Goal: Task Accomplishment & Management: Manage account settings

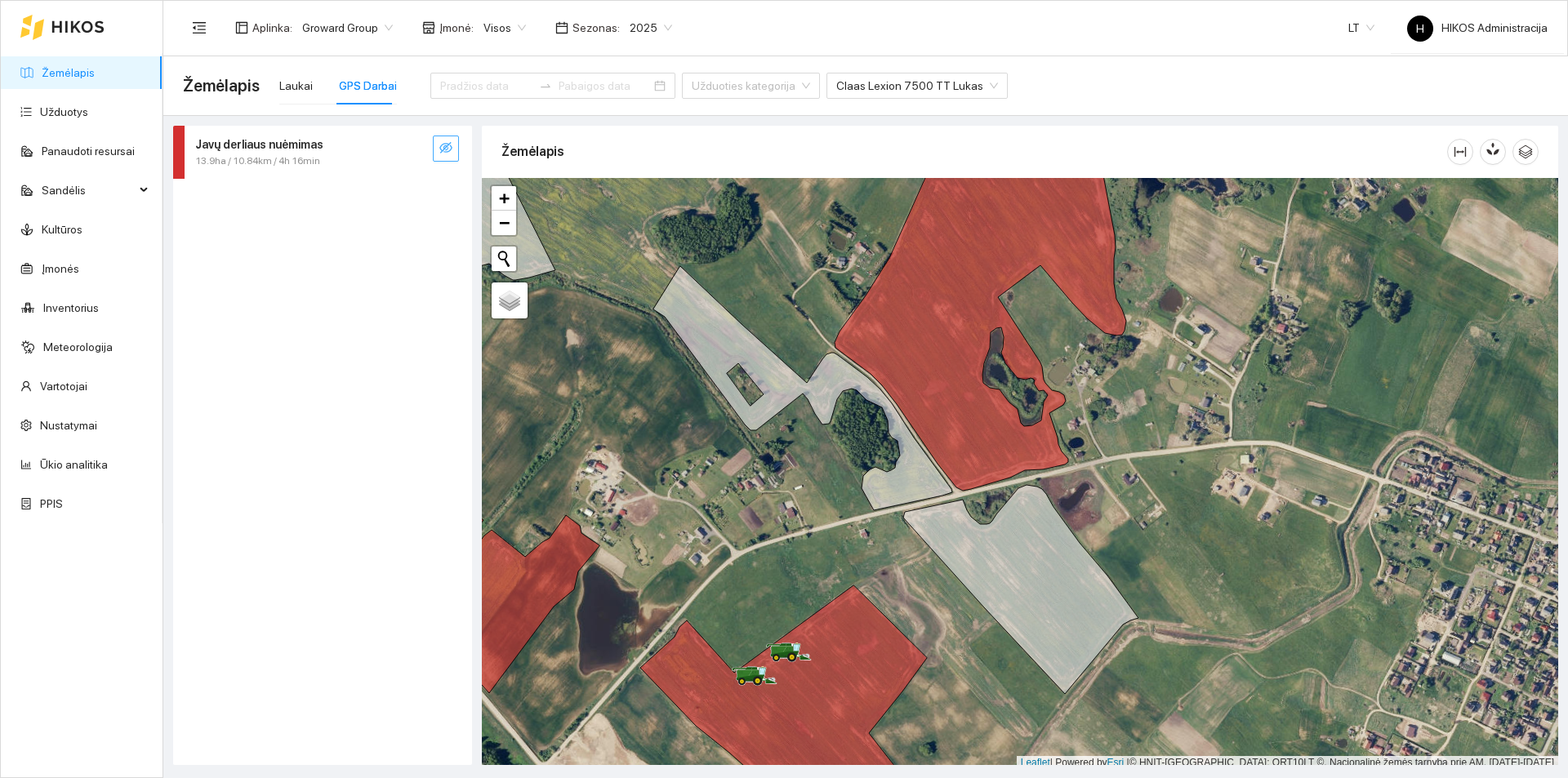
scroll to position [5, 0]
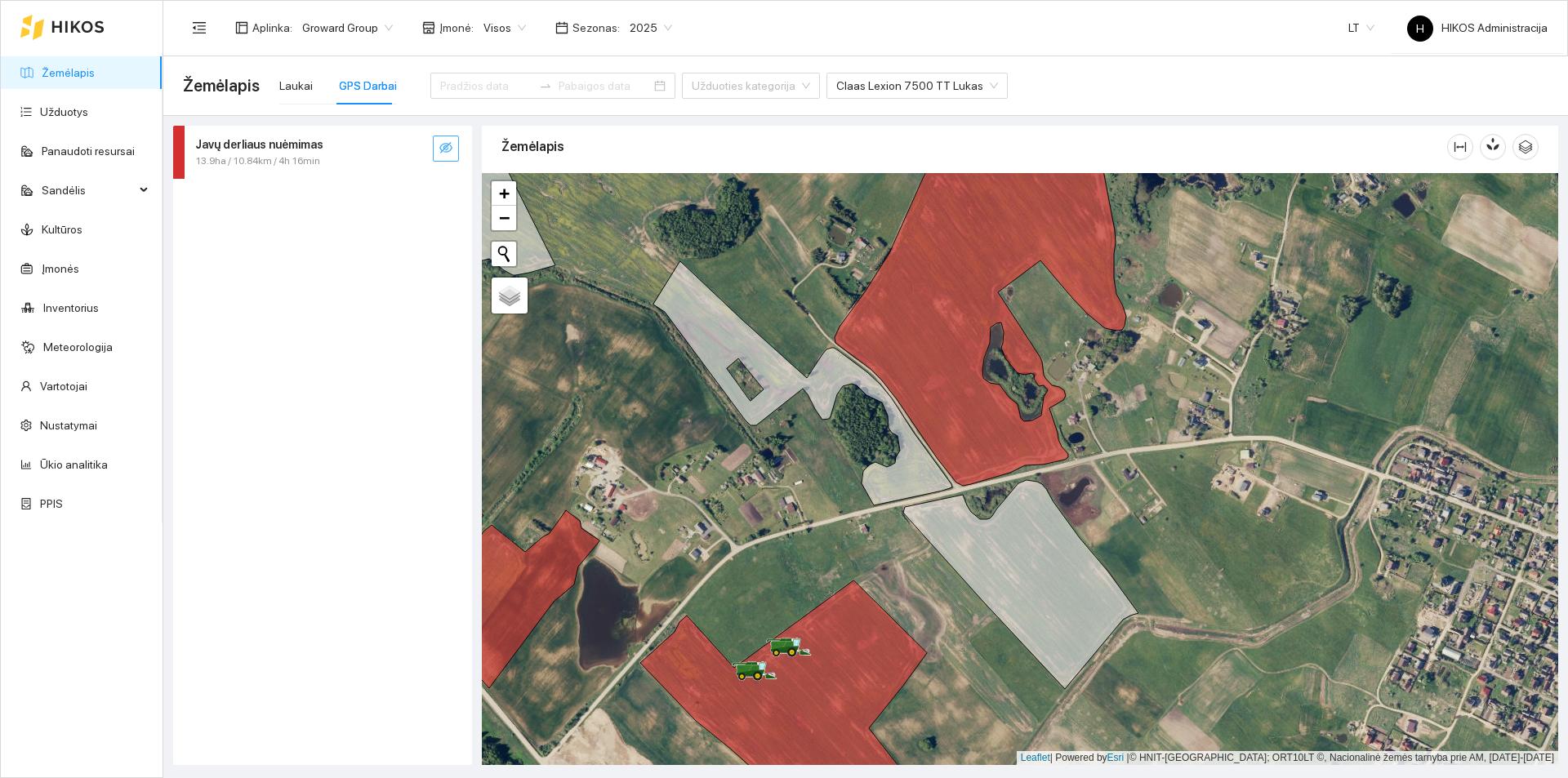
click at [437, 147] on button "button" at bounding box center [445, 148] width 27 height 27
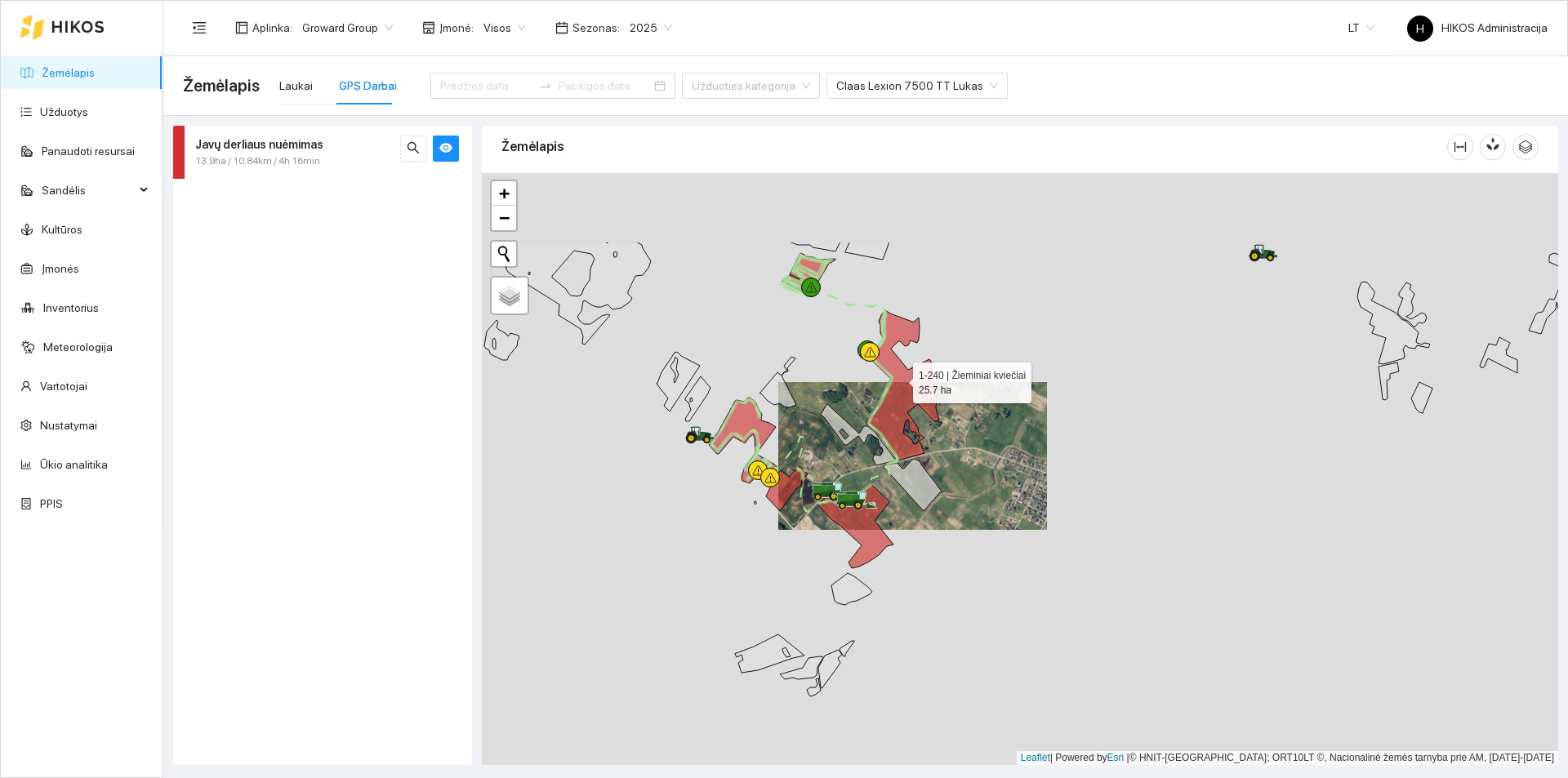
drag, startPoint x: 906, startPoint y: 248, endPoint x: 899, endPoint y: 377, distance: 129.2
click at [899, 377] on icon at bounding box center [903, 386] width 72 height 150
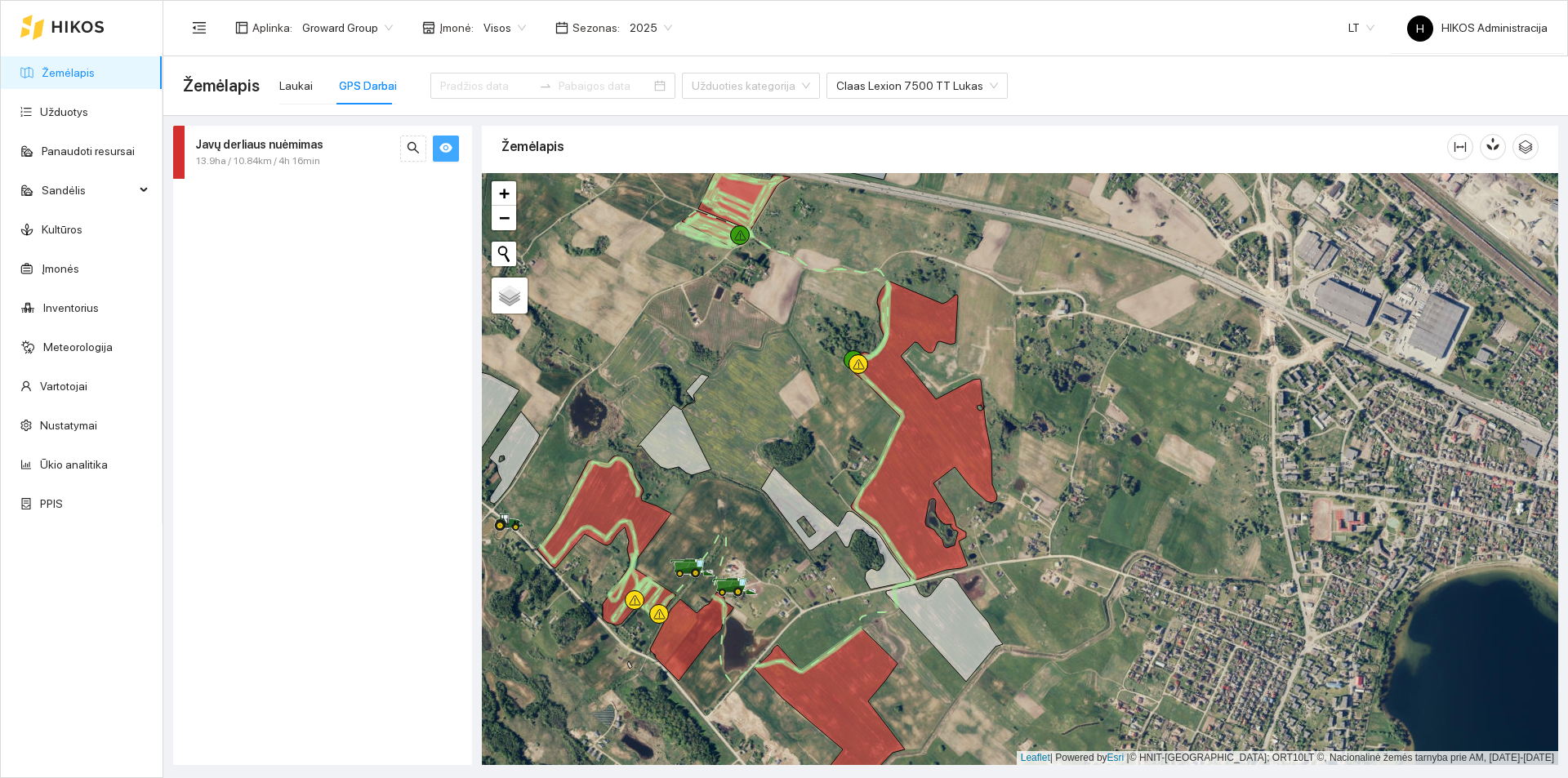
click at [448, 159] on button "button" at bounding box center [445, 148] width 27 height 27
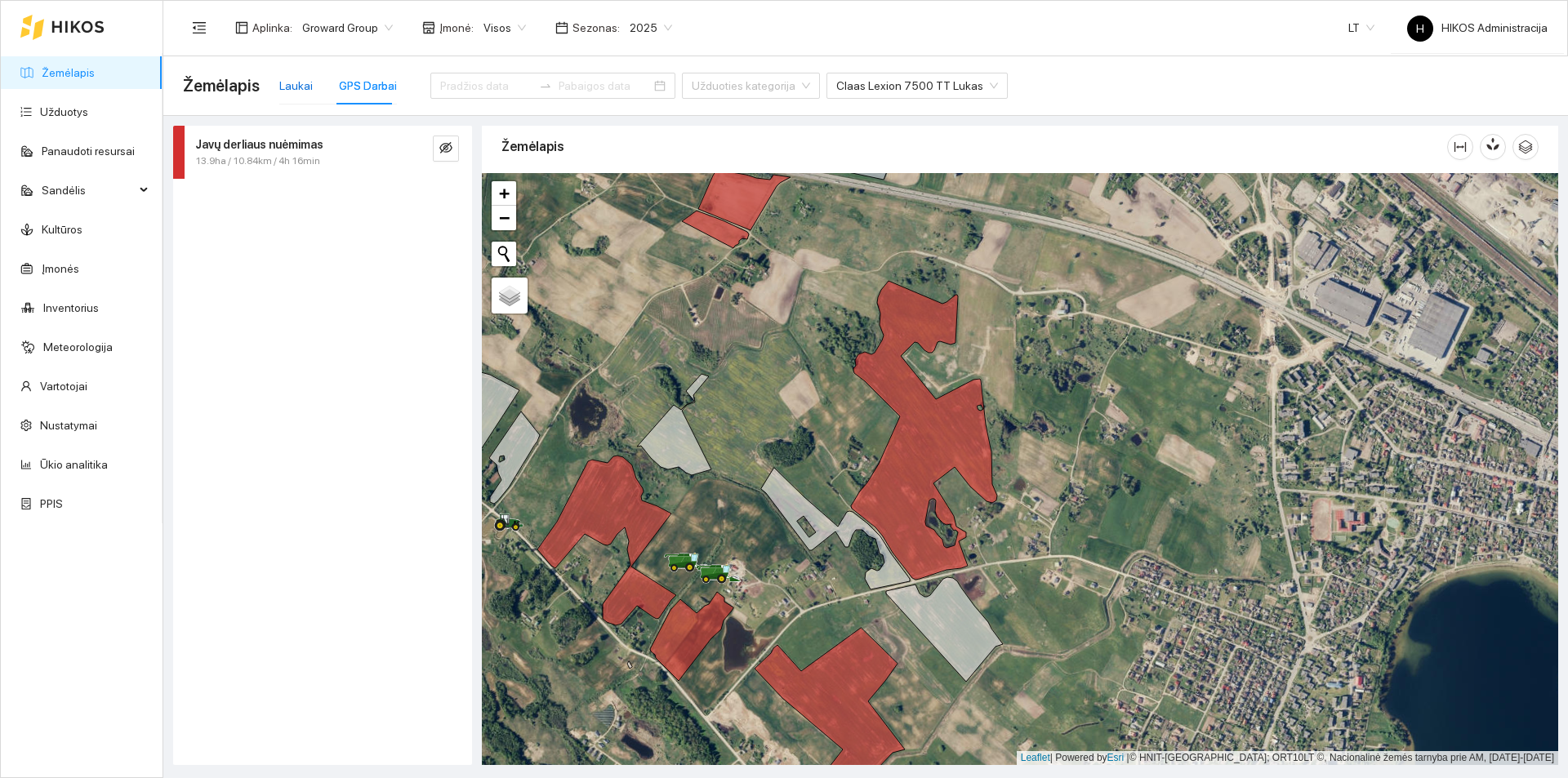
click at [296, 79] on div "Laukai" at bounding box center [296, 86] width 34 height 18
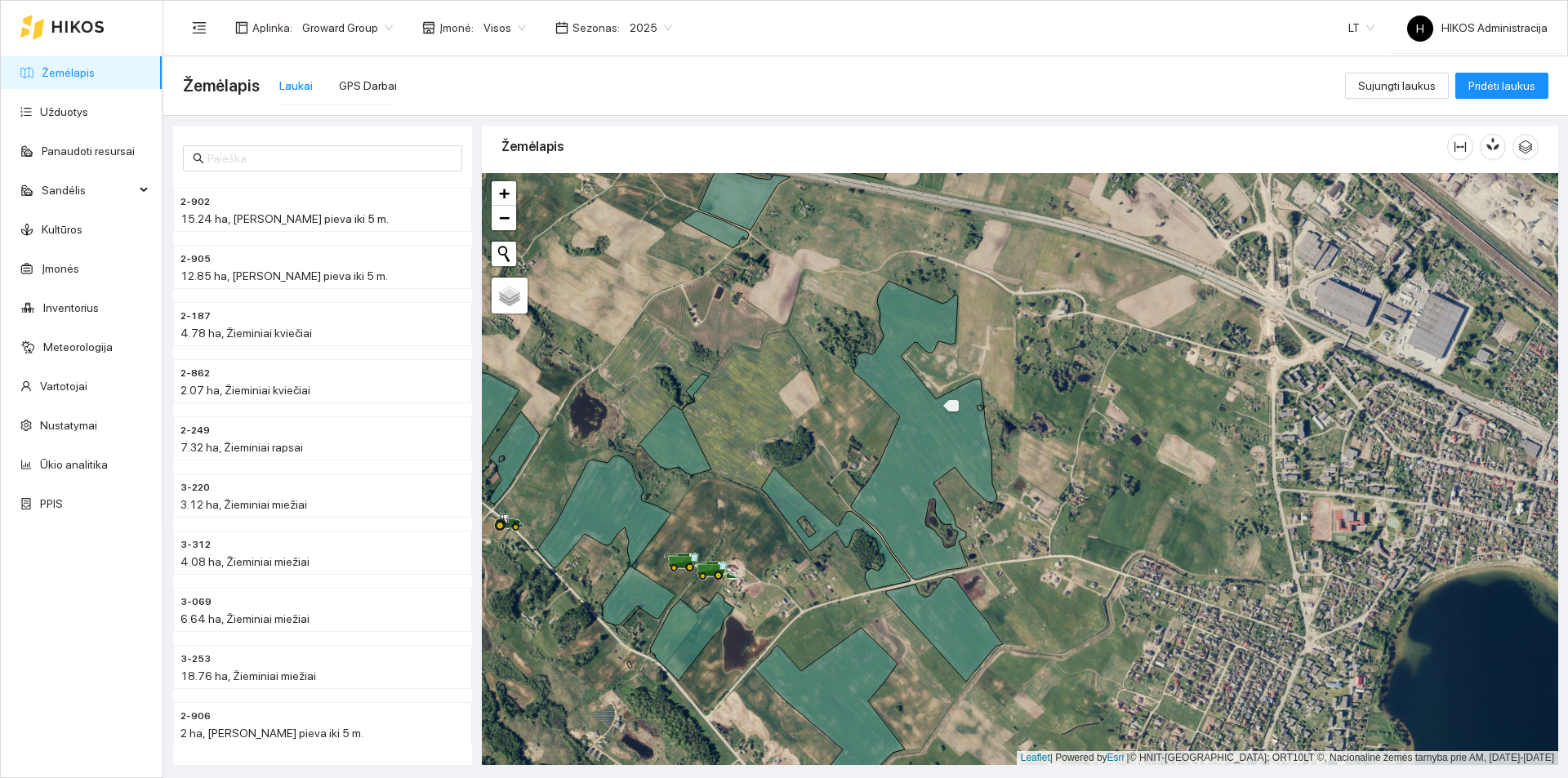
click at [928, 402] on icon at bounding box center [925, 431] width 147 height 299
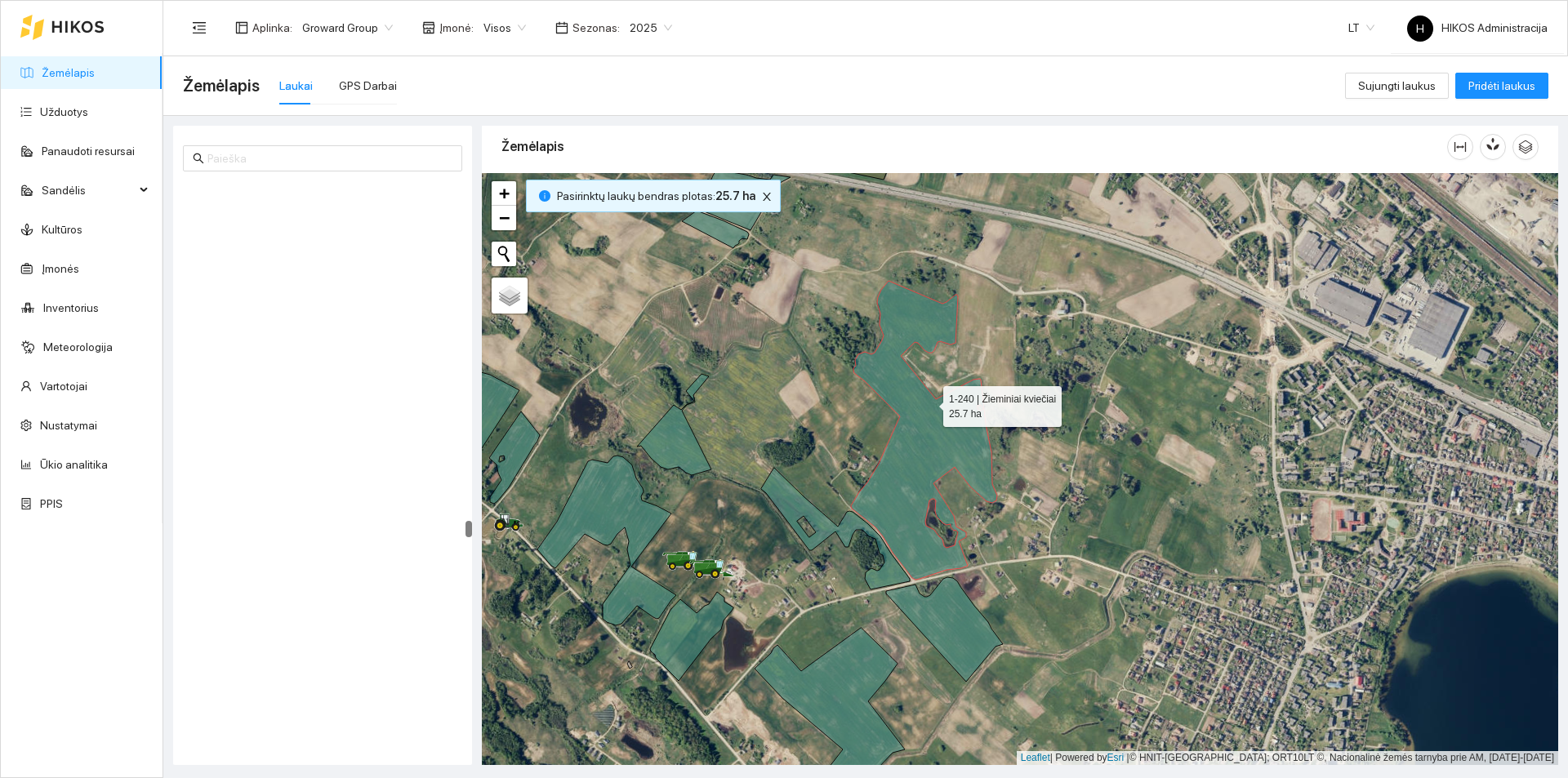
scroll to position [18303, 0]
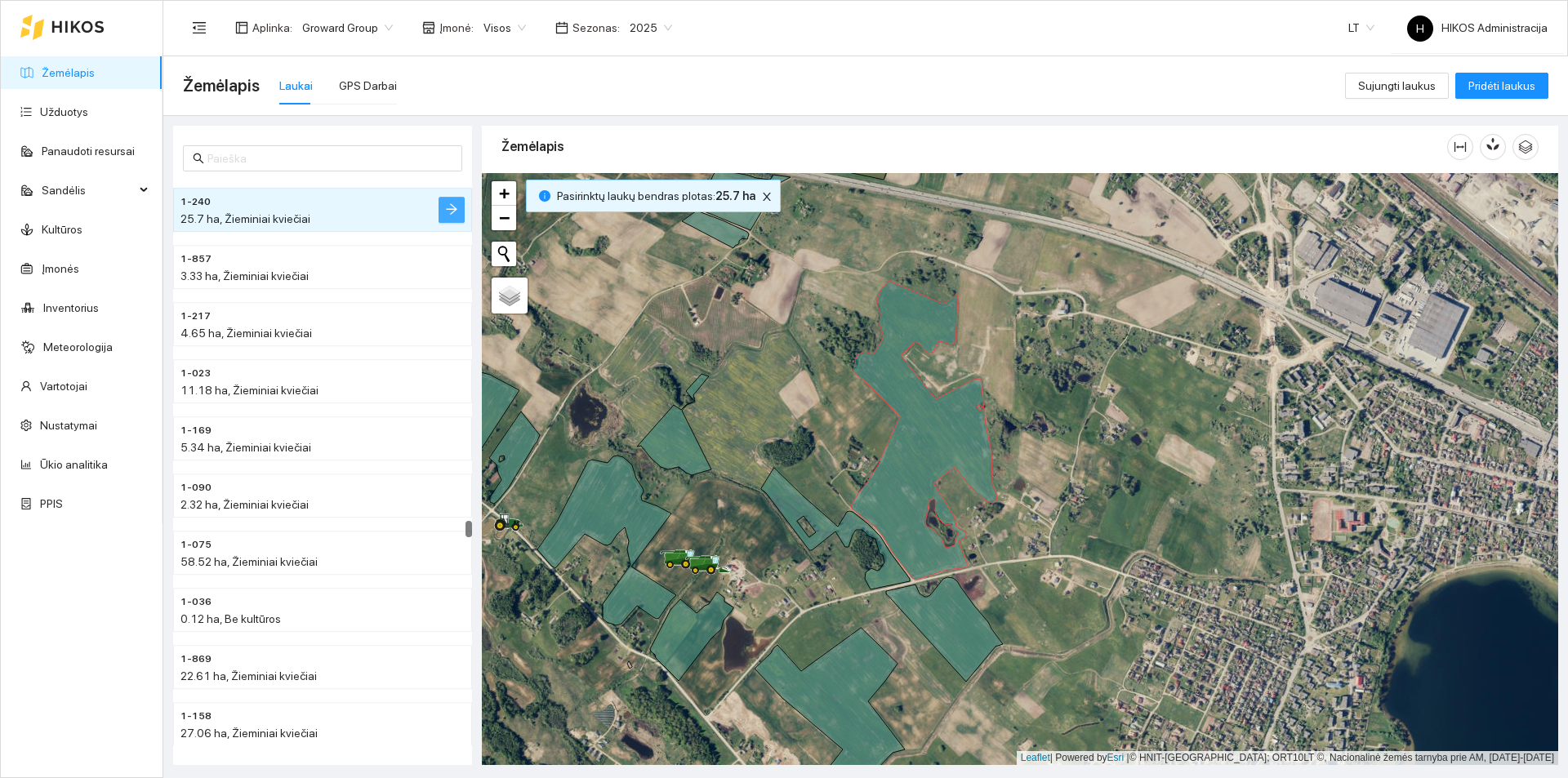
click at [447, 206] on icon "arrow-right" at bounding box center [452, 209] width 13 height 13
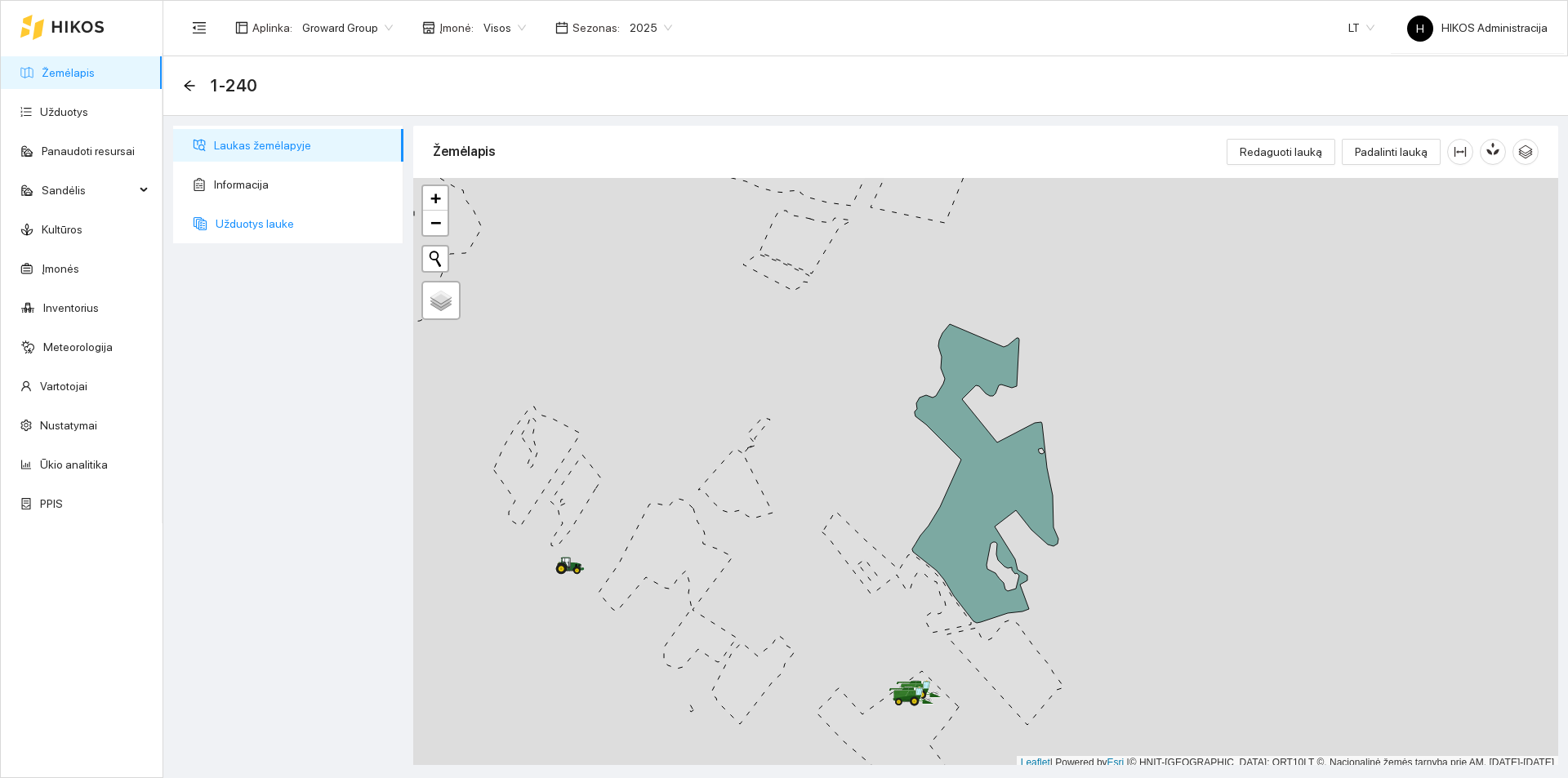
click at [288, 225] on span "Užduotys lauke" at bounding box center [302, 224] width 175 height 33
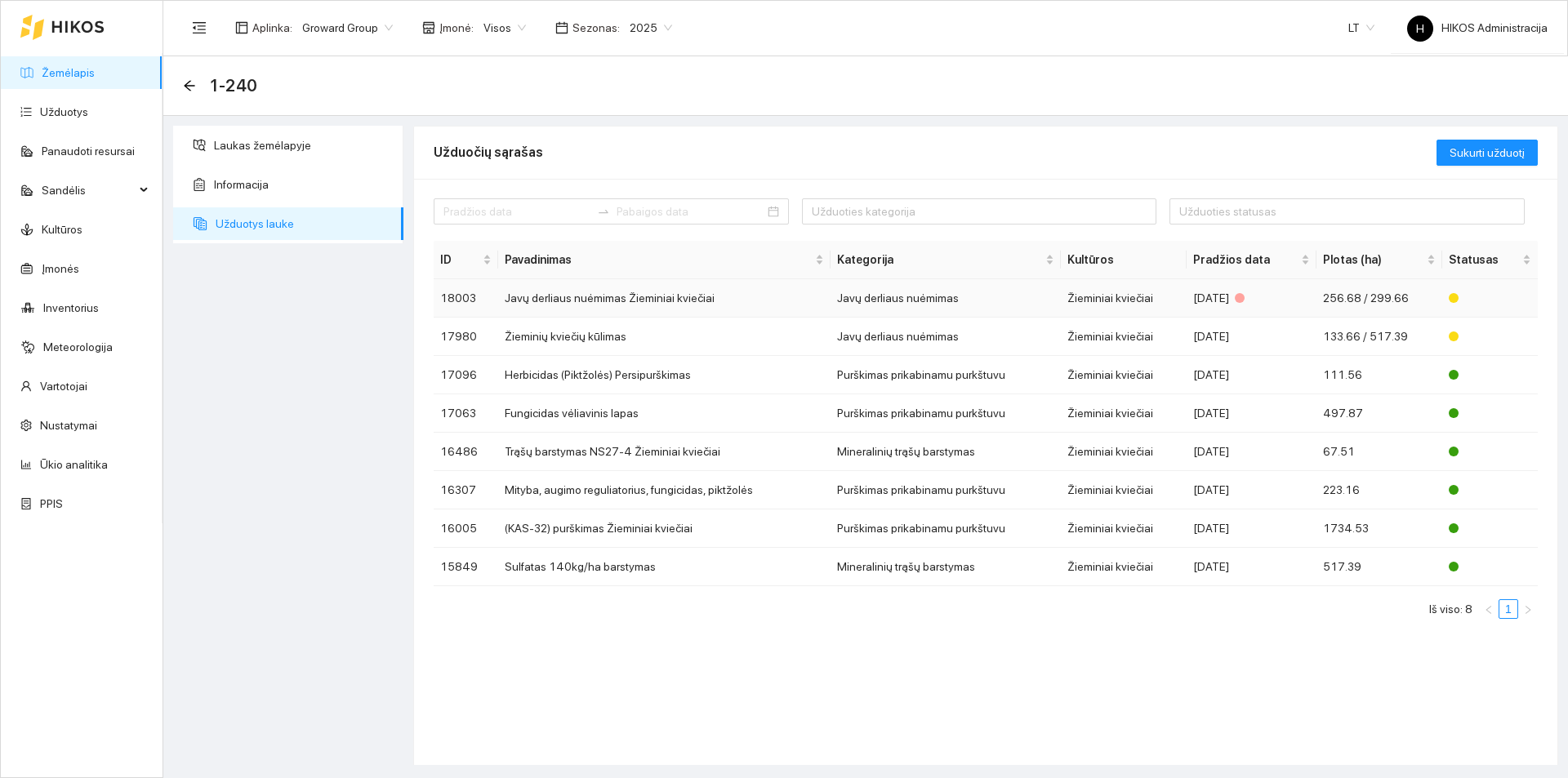
click at [648, 301] on td "Javų derliaus nuėmimas Žieminiai kviečiai" at bounding box center [664, 299] width 333 height 38
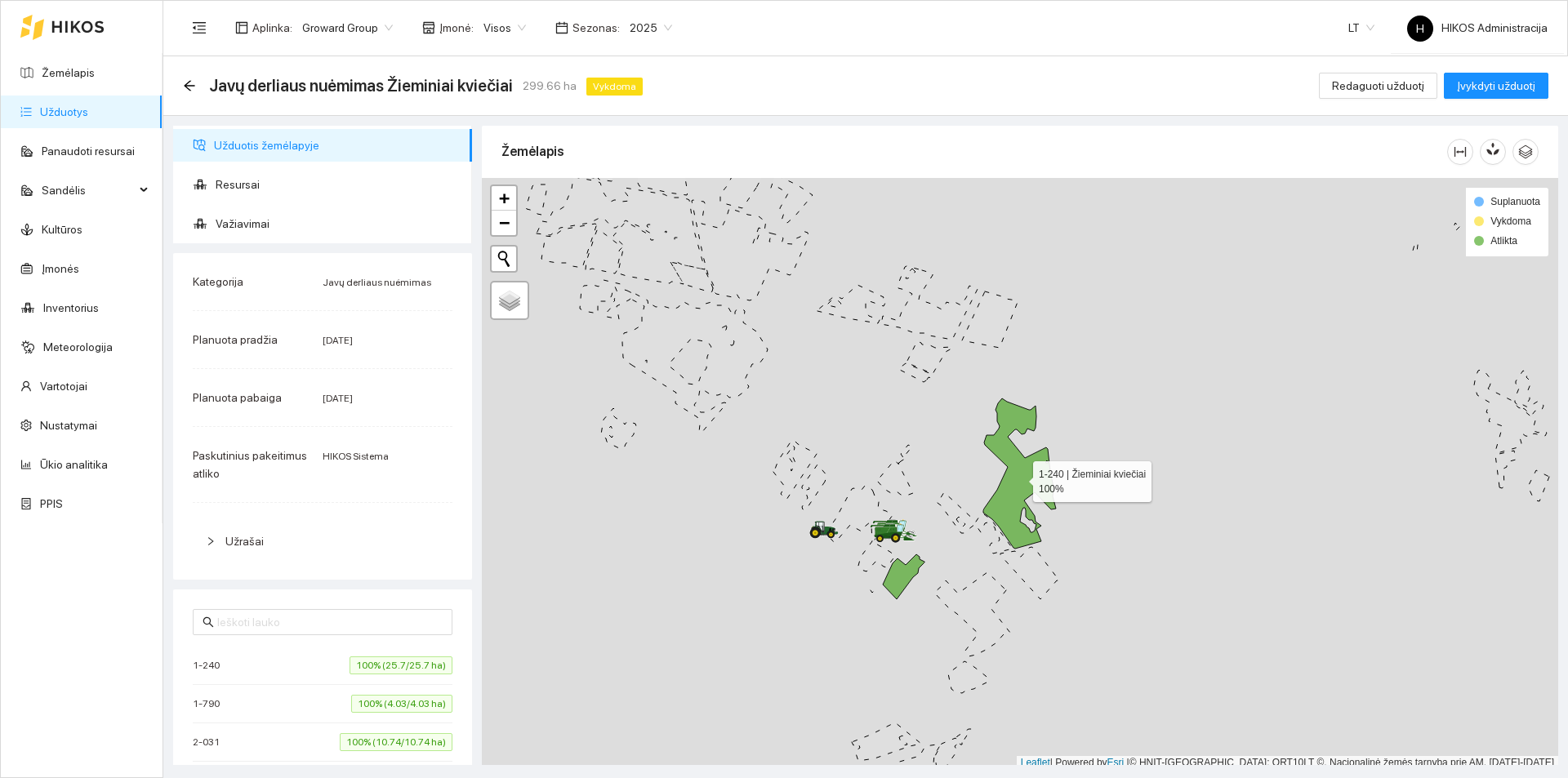
click at [1016, 463] on icon at bounding box center [1019, 474] width 72 height 150
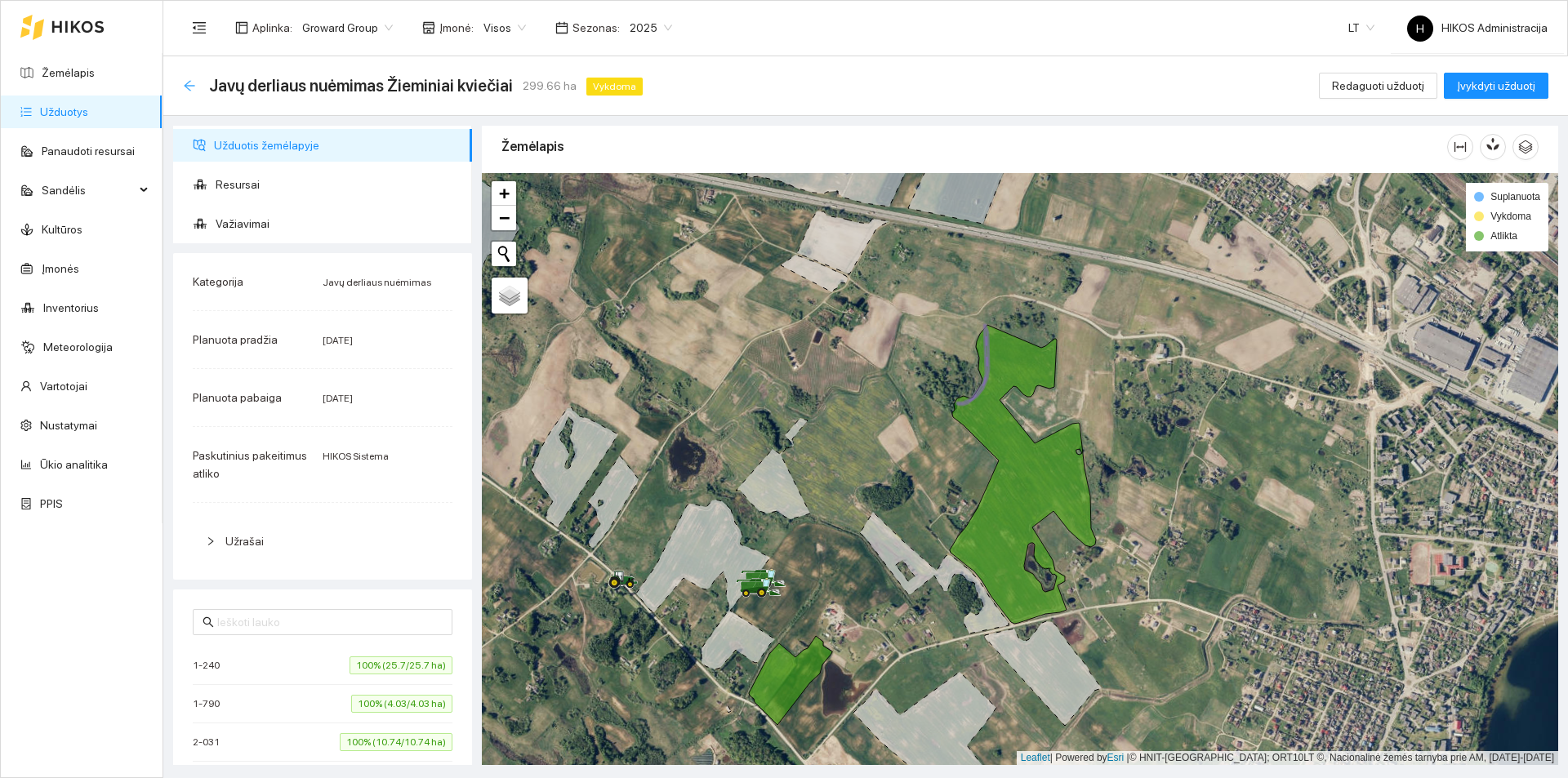
click at [191, 86] on icon "arrow-left" at bounding box center [190, 85] width 11 height 11
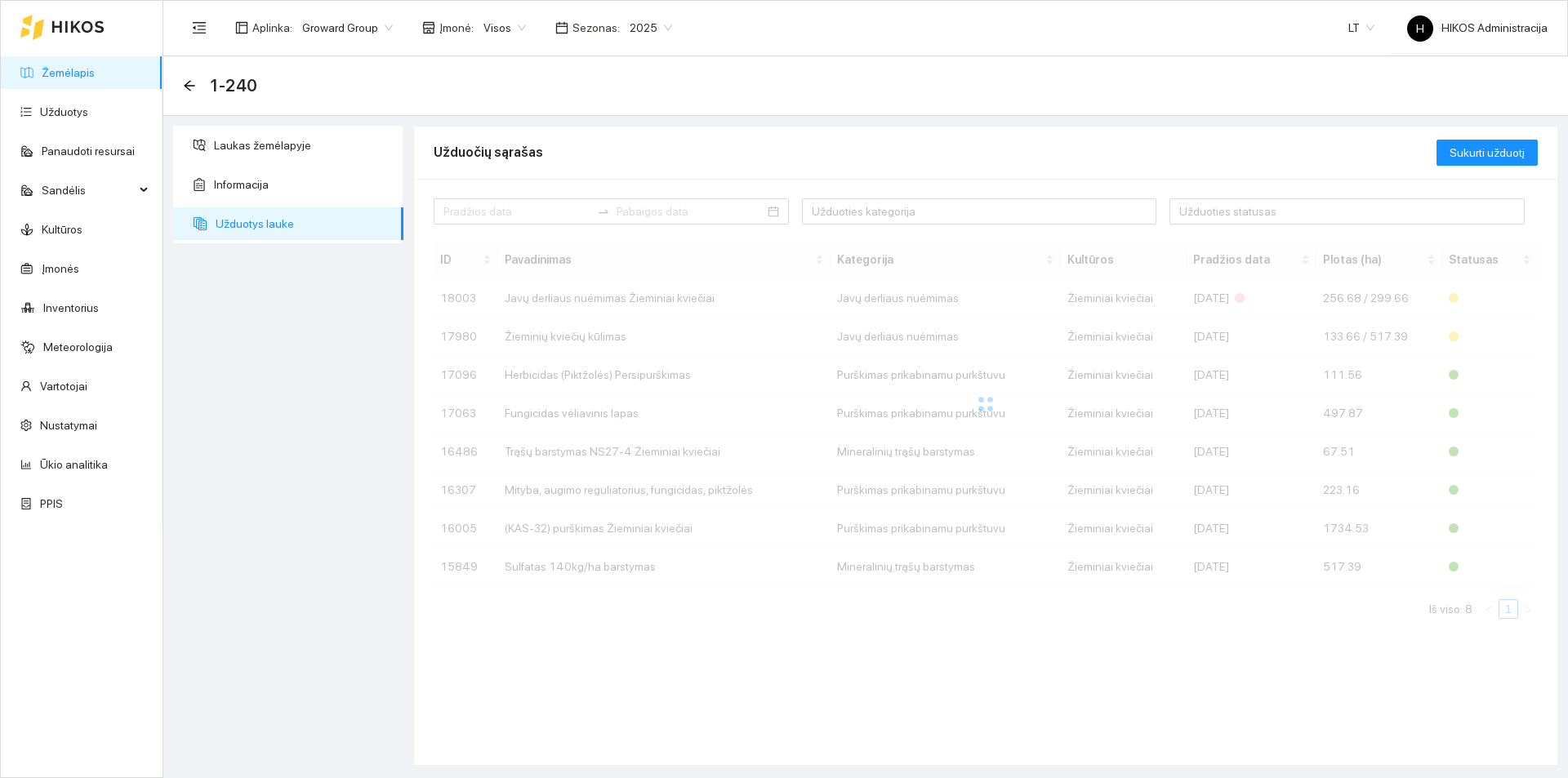
click at [730, 333] on div at bounding box center [985, 404] width 1104 height 327
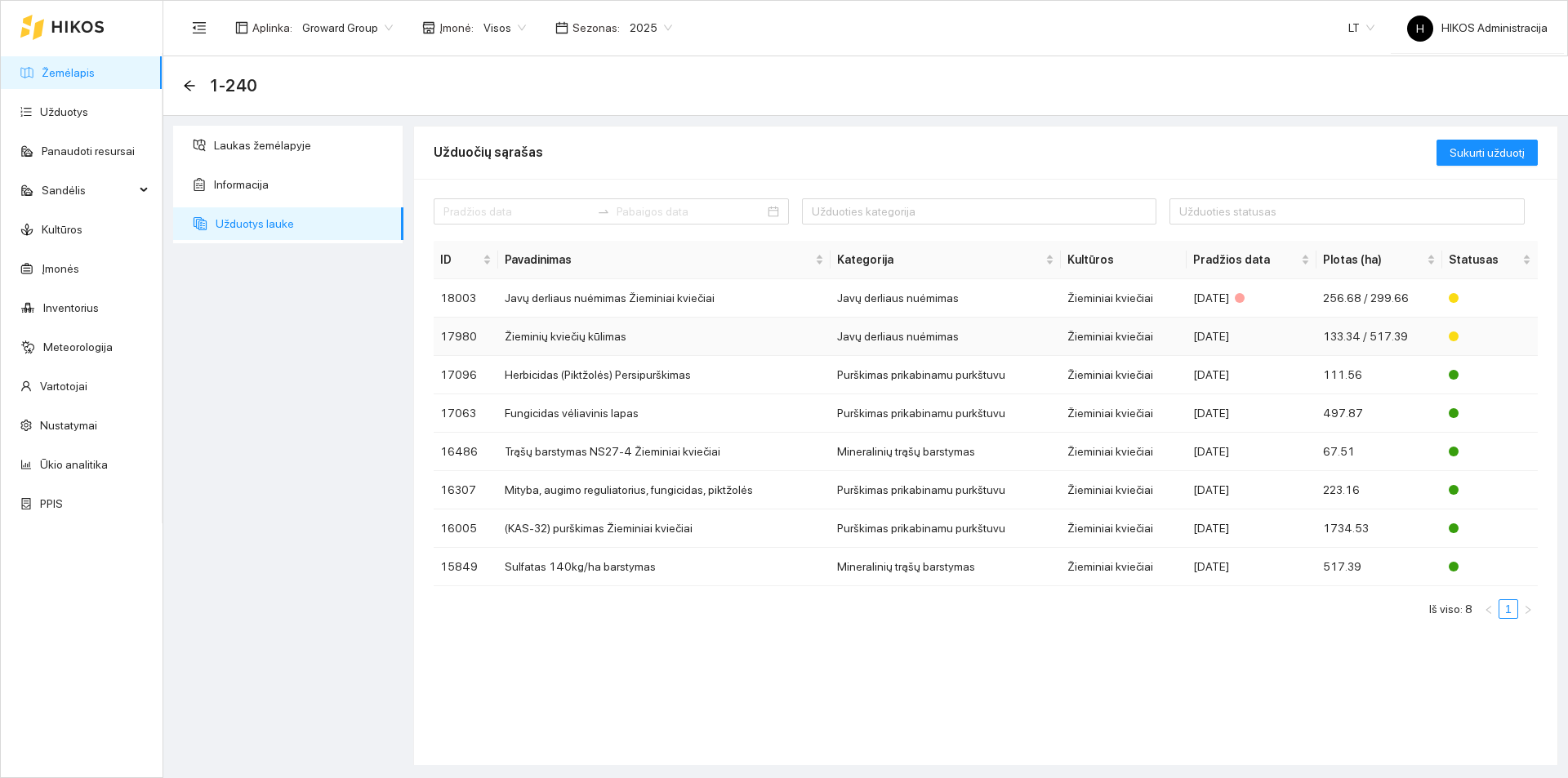
click at [730, 333] on td "Žieminių kviečių kūlimas" at bounding box center [664, 337] width 333 height 38
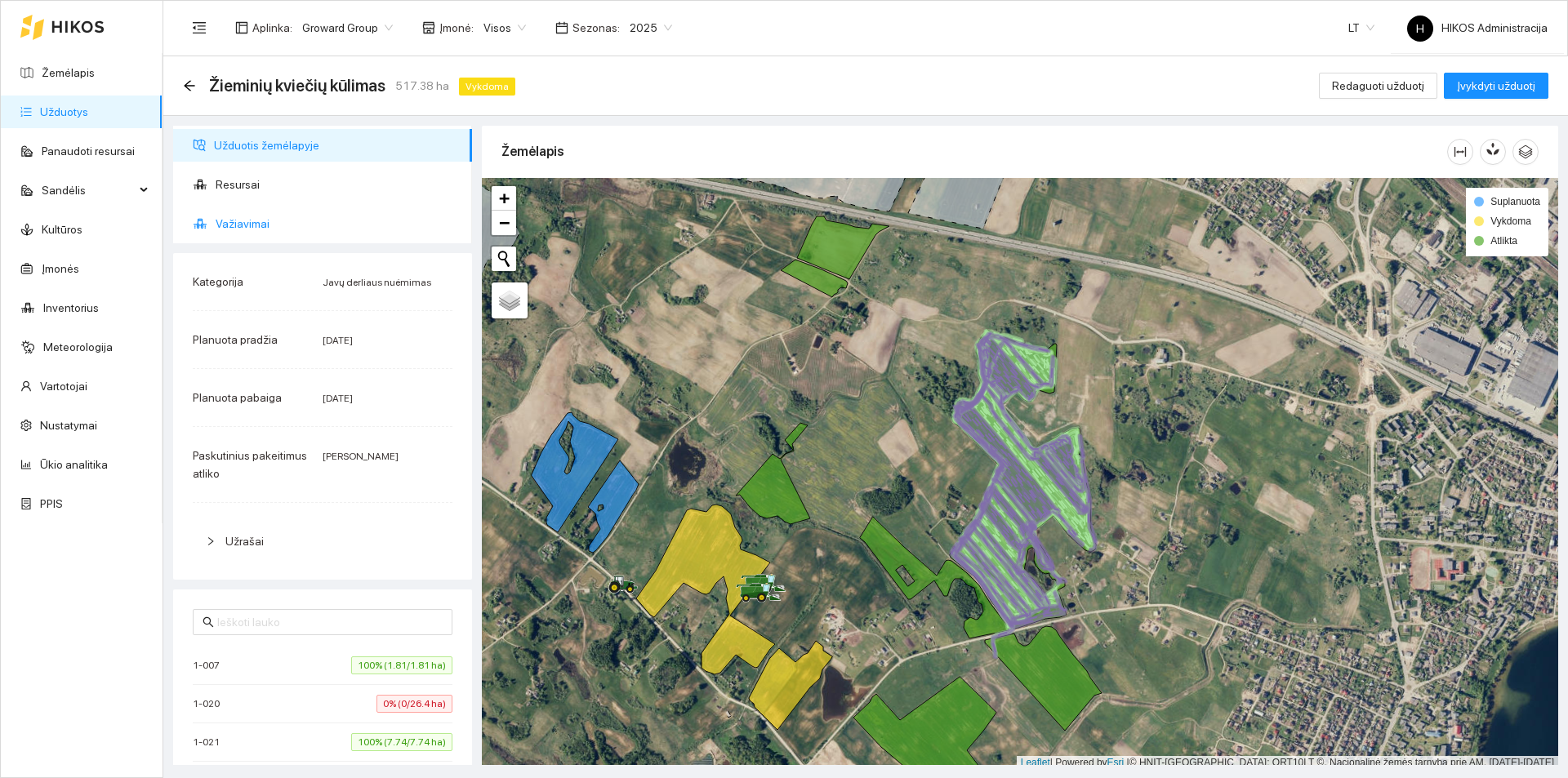
click at [280, 234] on span "Važiavimai" at bounding box center [337, 224] width 244 height 33
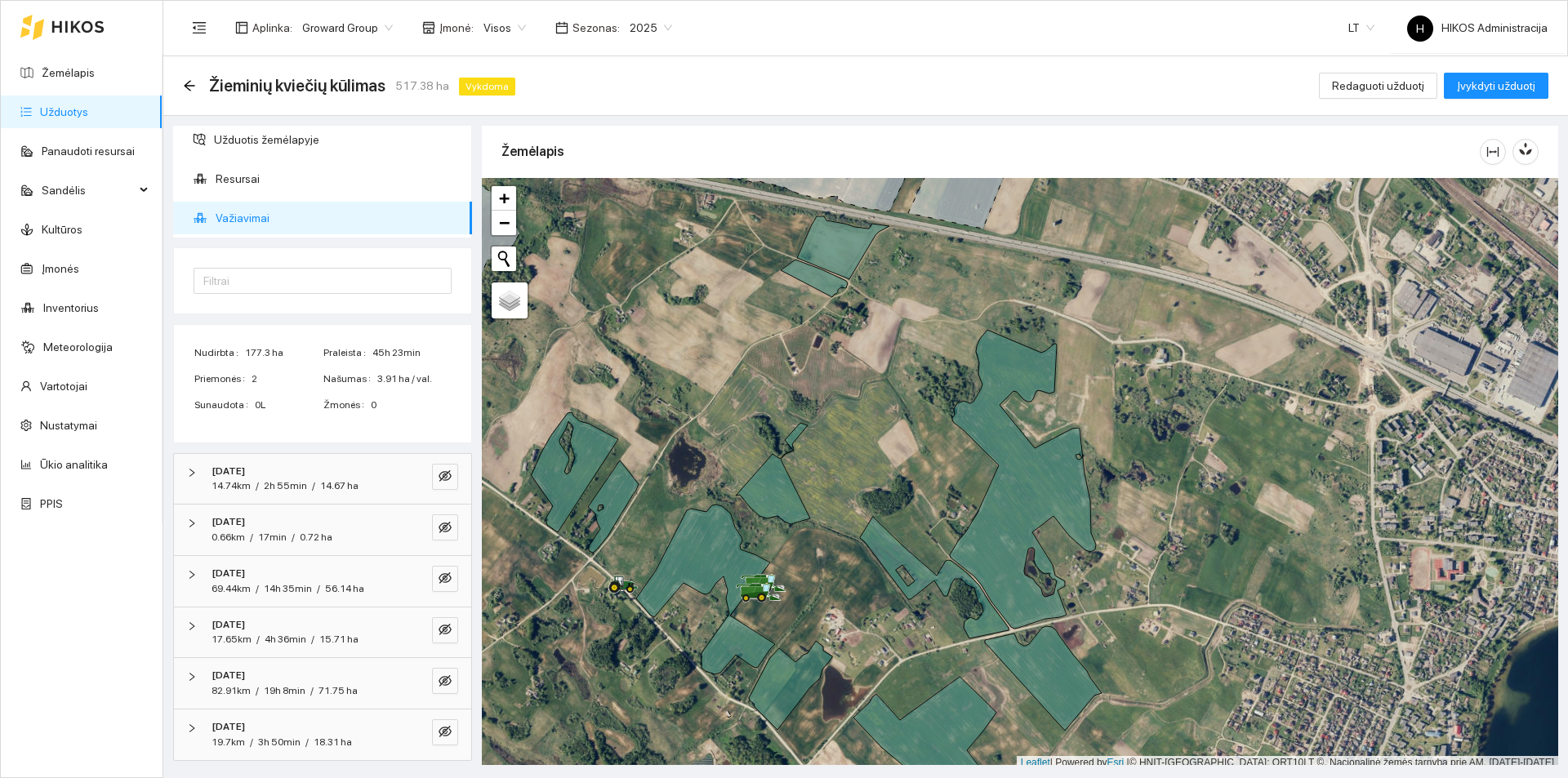
scroll to position [6, 0]
click at [439, 729] on icon "eye-invisible" at bounding box center [445, 731] width 13 height 13
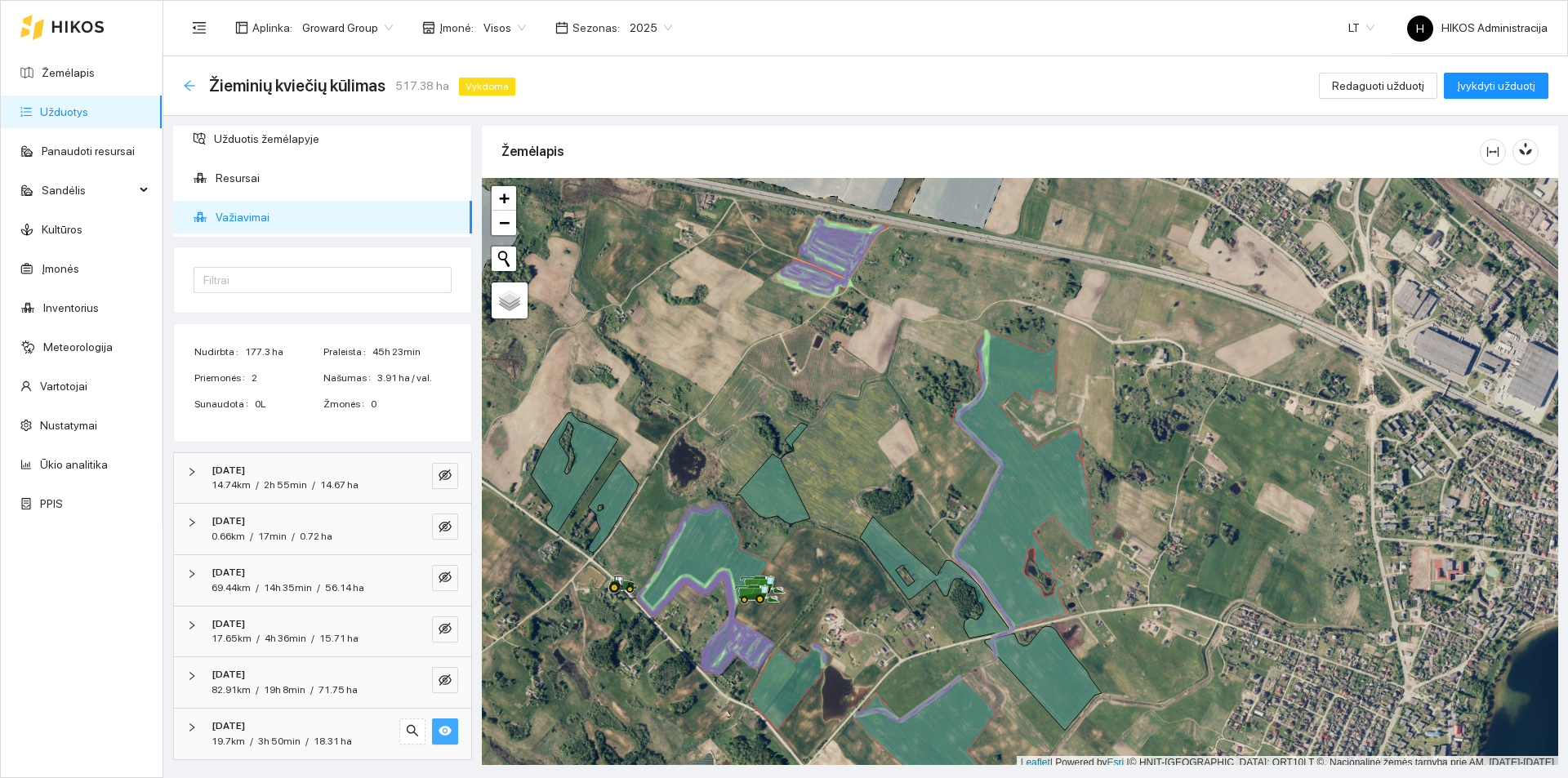
click at [194, 88] on icon "arrow-left" at bounding box center [190, 85] width 13 height 13
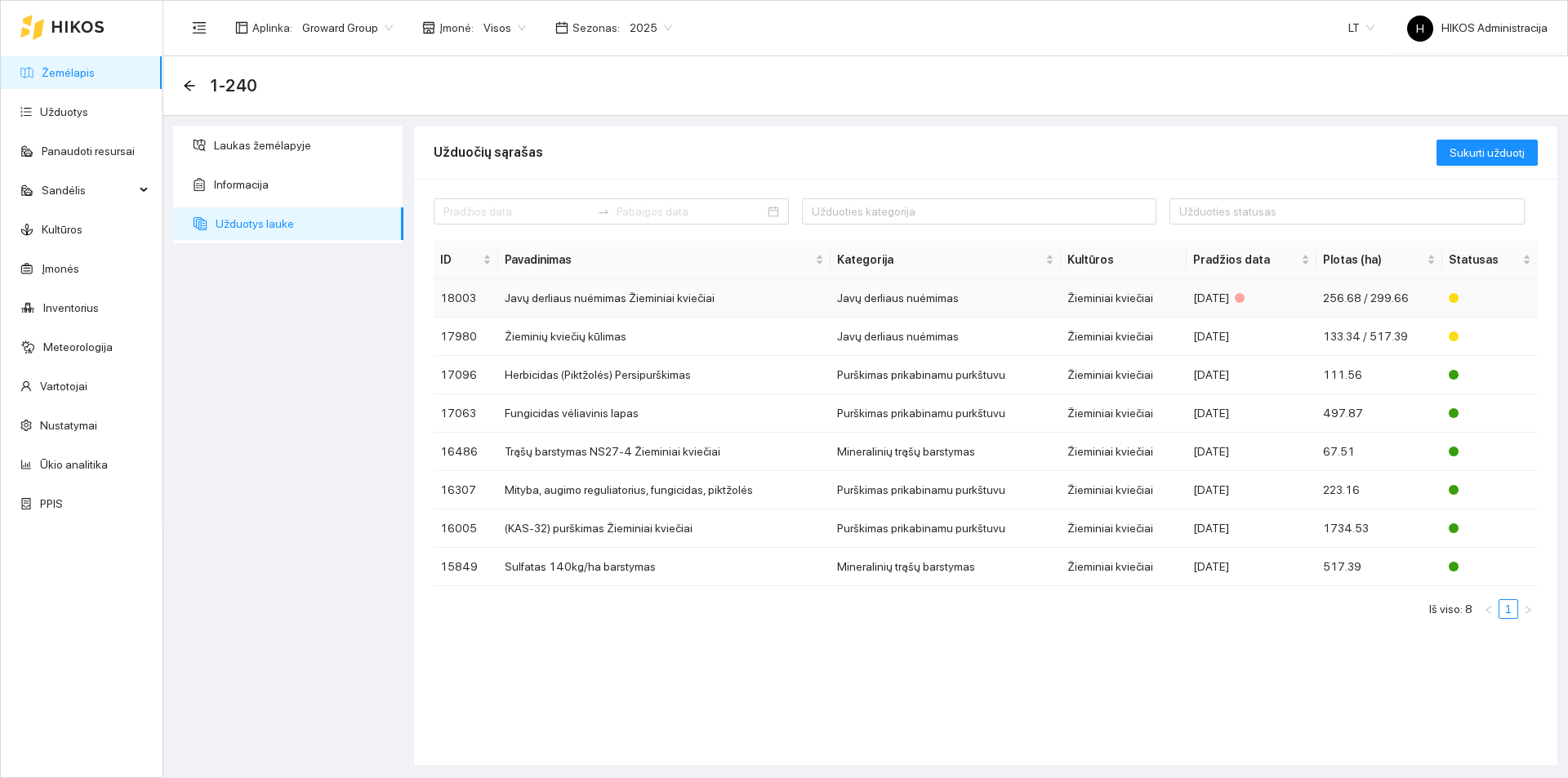
click at [644, 298] on td "Javų derliaus nuėmimas Žieminiai kviečiai" at bounding box center [664, 299] width 333 height 38
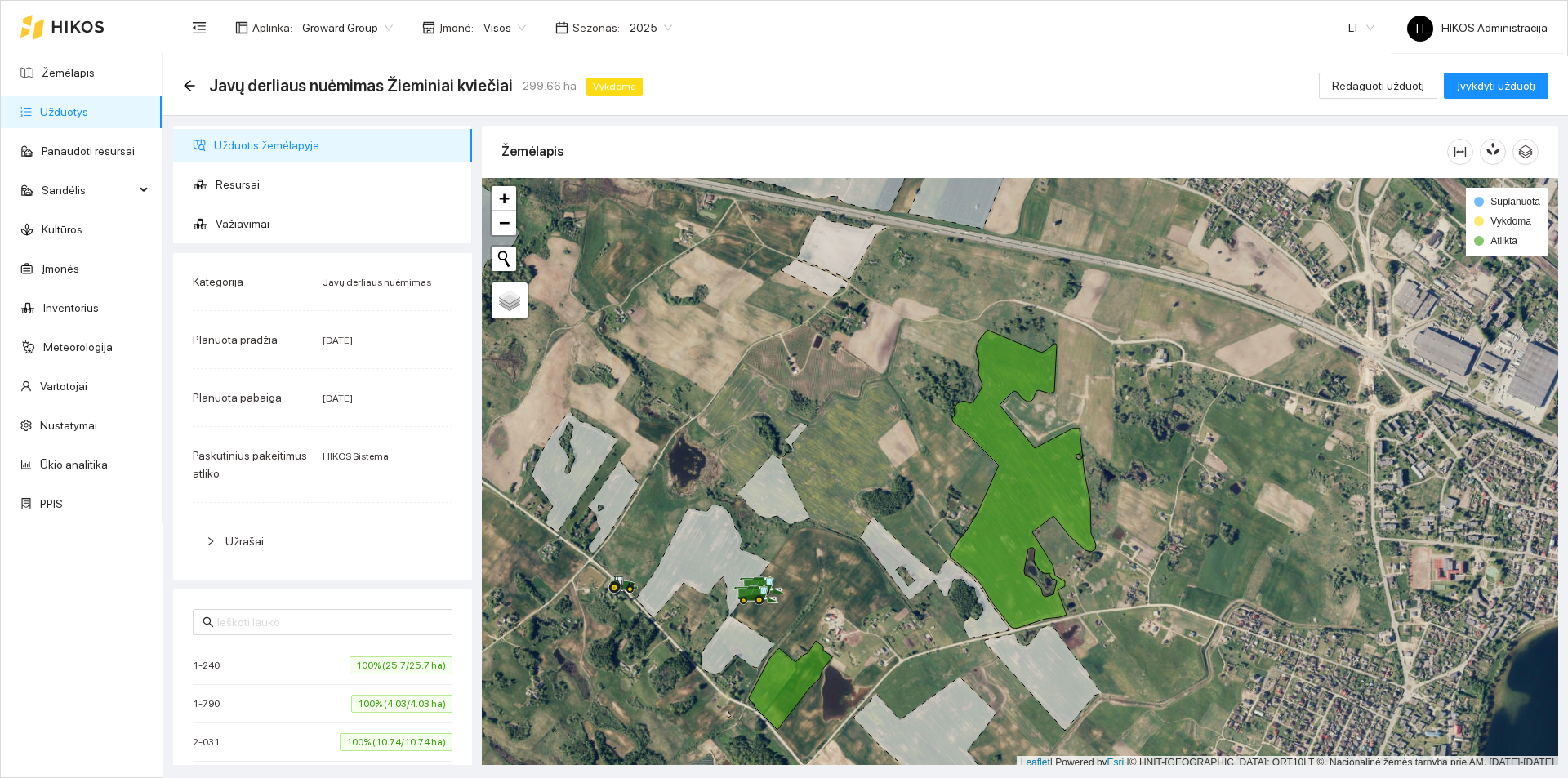
scroll to position [5, 0]
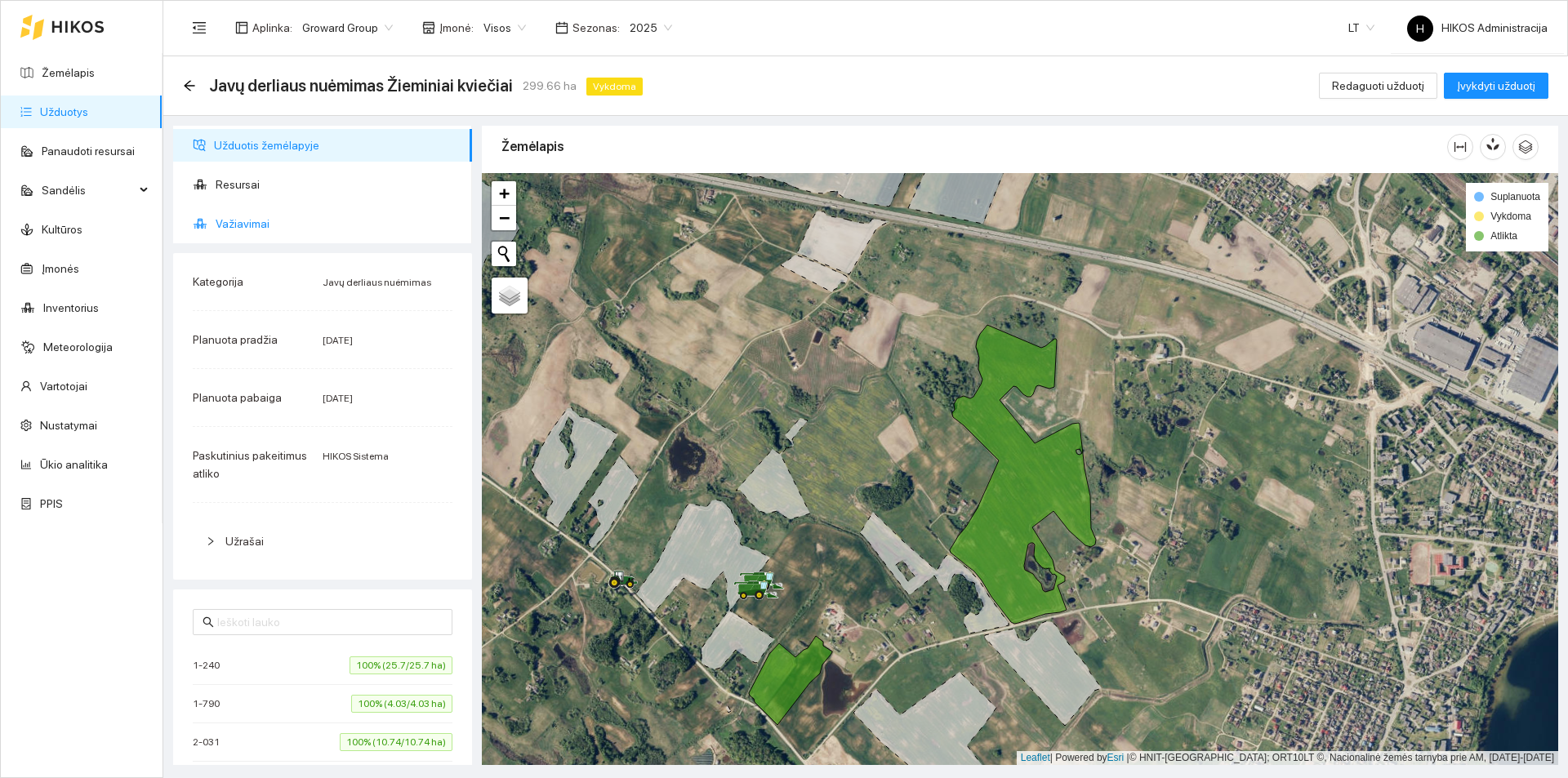
click at [297, 226] on span "Važiavimai" at bounding box center [337, 224] width 244 height 33
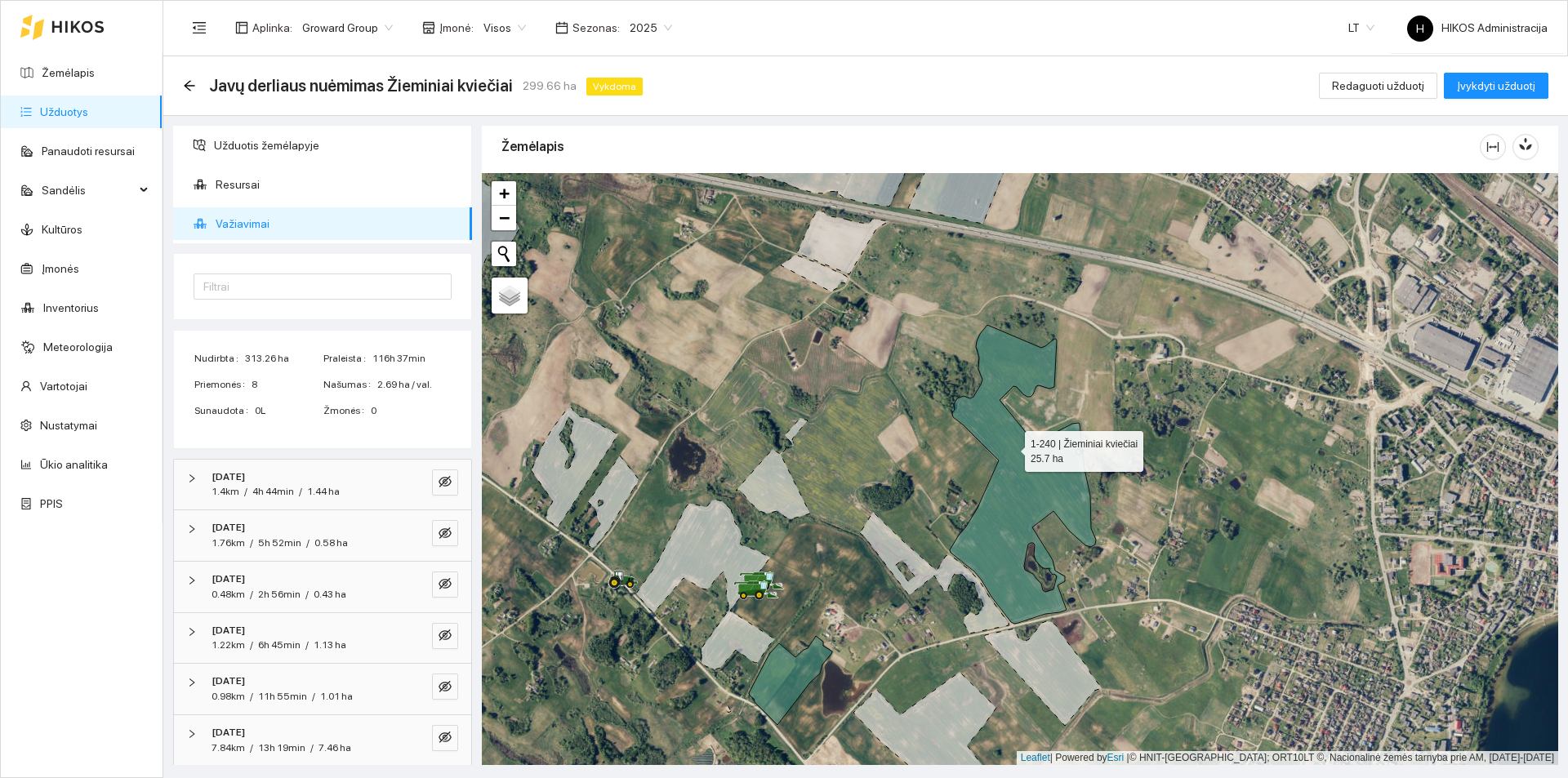
click at [1009, 447] on icon at bounding box center [1024, 475] width 147 height 299
click at [1379, 84] on span "Redaguoti užduotį" at bounding box center [1378, 86] width 93 height 18
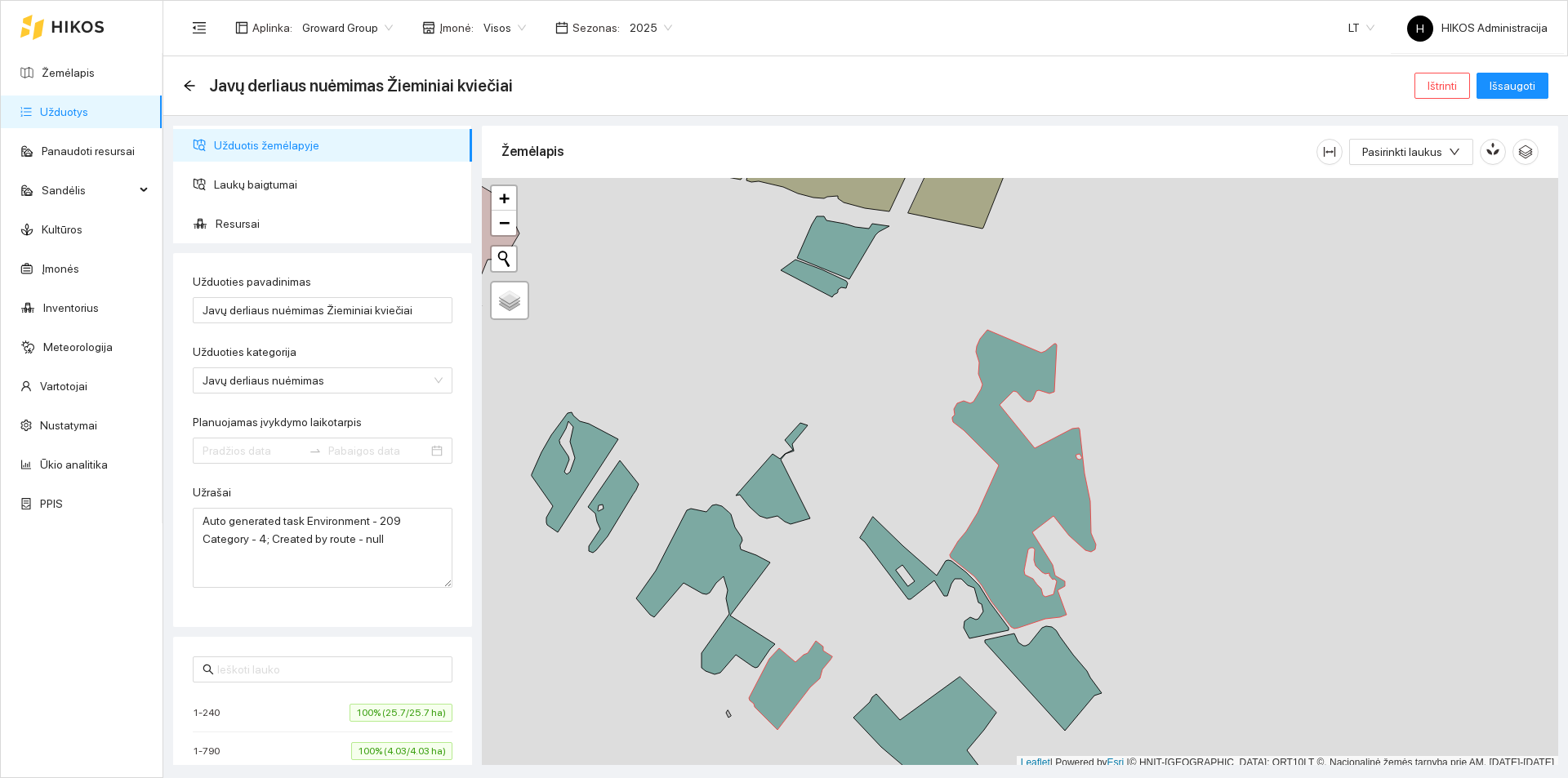
type input "[DATE]"
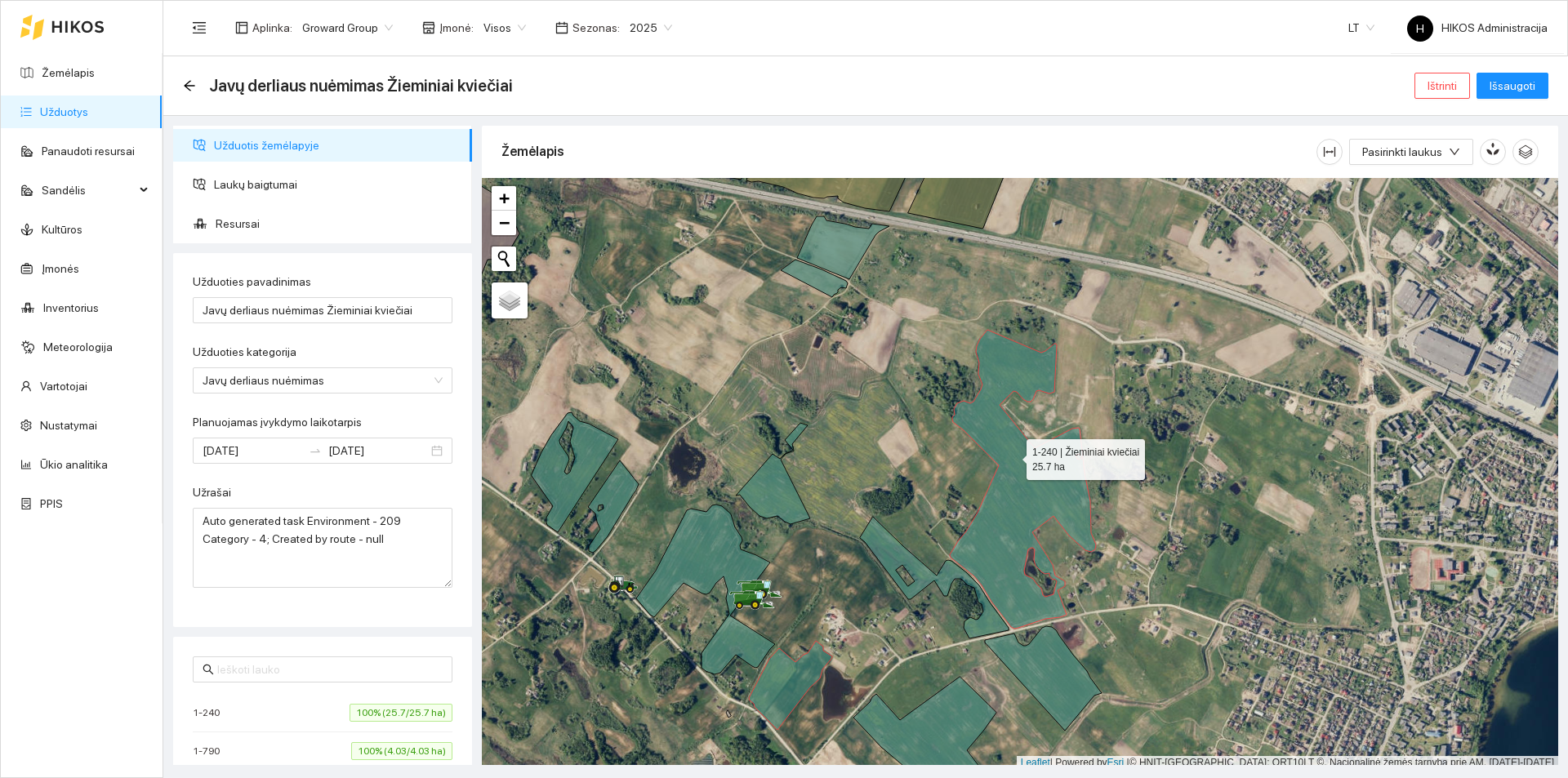
click at [1012, 455] on icon at bounding box center [1024, 479] width 147 height 299
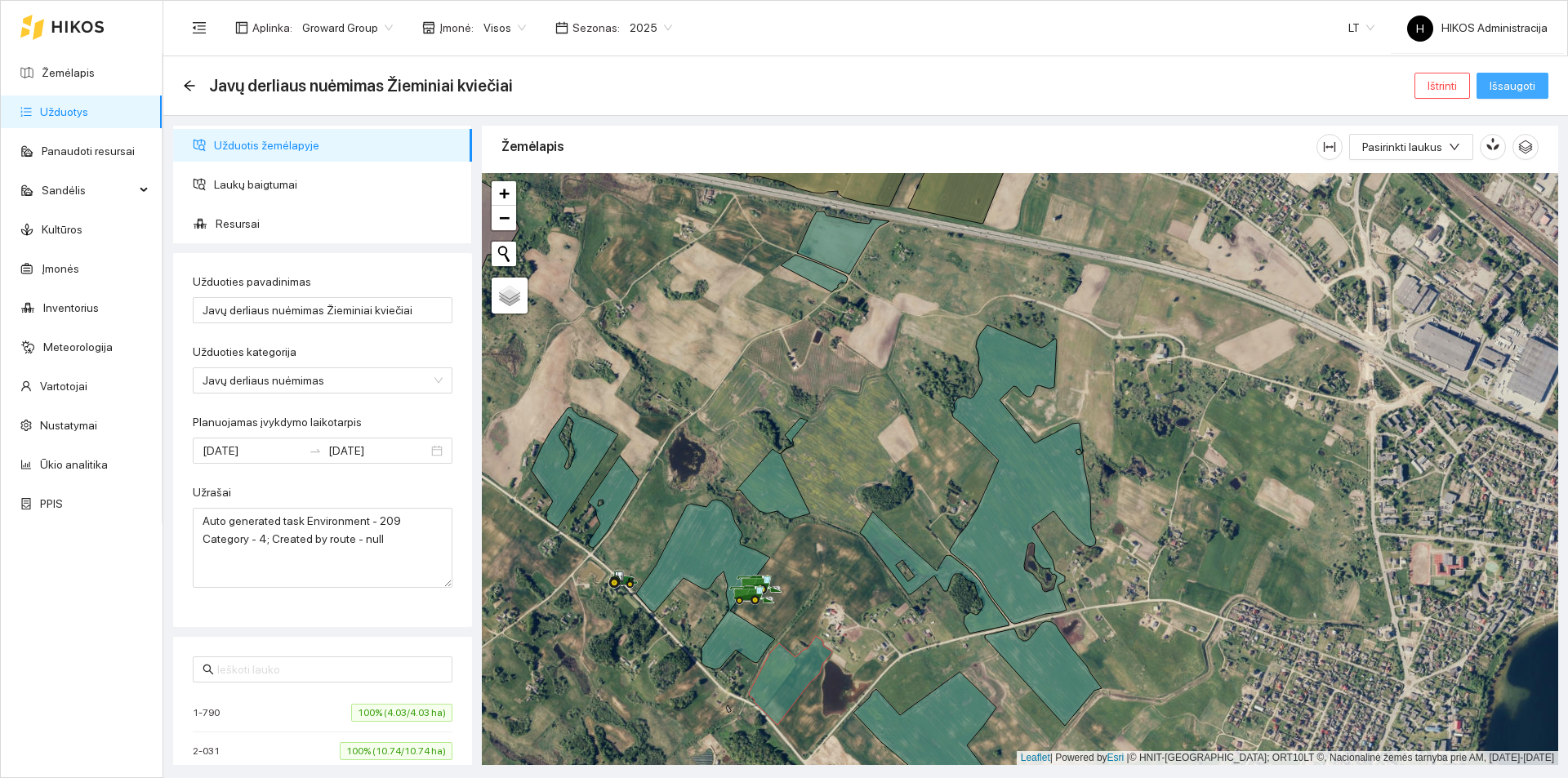
click at [1502, 80] on span "Išsaugoti" at bounding box center [1513, 86] width 46 height 18
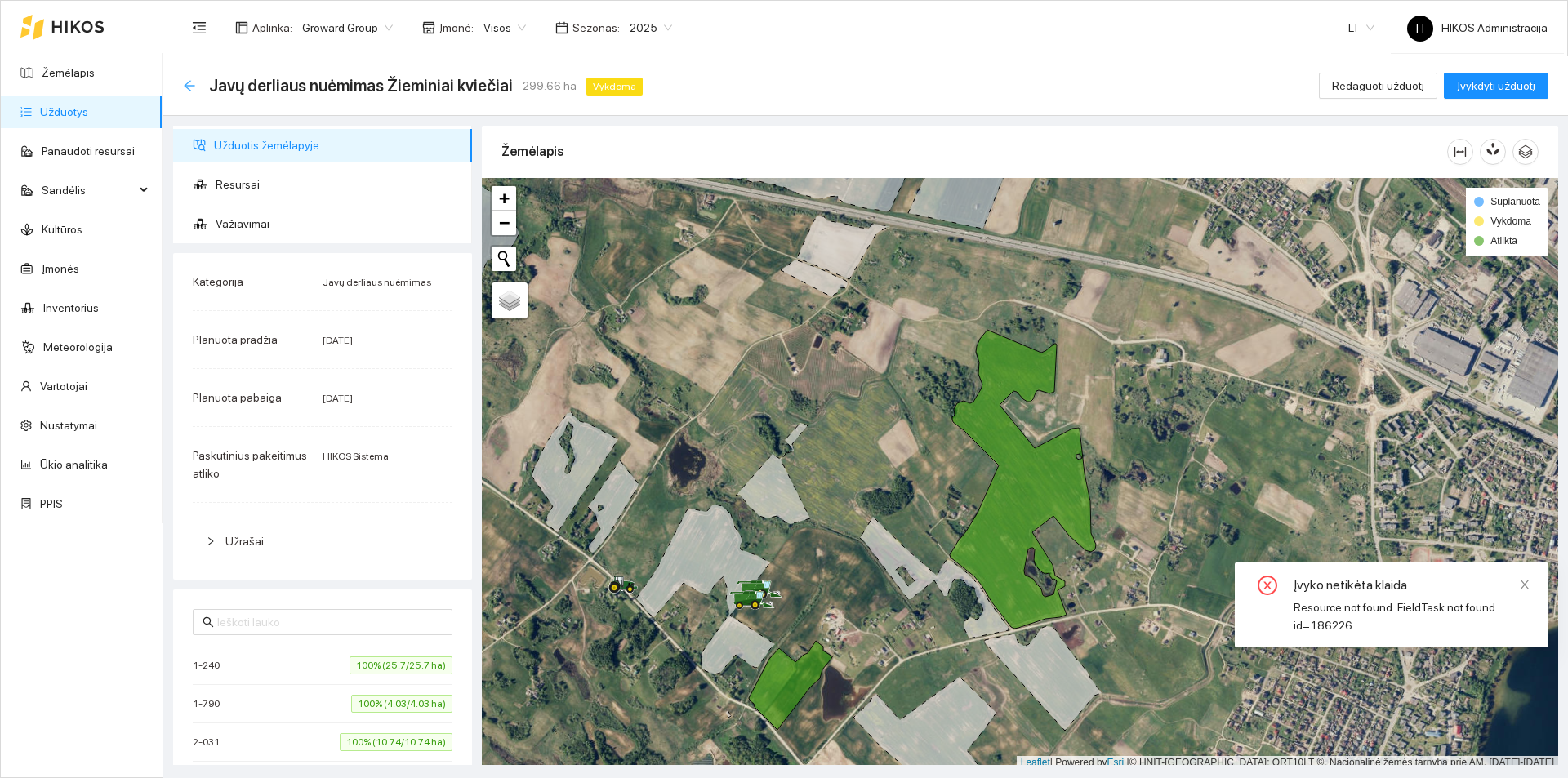
click at [189, 84] on icon "arrow-left" at bounding box center [190, 85] width 13 height 13
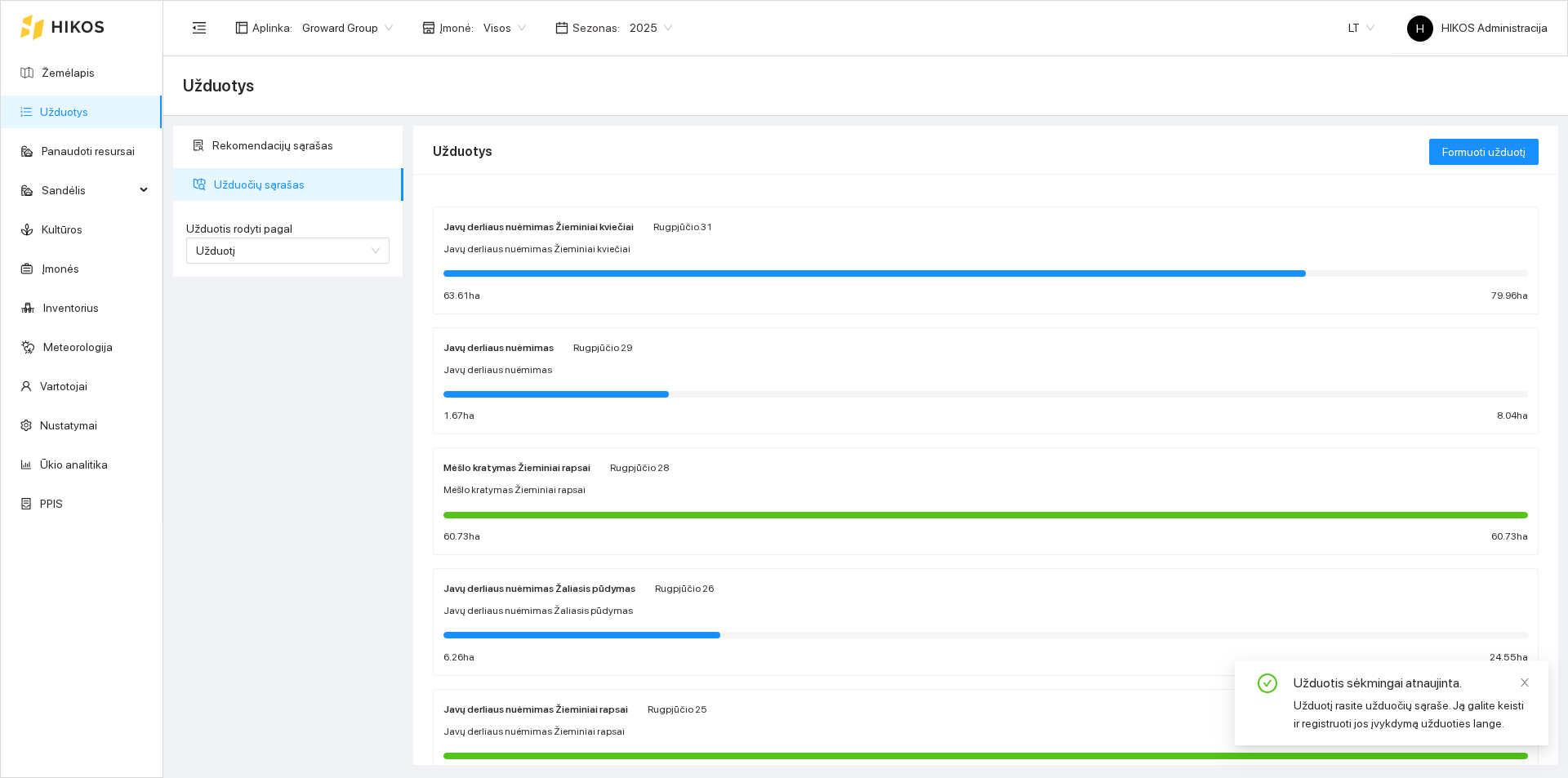
click at [720, 357] on div "Javų derliaus nuėmimas Rugpjūčio 29 Javų derliaus nuėmimas 1.67 ha 8.04 ha" at bounding box center [986, 381] width 1085 height 86
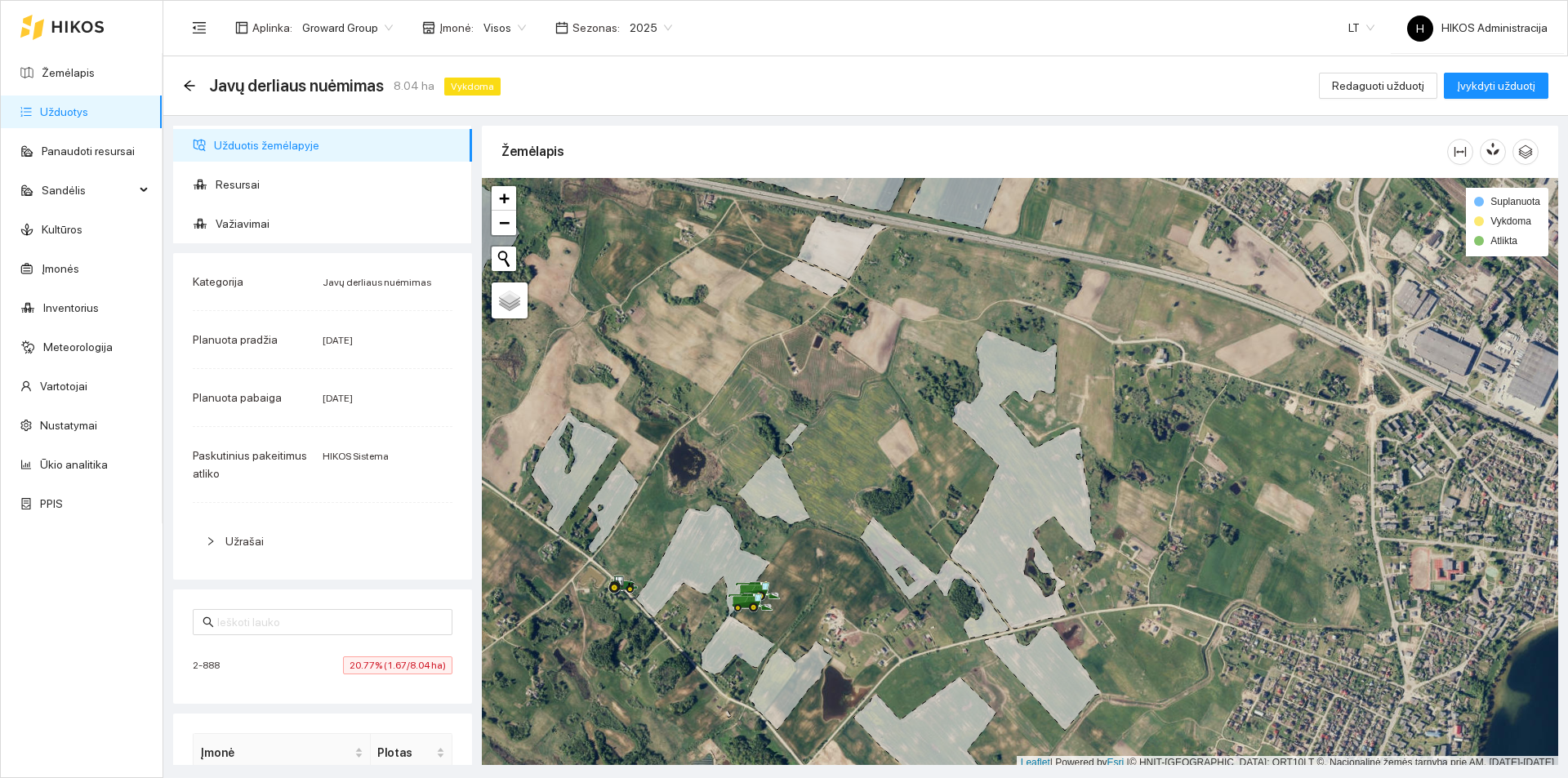
click at [372, 671] on span "20.77% (1.67/8.04 ha)" at bounding box center [397, 666] width 109 height 18
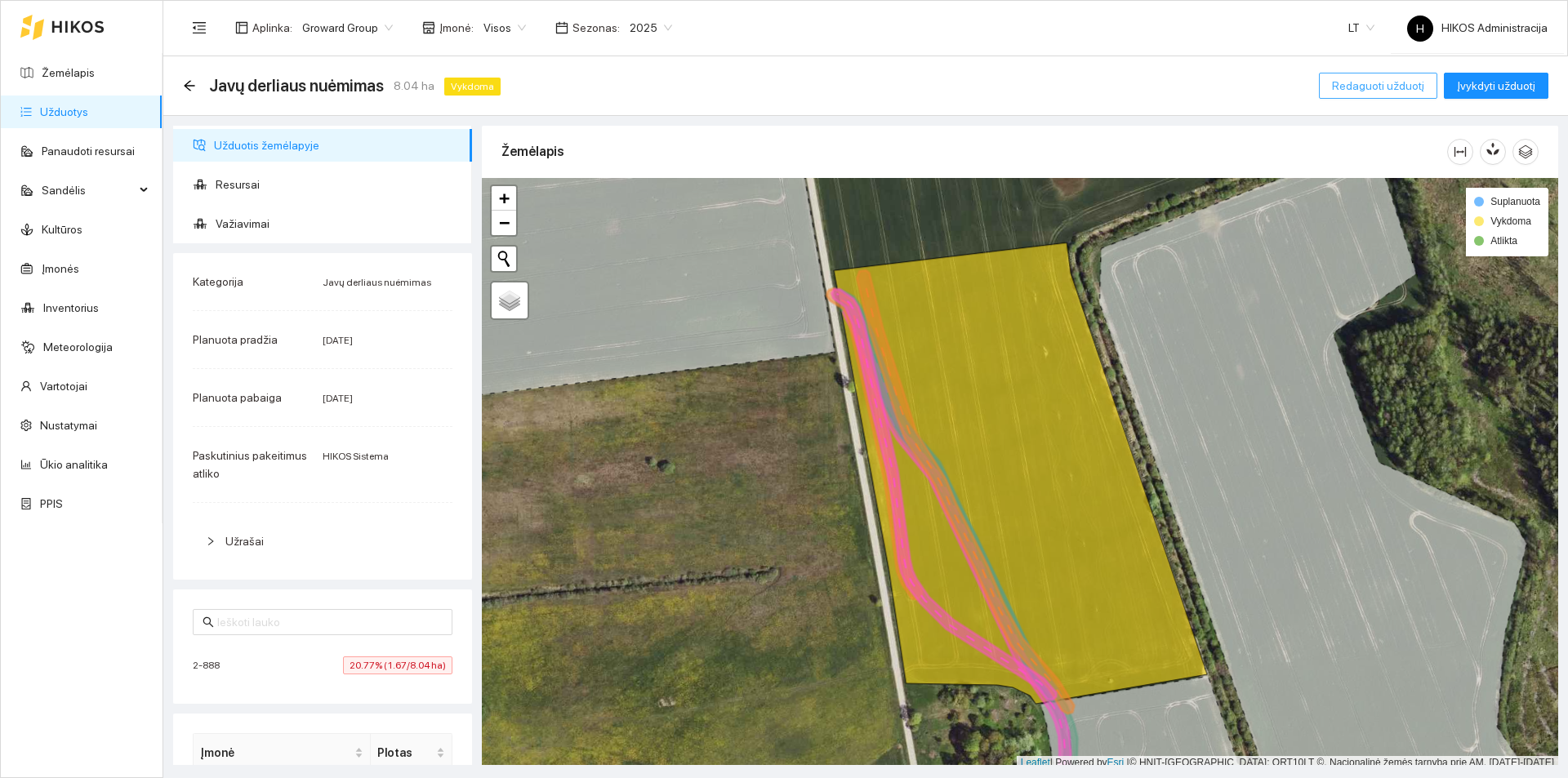
click at [1413, 87] on span "Redaguoti užduotį" at bounding box center [1378, 86] width 93 height 18
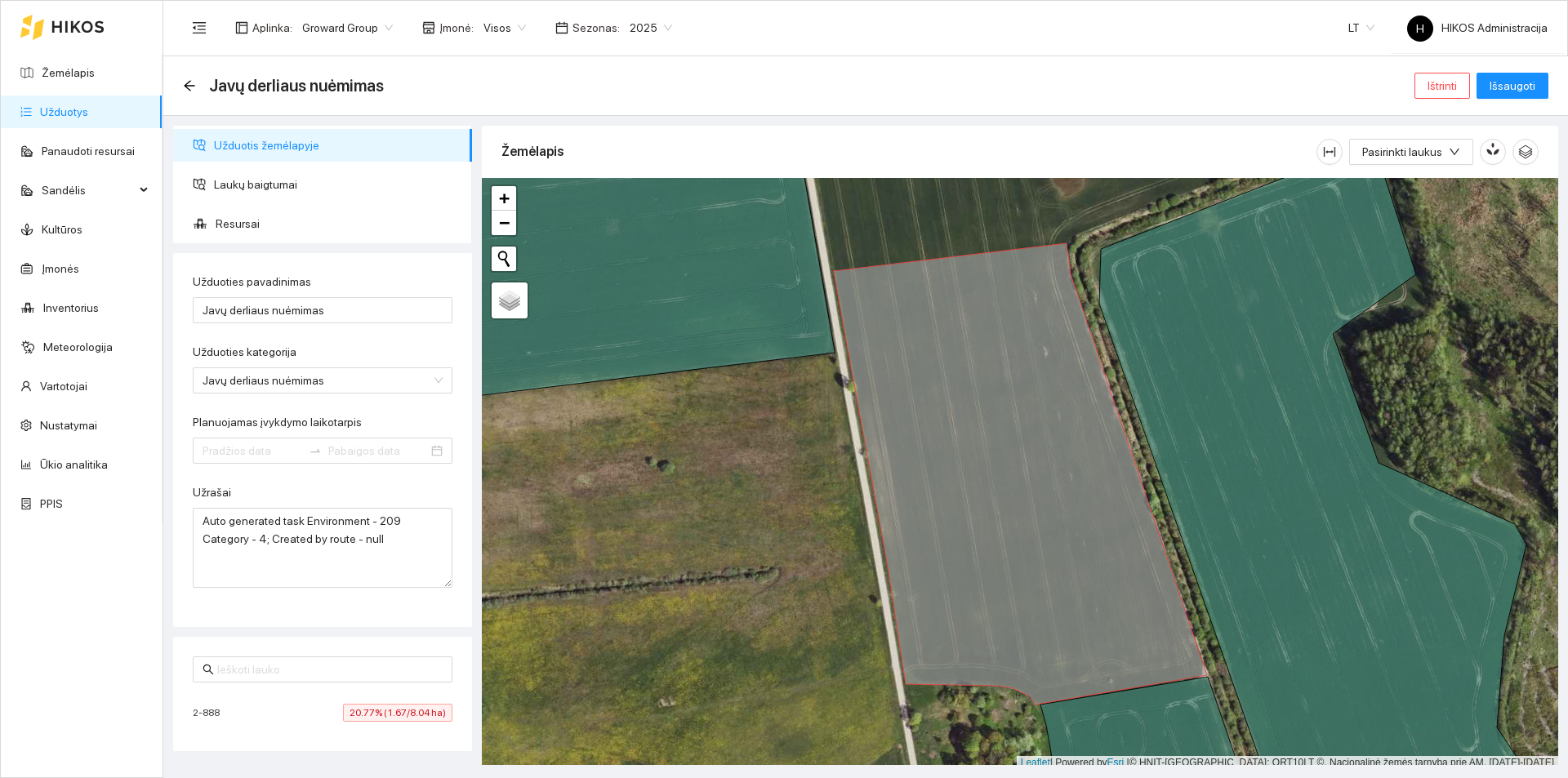
type input "[DATE]"
click at [1436, 83] on span "Ištrinti" at bounding box center [1442, 86] width 29 height 18
click at [1442, 163] on span "Taip" at bounding box center [1448, 165] width 21 height 18
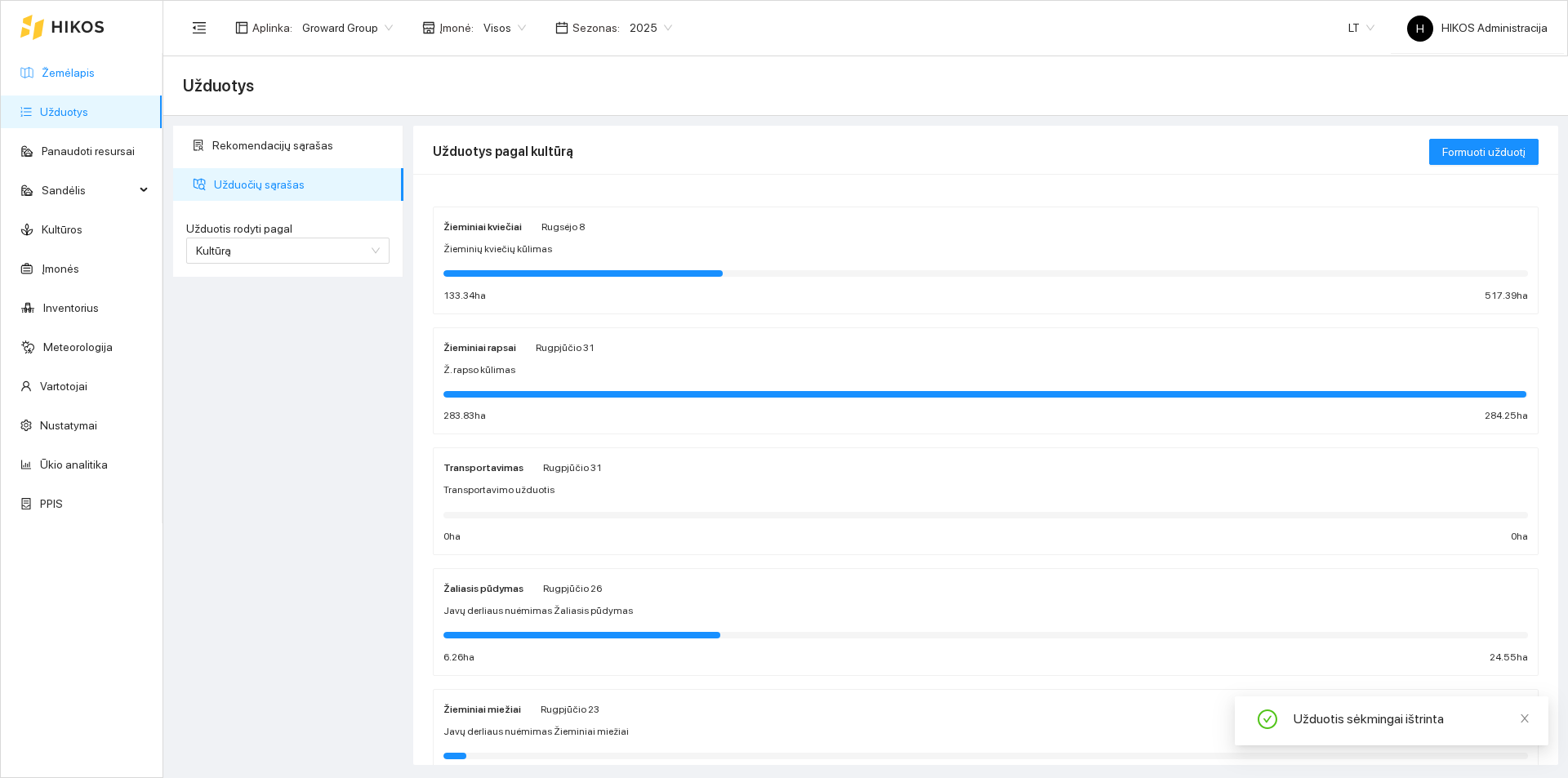
click at [94, 79] on link "Žemėlapis" at bounding box center [68, 72] width 53 height 13
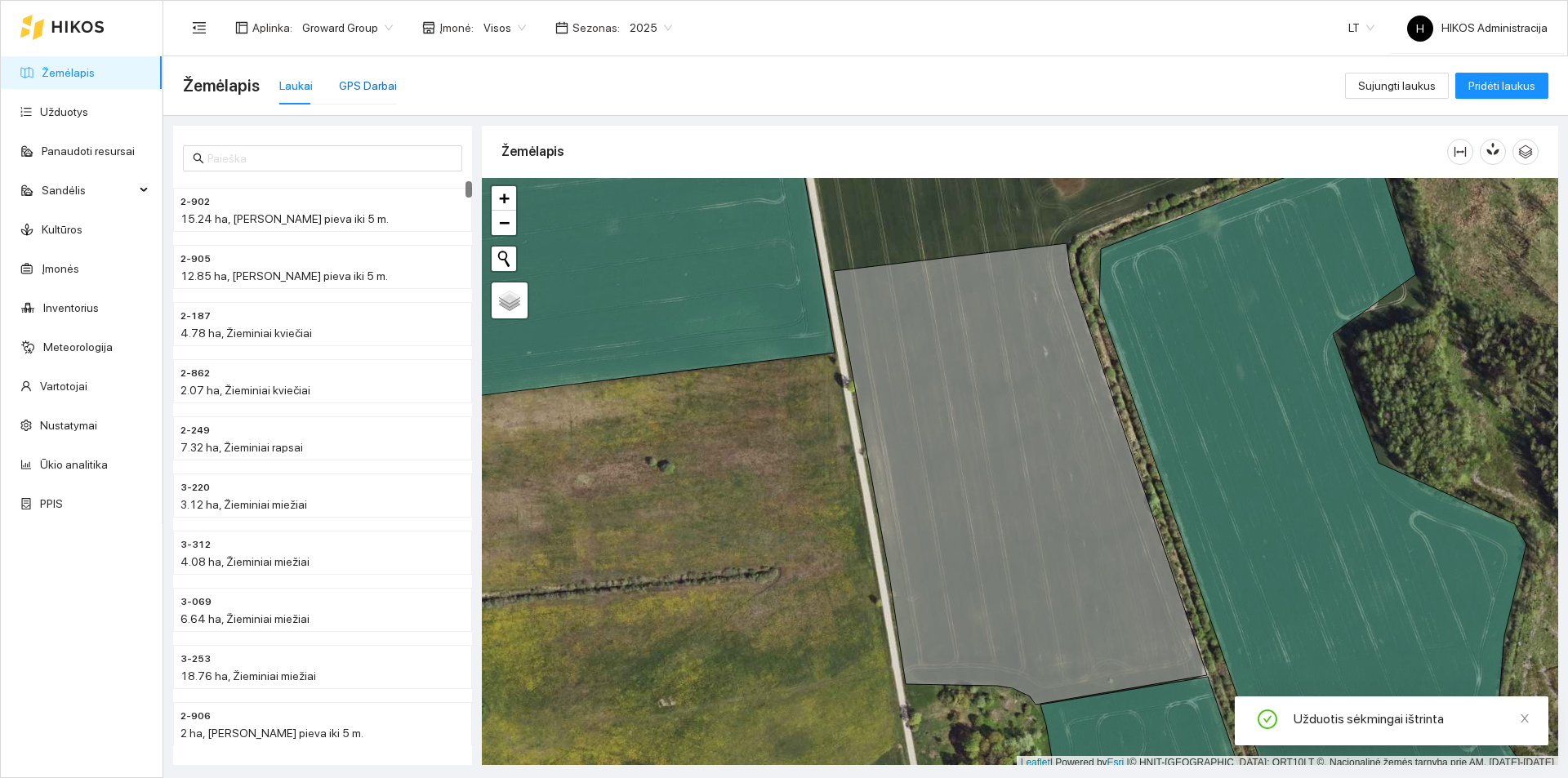
click at [372, 84] on div "GPS Darbai" at bounding box center [367, 86] width 58 height 18
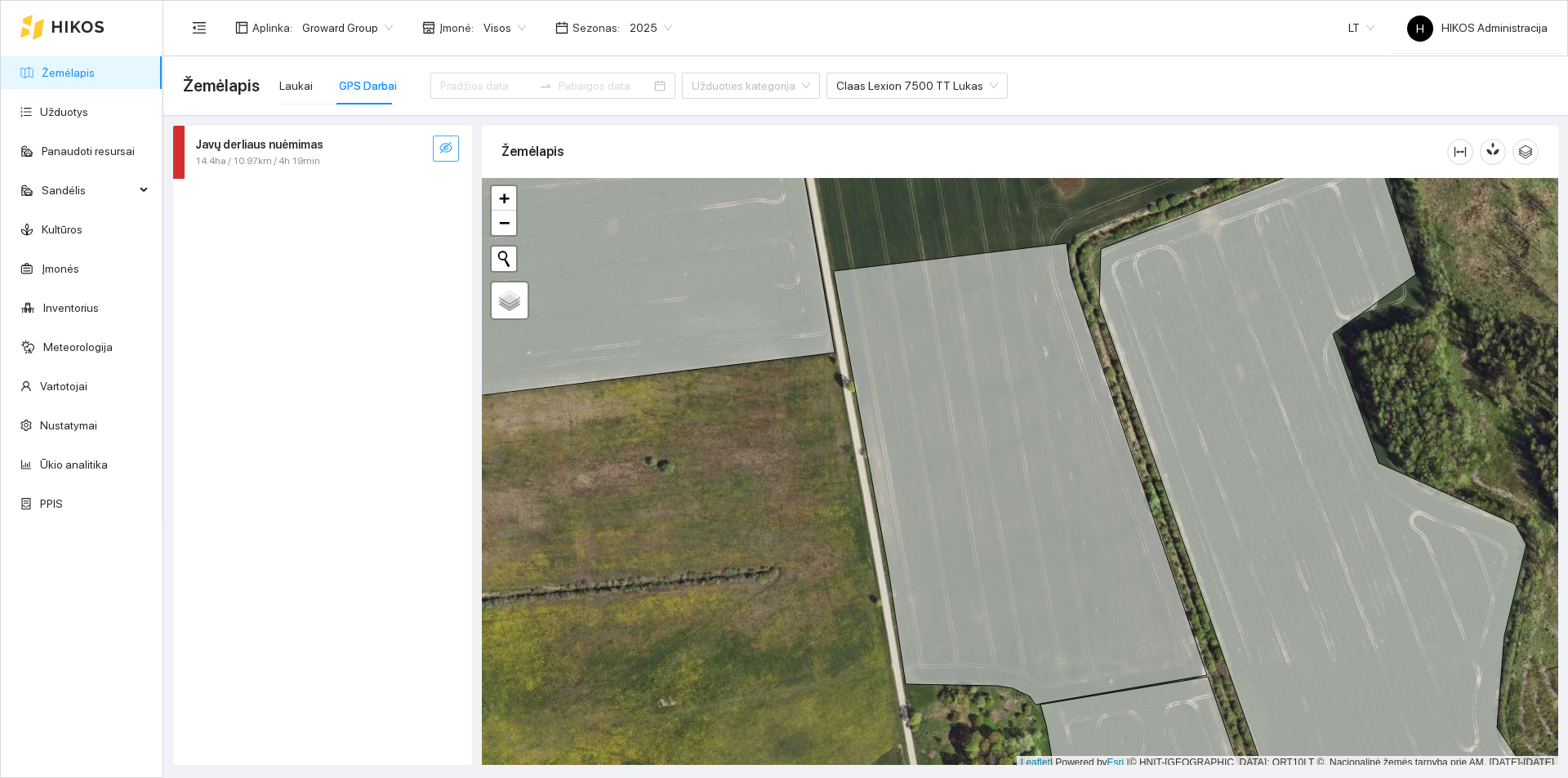
click at [438, 149] on button "button" at bounding box center [445, 148] width 27 height 27
click at [401, 152] on button "button" at bounding box center [413, 148] width 27 height 27
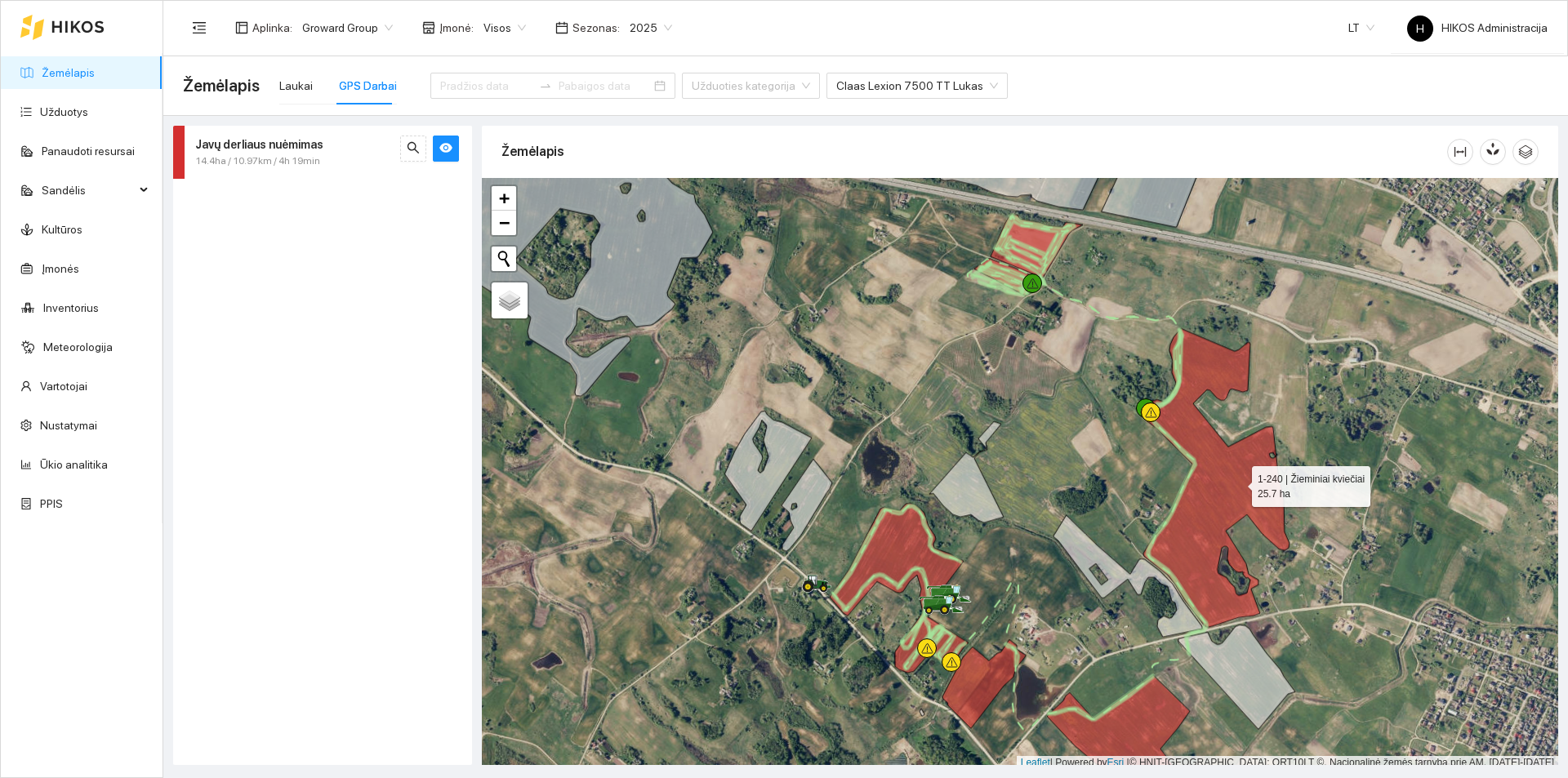
scroll to position [5, 0]
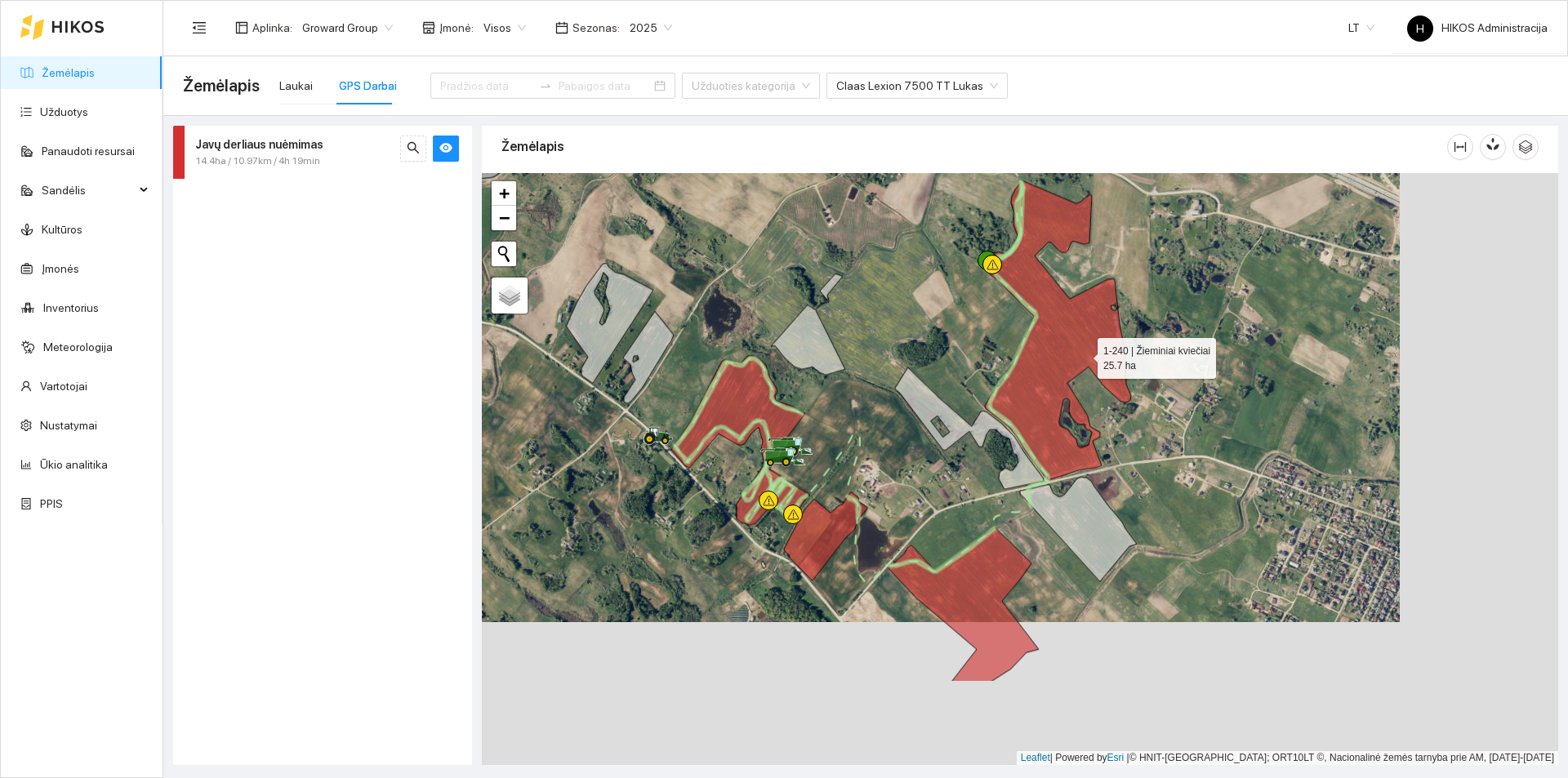
drag, startPoint x: 1137, startPoint y: 402, endPoint x: 1082, endPoint y: 353, distance: 73.7
click at [1083, 355] on icon at bounding box center [1058, 330] width 147 height 299
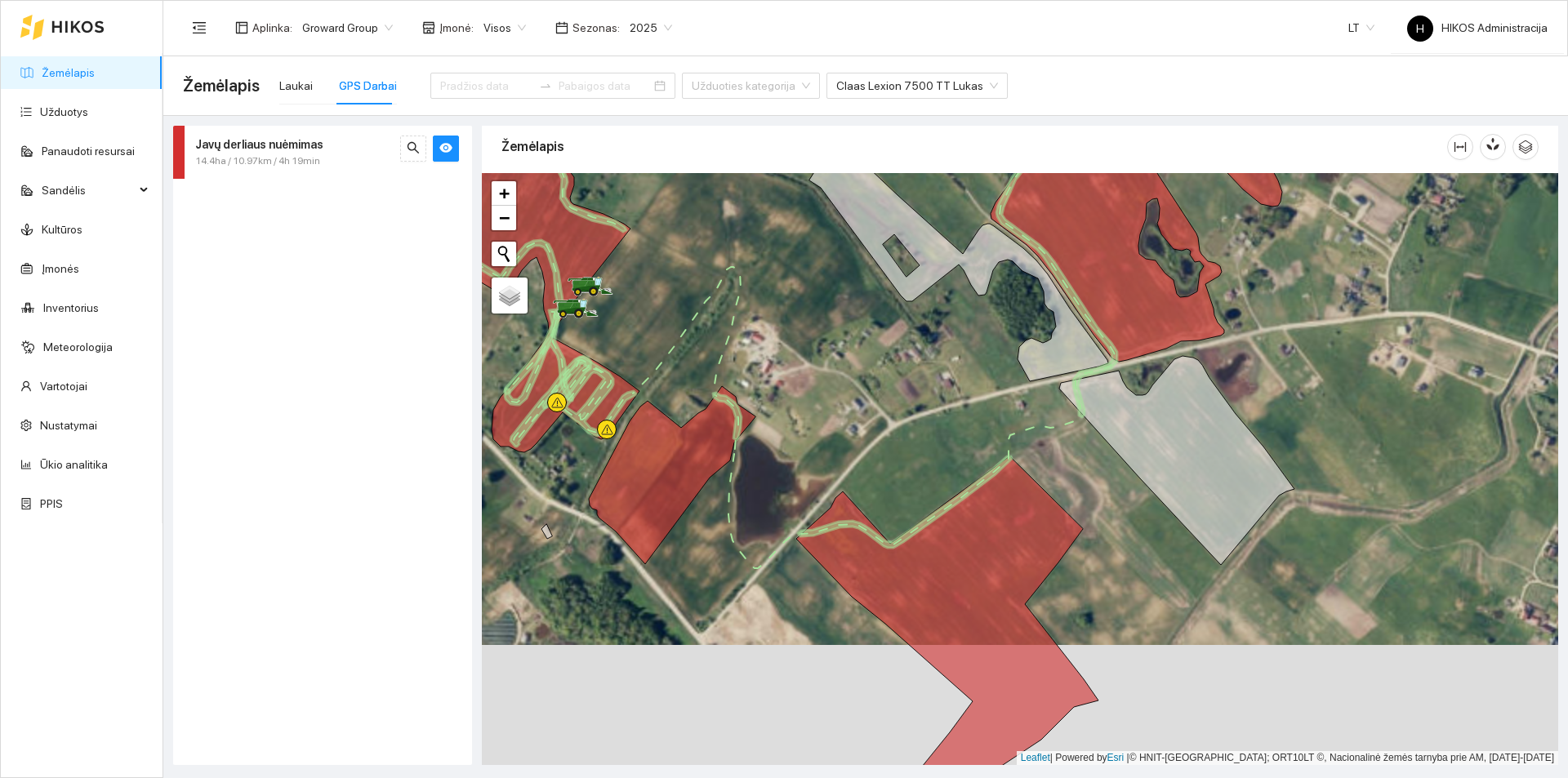
click at [94, 79] on link "Žemėlapis" at bounding box center [68, 72] width 53 height 13
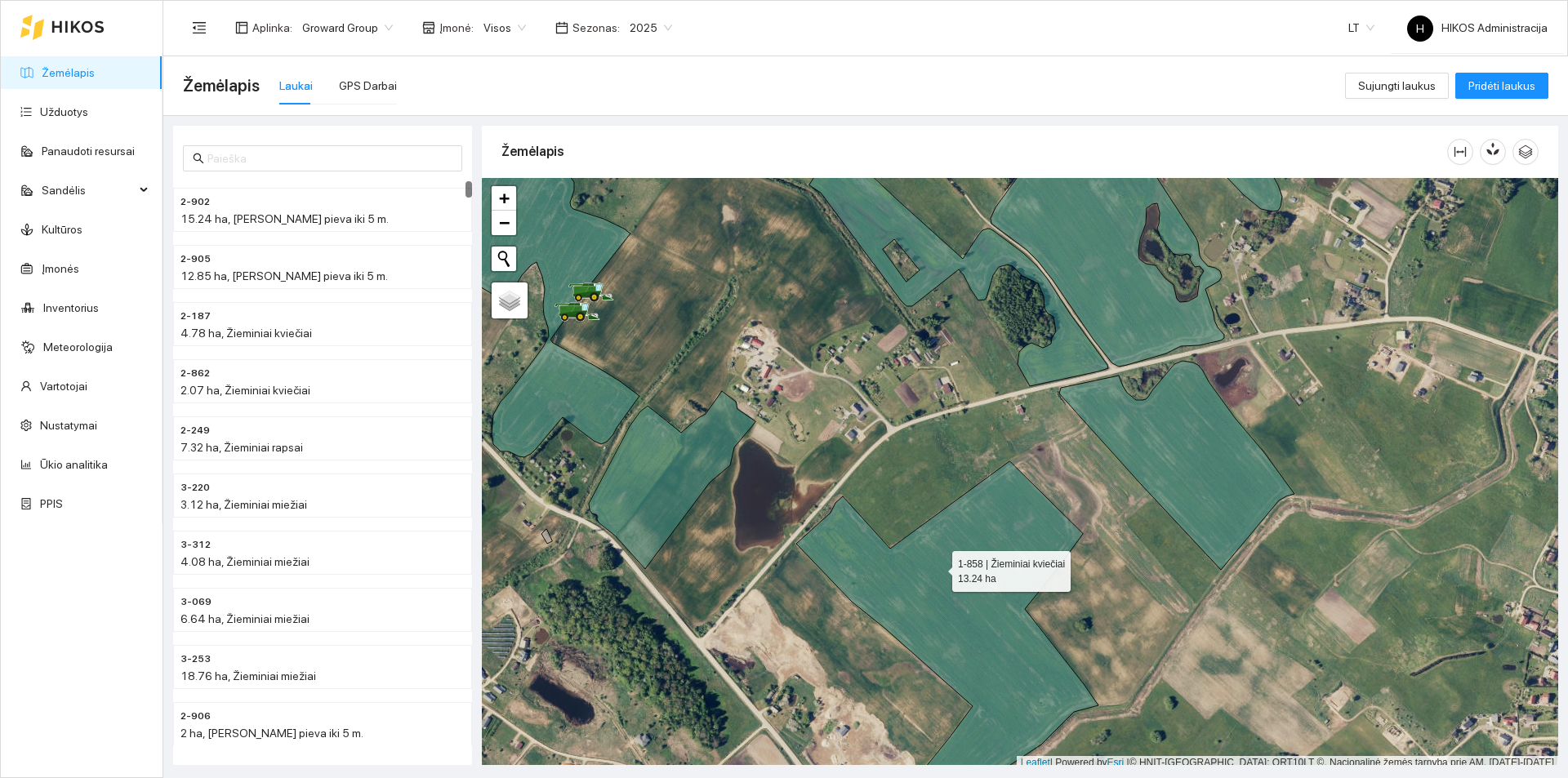
click at [938, 567] on icon at bounding box center [948, 630] width 302 height 337
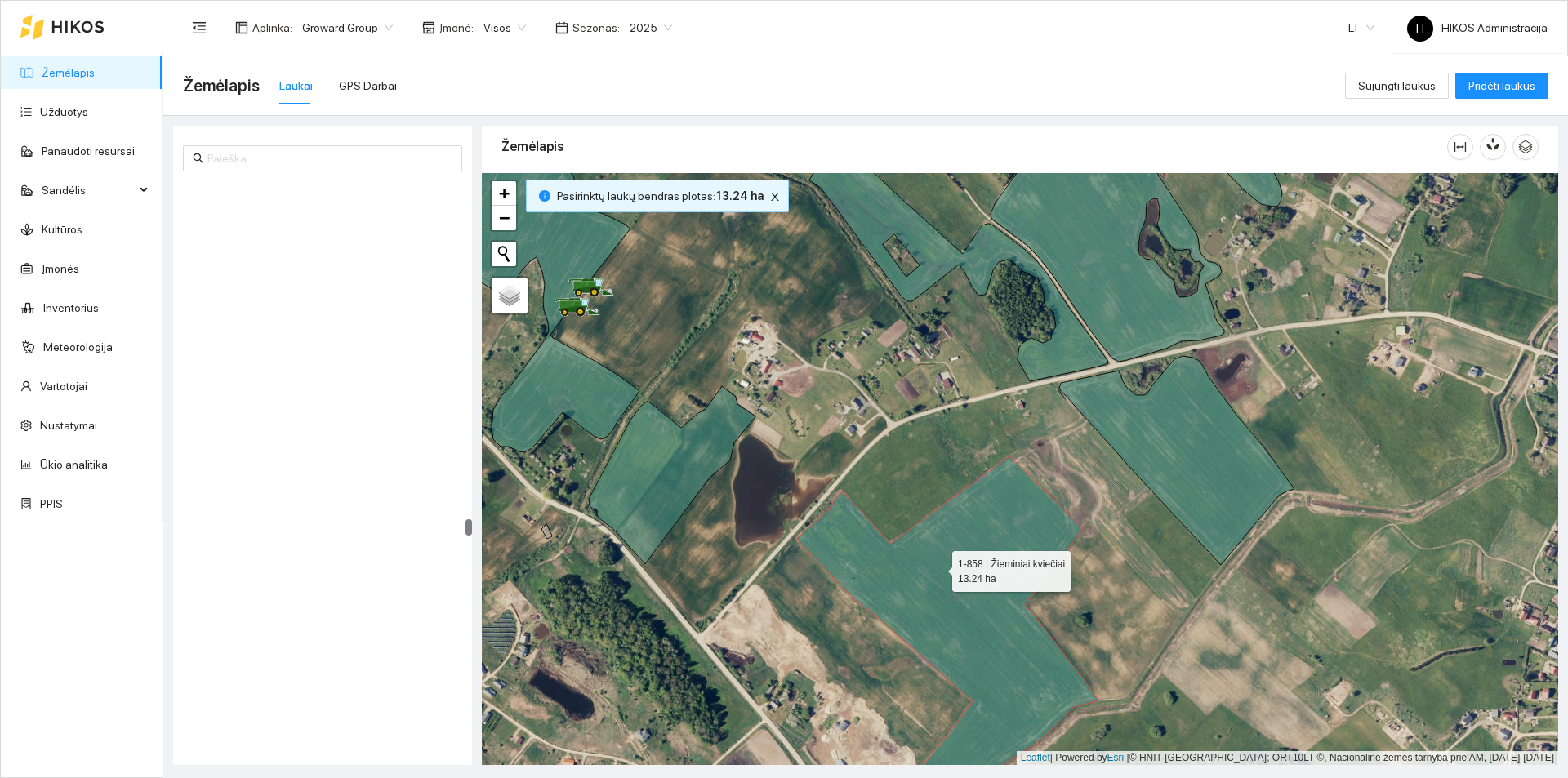
scroll to position [18246, 0]
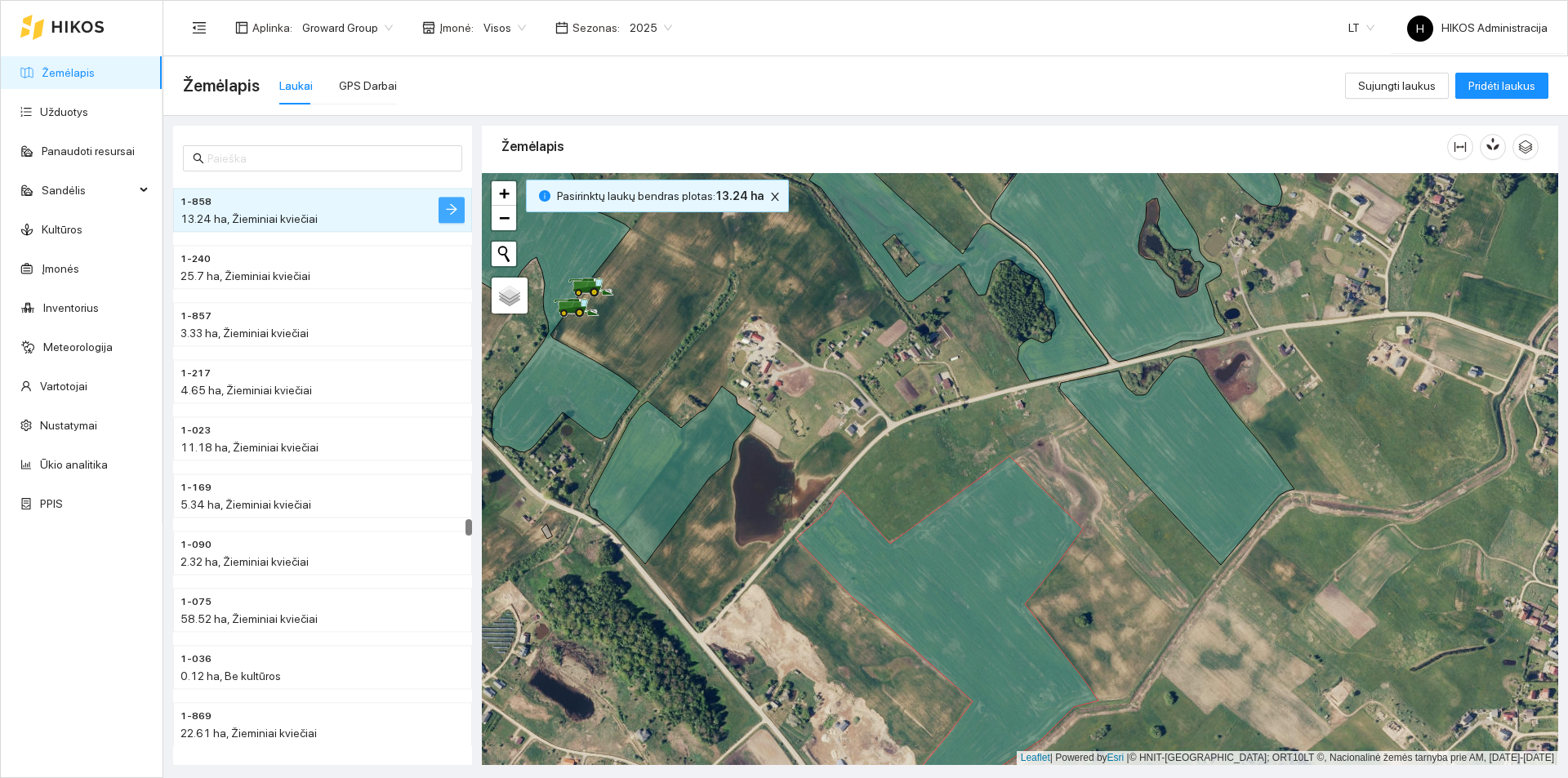
click at [448, 210] on icon "arrow-right" at bounding box center [452, 210] width 11 height 11
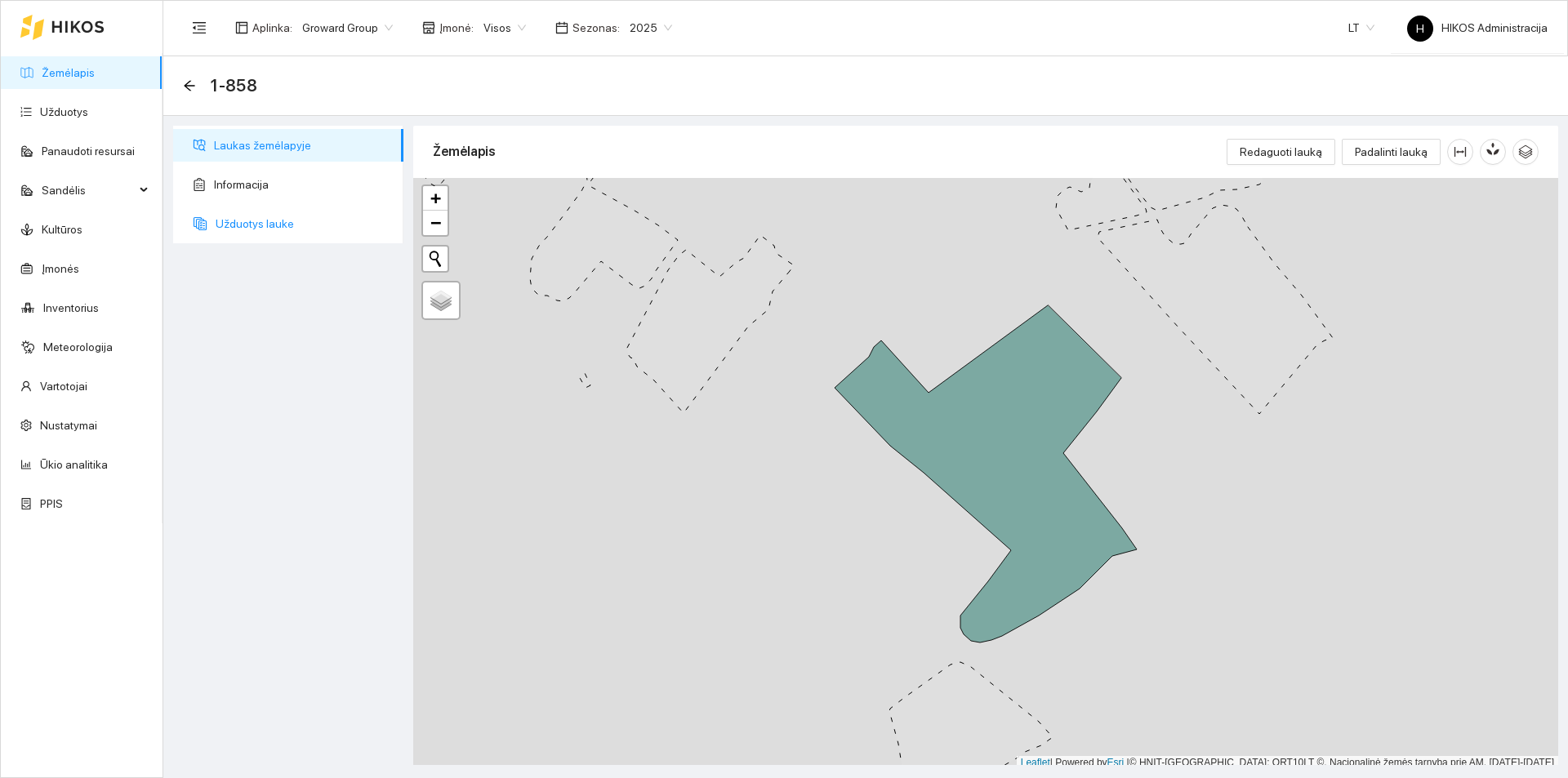
click at [259, 229] on span "Užduotys lauke" at bounding box center [302, 224] width 175 height 33
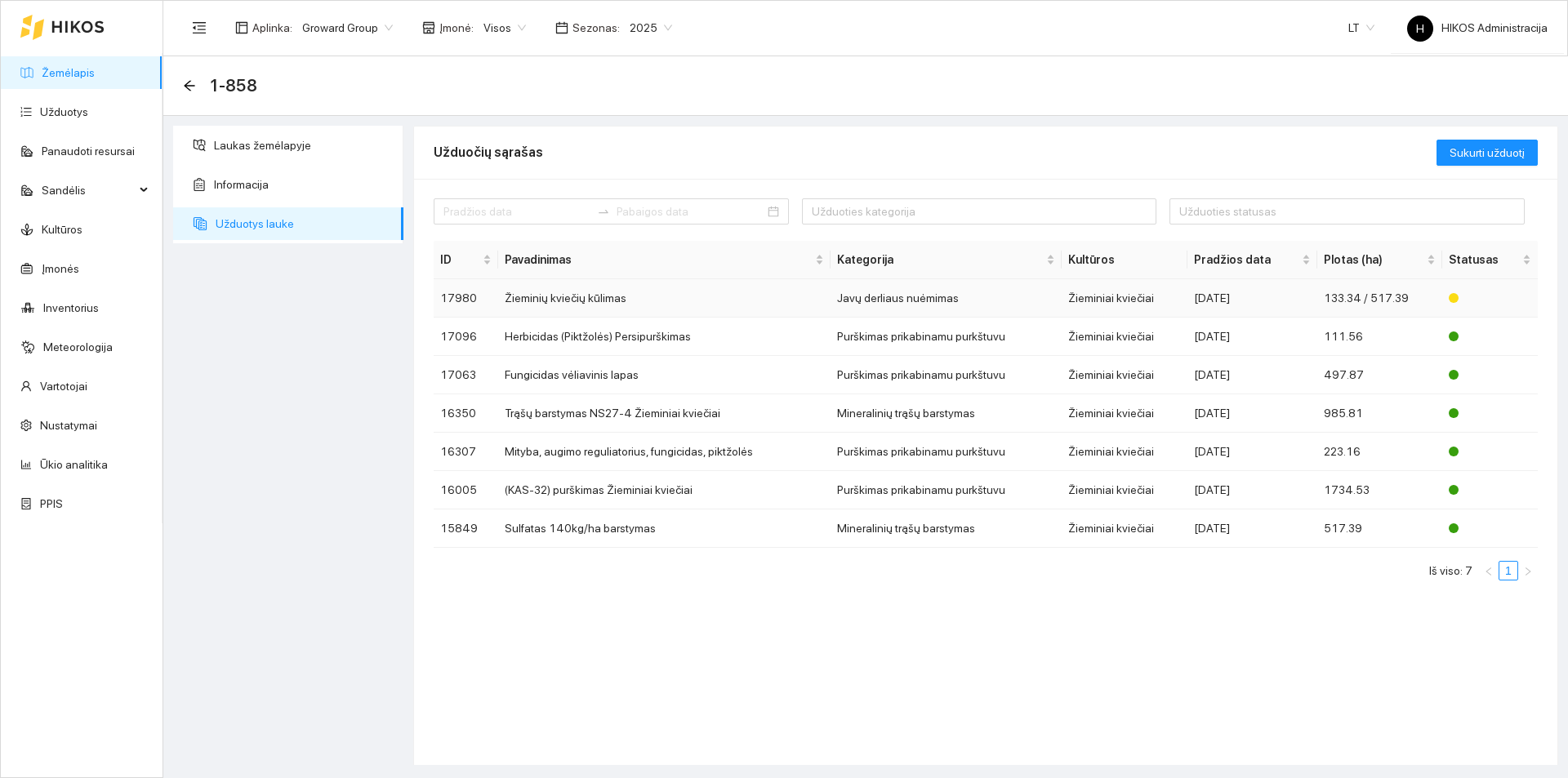
click at [684, 300] on td "Žieminių kviečių kūlimas" at bounding box center [664, 299] width 333 height 38
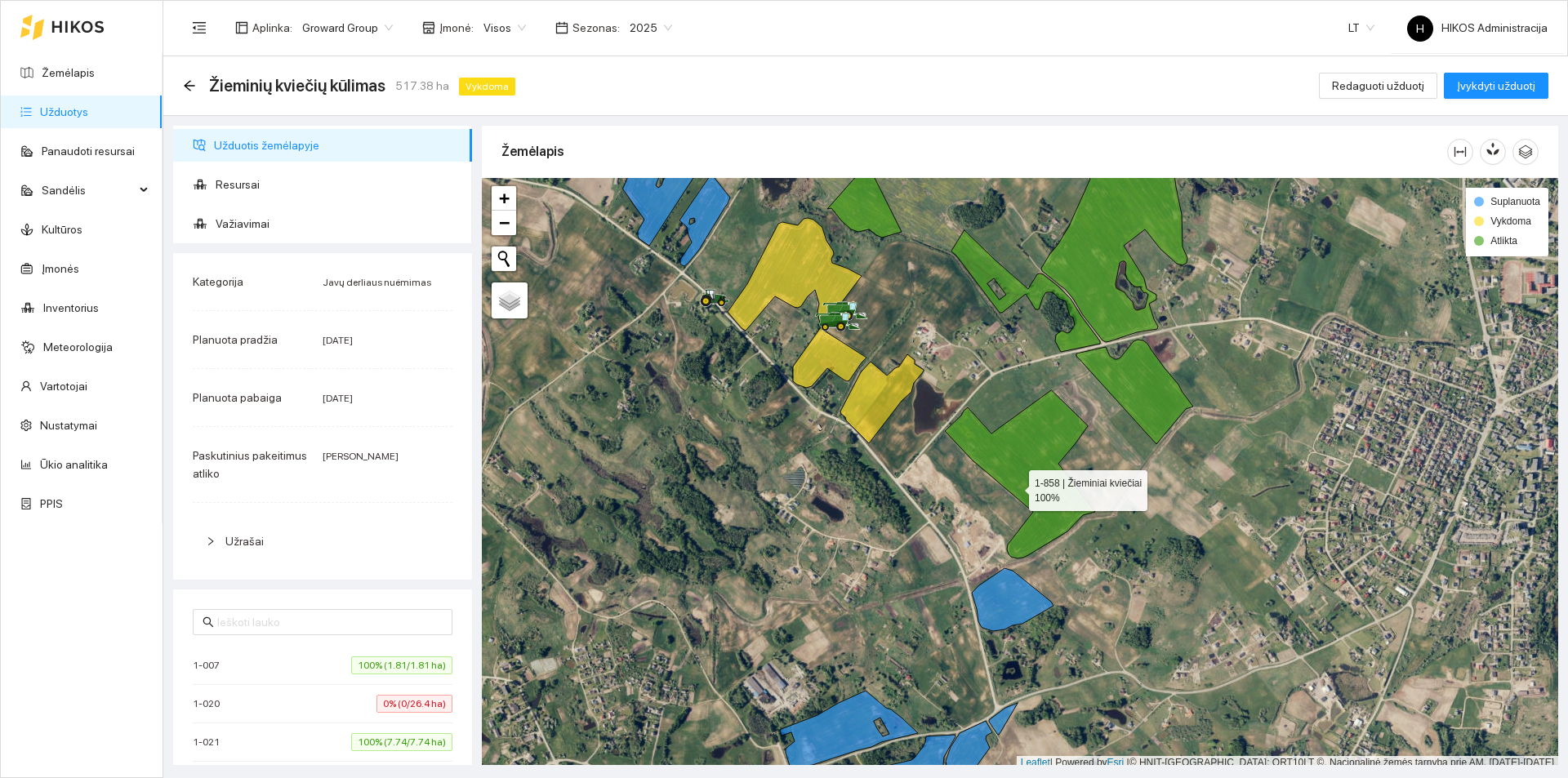
click at [1010, 460] on icon at bounding box center [1020, 475] width 150 height 169
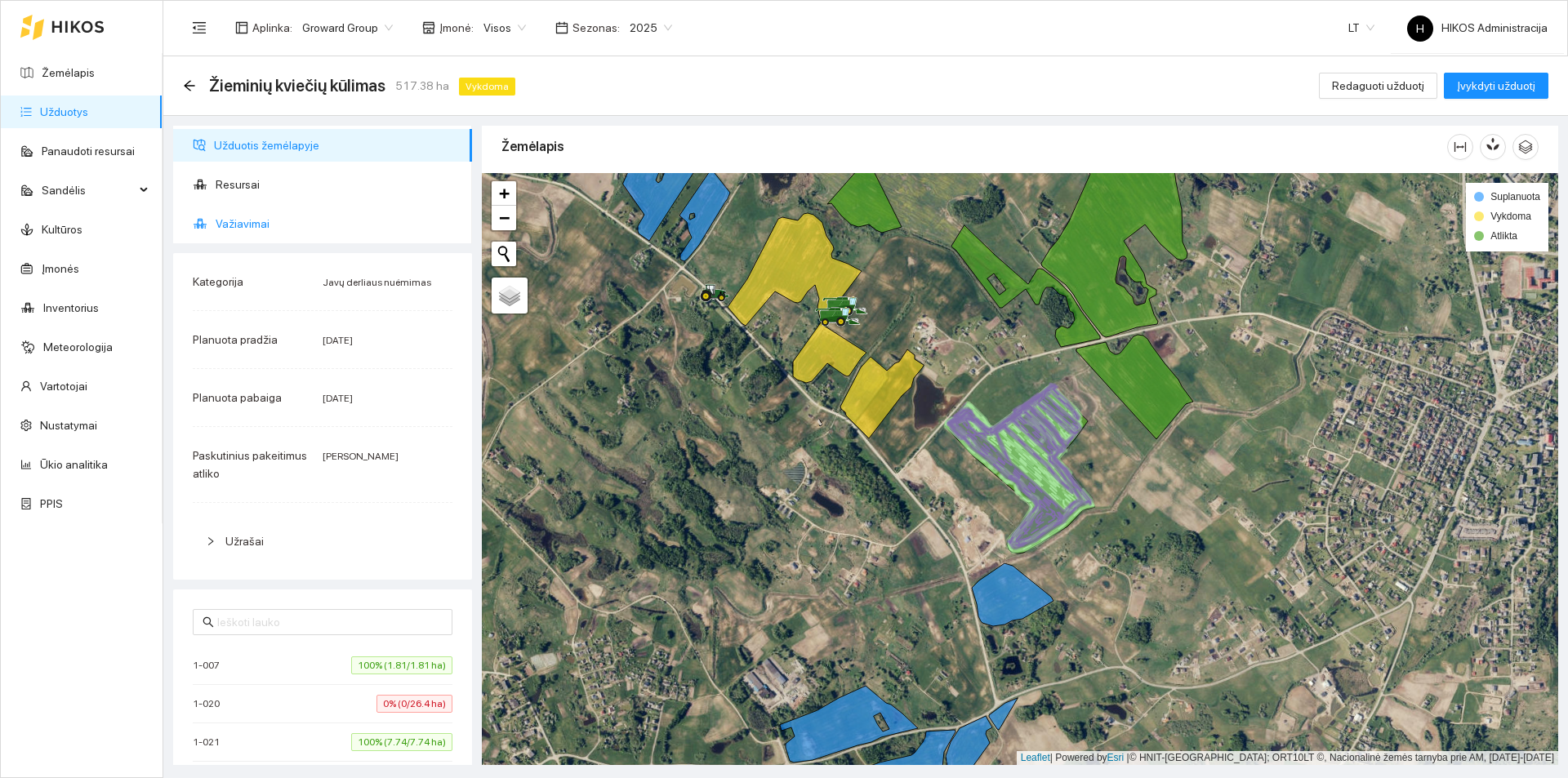
click at [313, 210] on span "Važiavimai" at bounding box center [337, 224] width 244 height 33
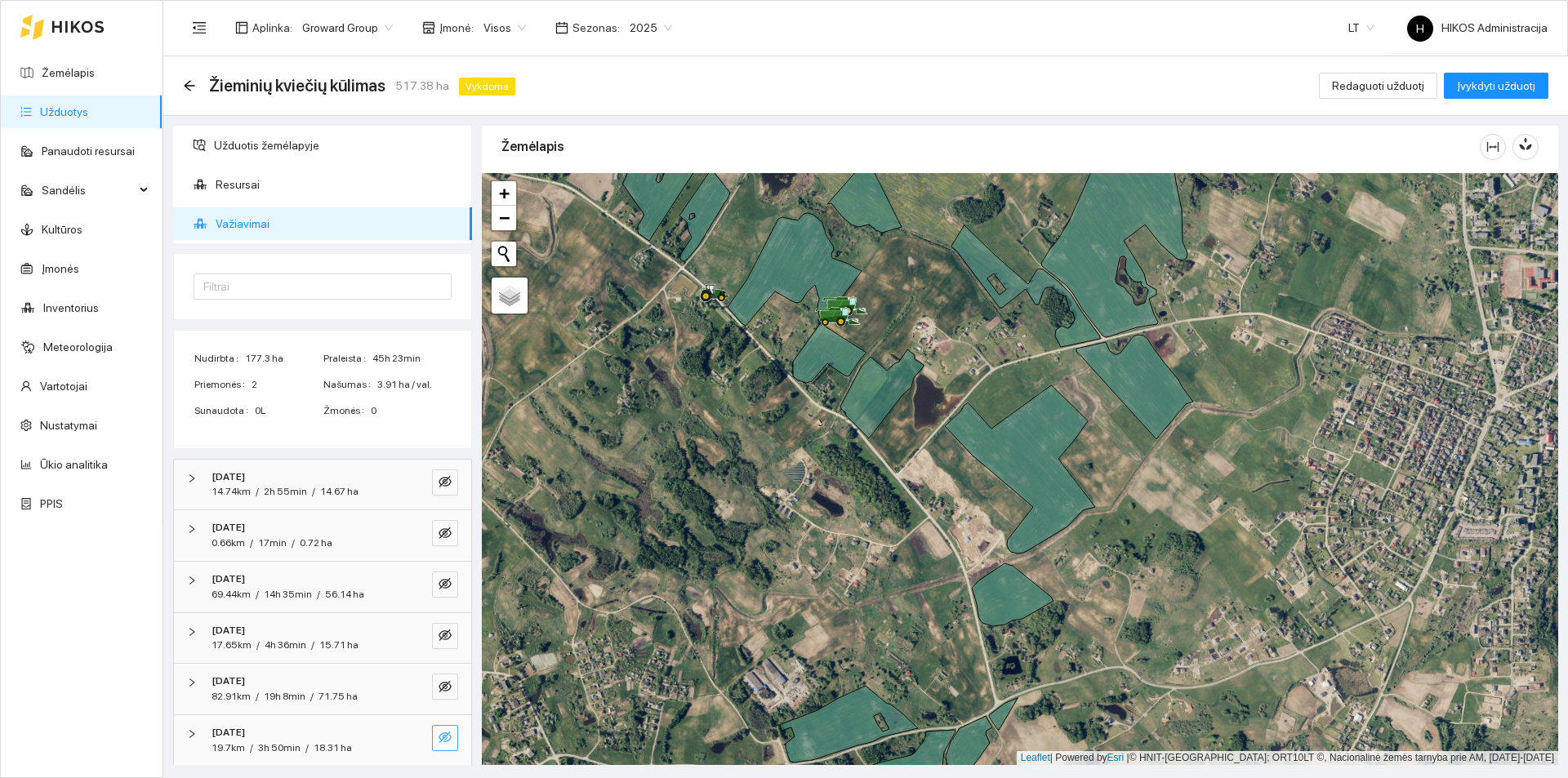
click at [439, 734] on icon "eye-invisible" at bounding box center [445, 738] width 13 height 11
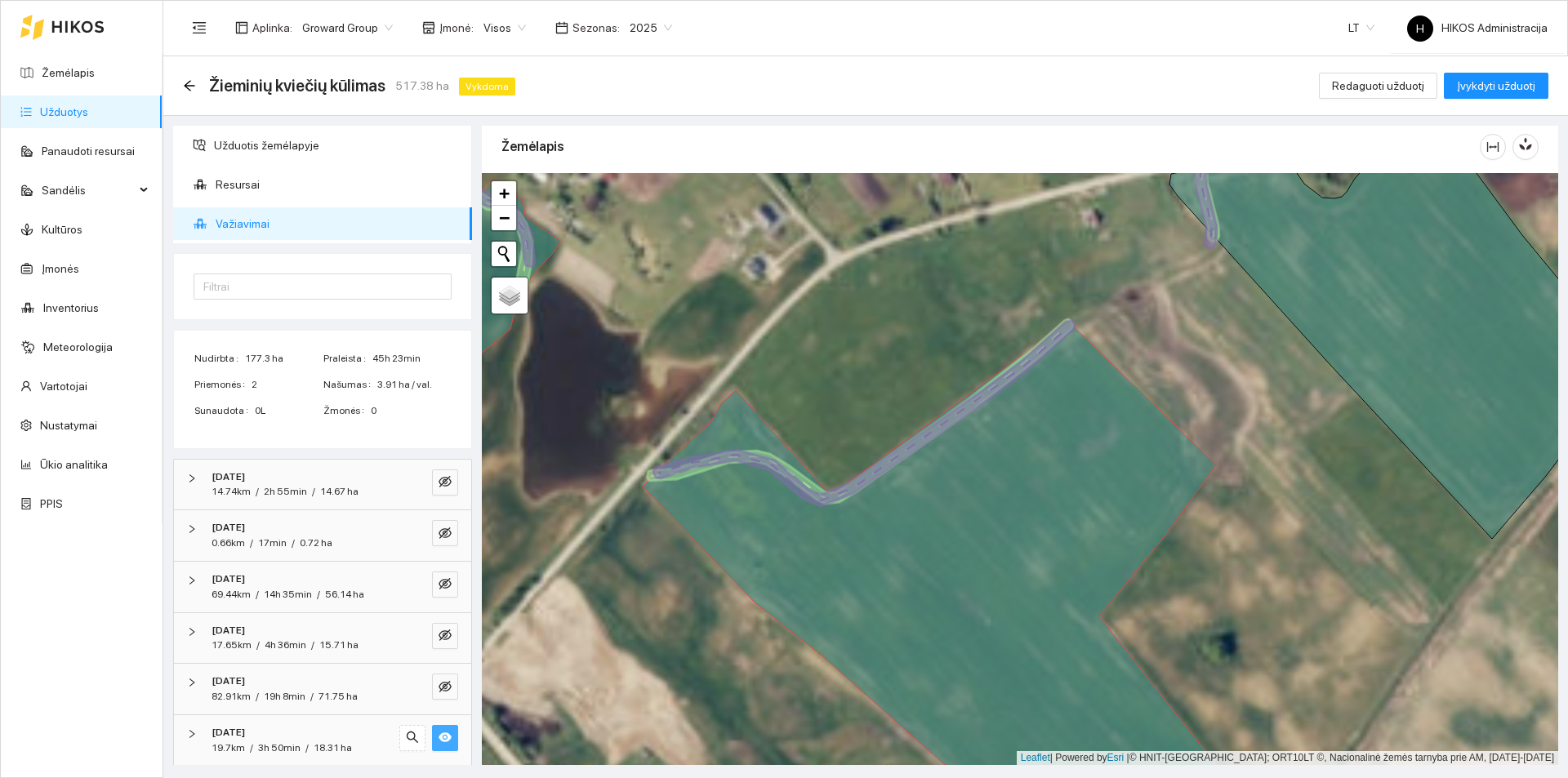
drag, startPoint x: 1106, startPoint y: 436, endPoint x: 945, endPoint y: 421, distance: 161.7
click at [945, 421] on icon at bounding box center [944, 572] width 604 height 500
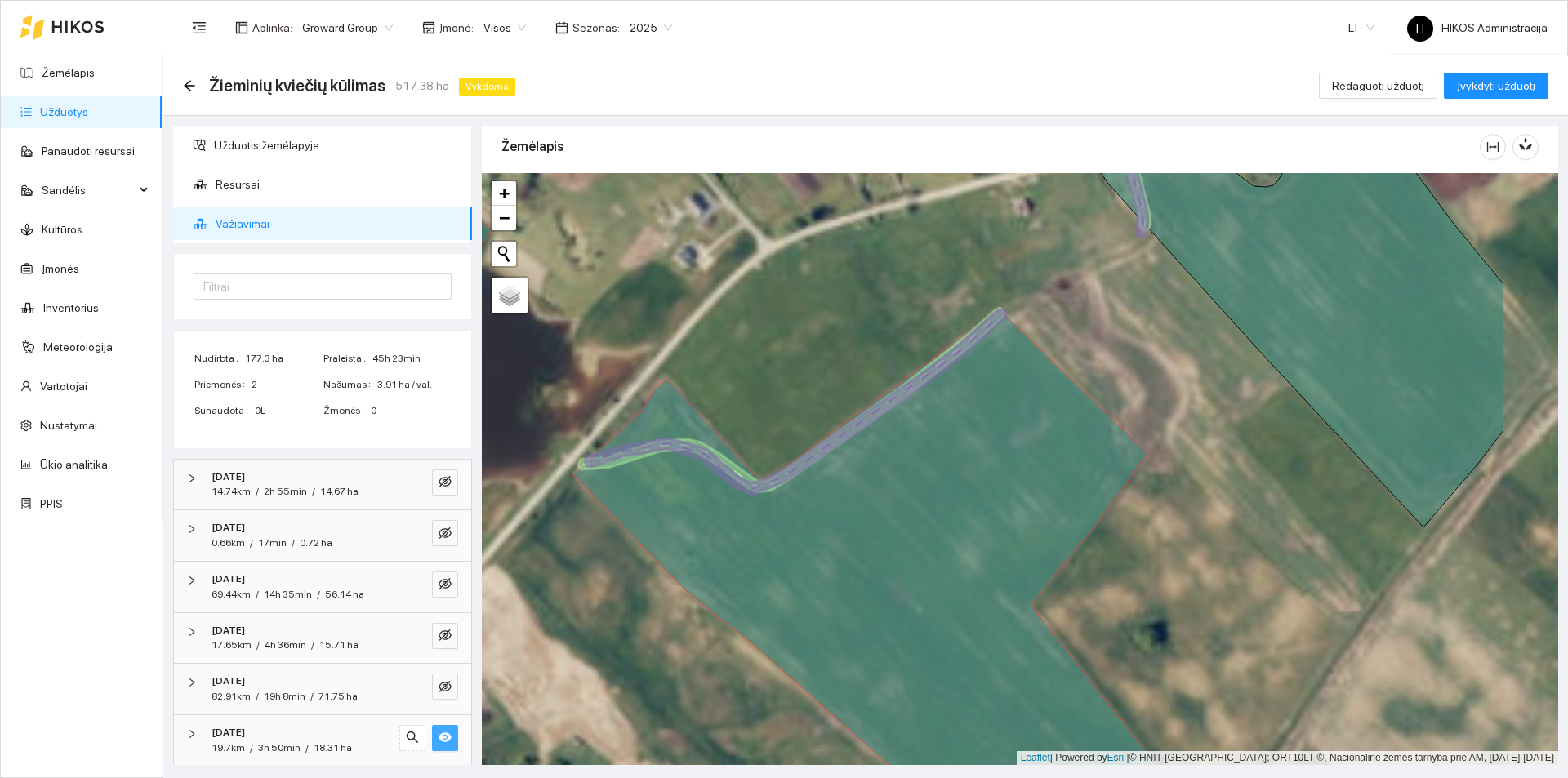
click at [943, 471] on icon at bounding box center [876, 561] width 604 height 500
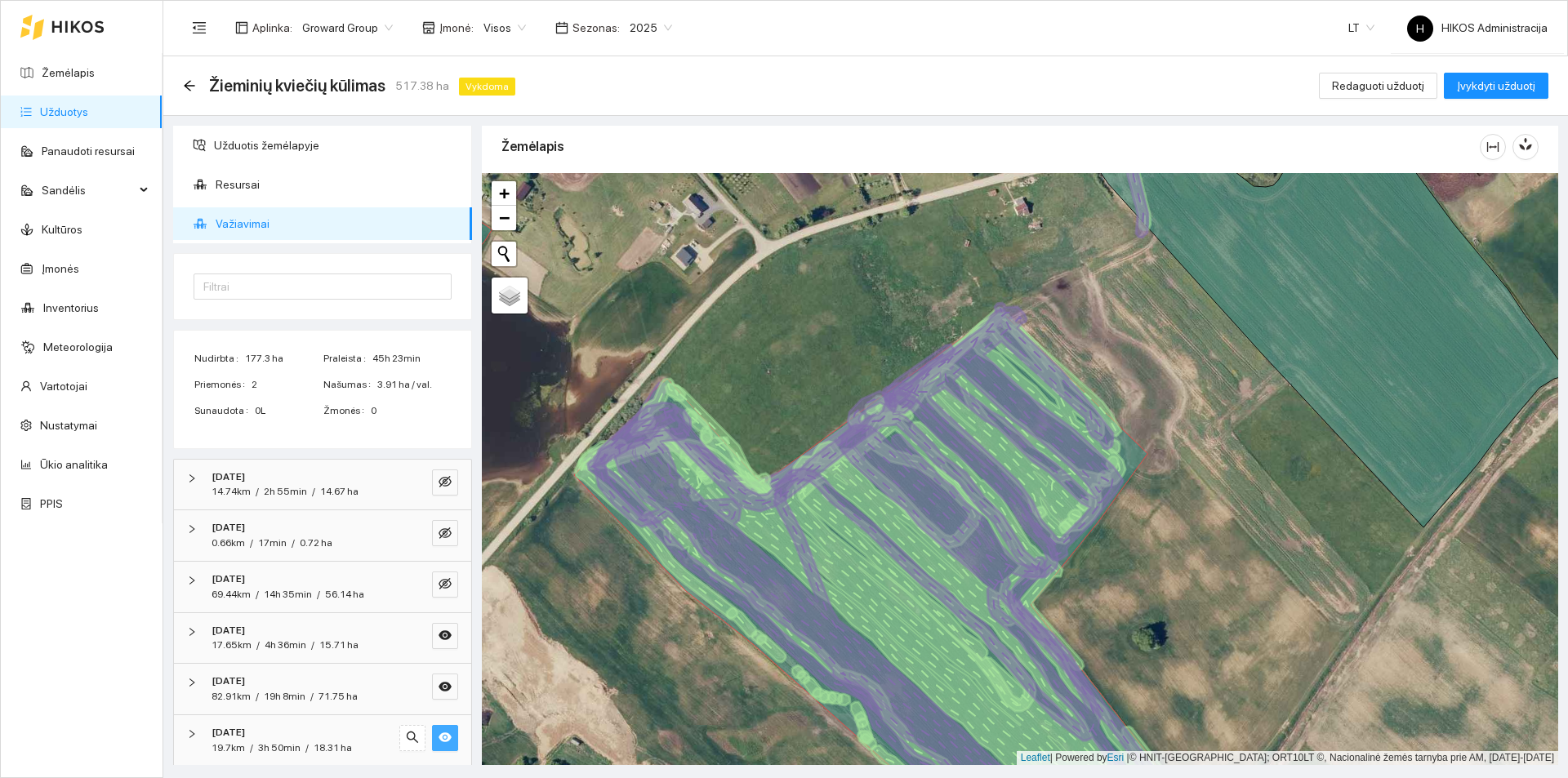
click at [943, 471] on icon at bounding box center [910, 480] width 141 height 135
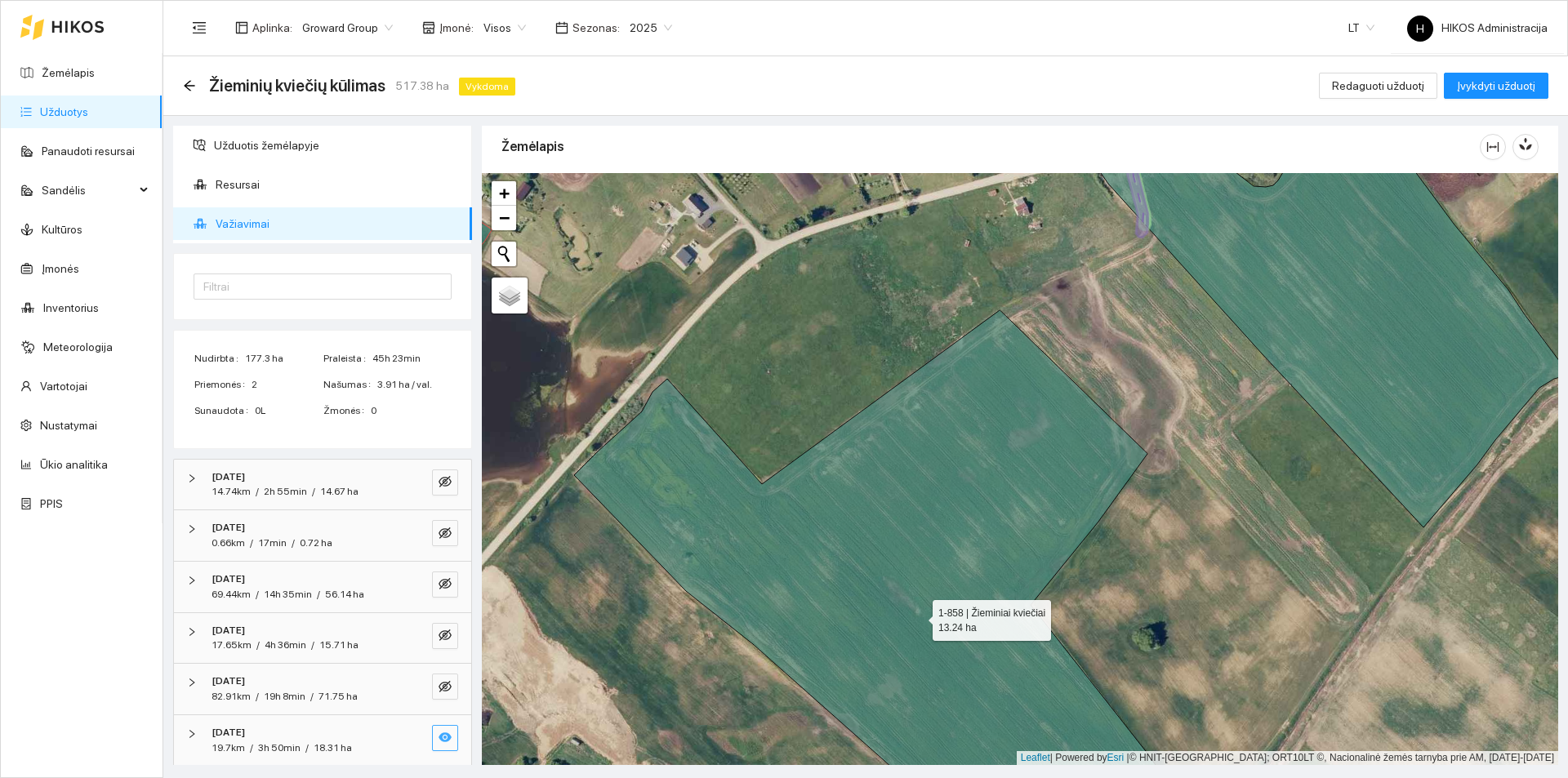
click at [943, 471] on icon at bounding box center [876, 568] width 604 height 515
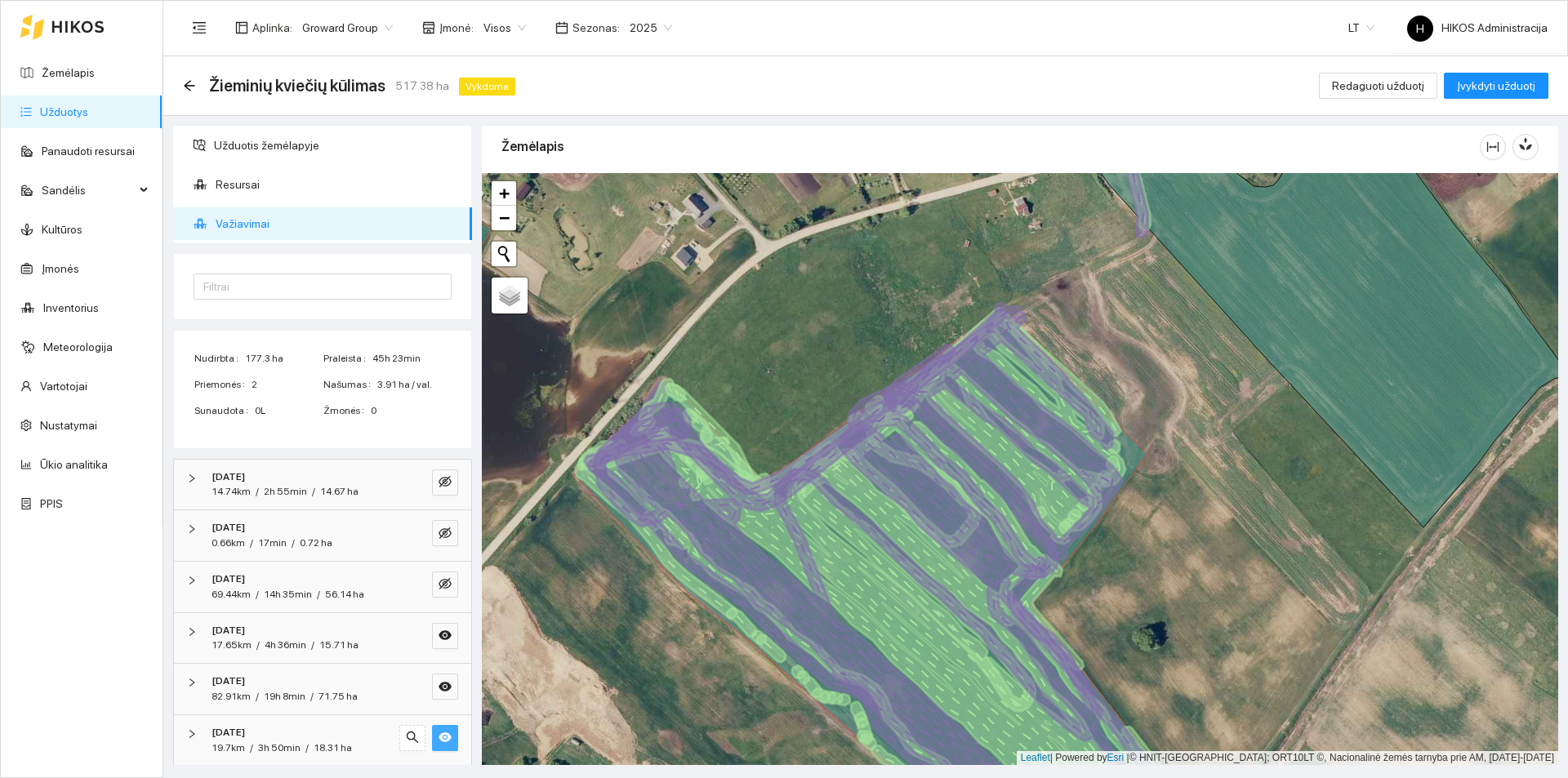
click at [1175, 112] on div "Žieminių kviečių kūlimas 517.38 ha Vykdoma Redaguoti užduotį Įvykdyti užduotį" at bounding box center [865, 86] width 1405 height 60
click at [189, 84] on icon "arrow-left" at bounding box center [190, 85] width 13 height 13
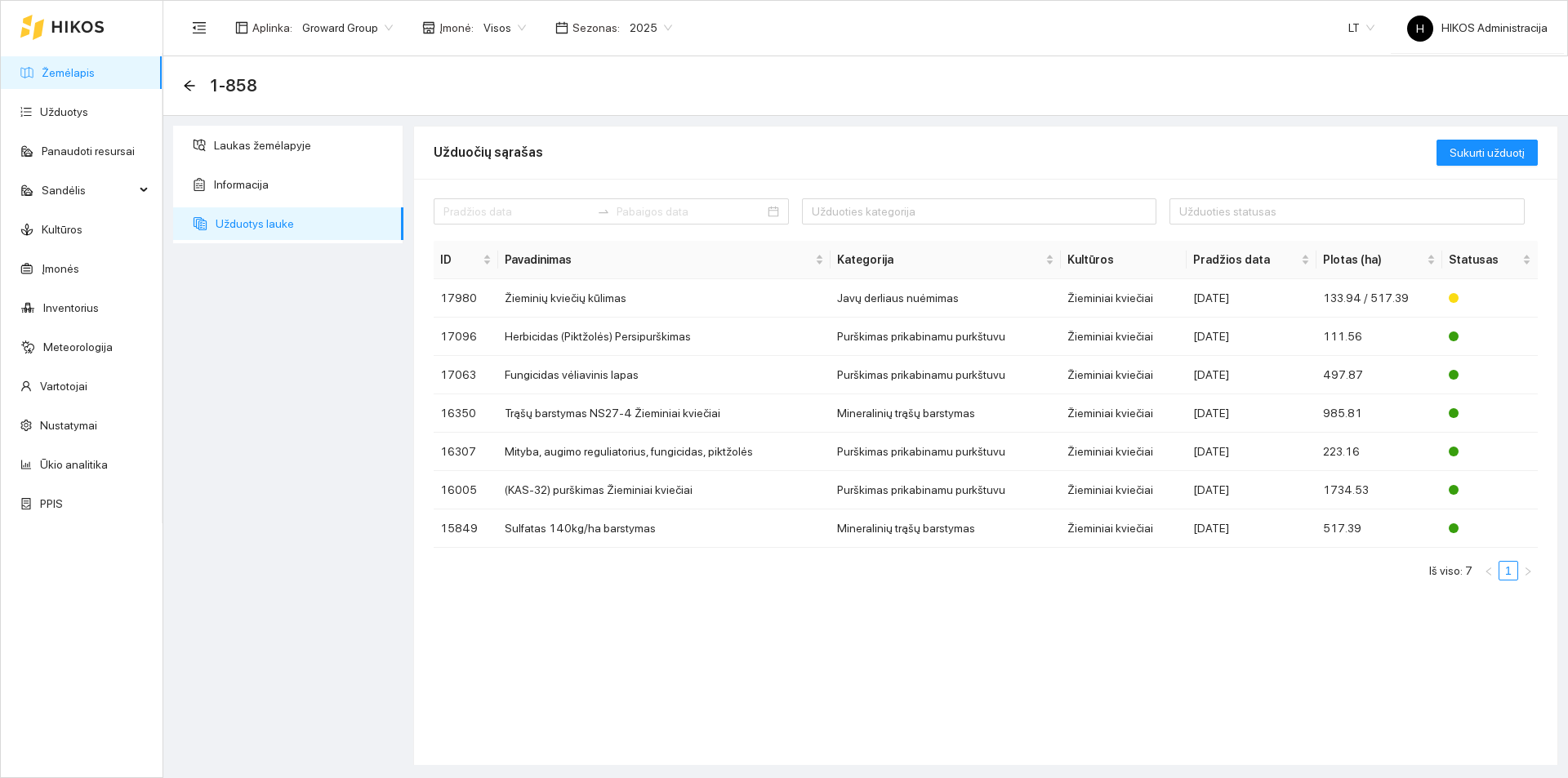
click at [94, 79] on link "Žemėlapis" at bounding box center [68, 72] width 53 height 13
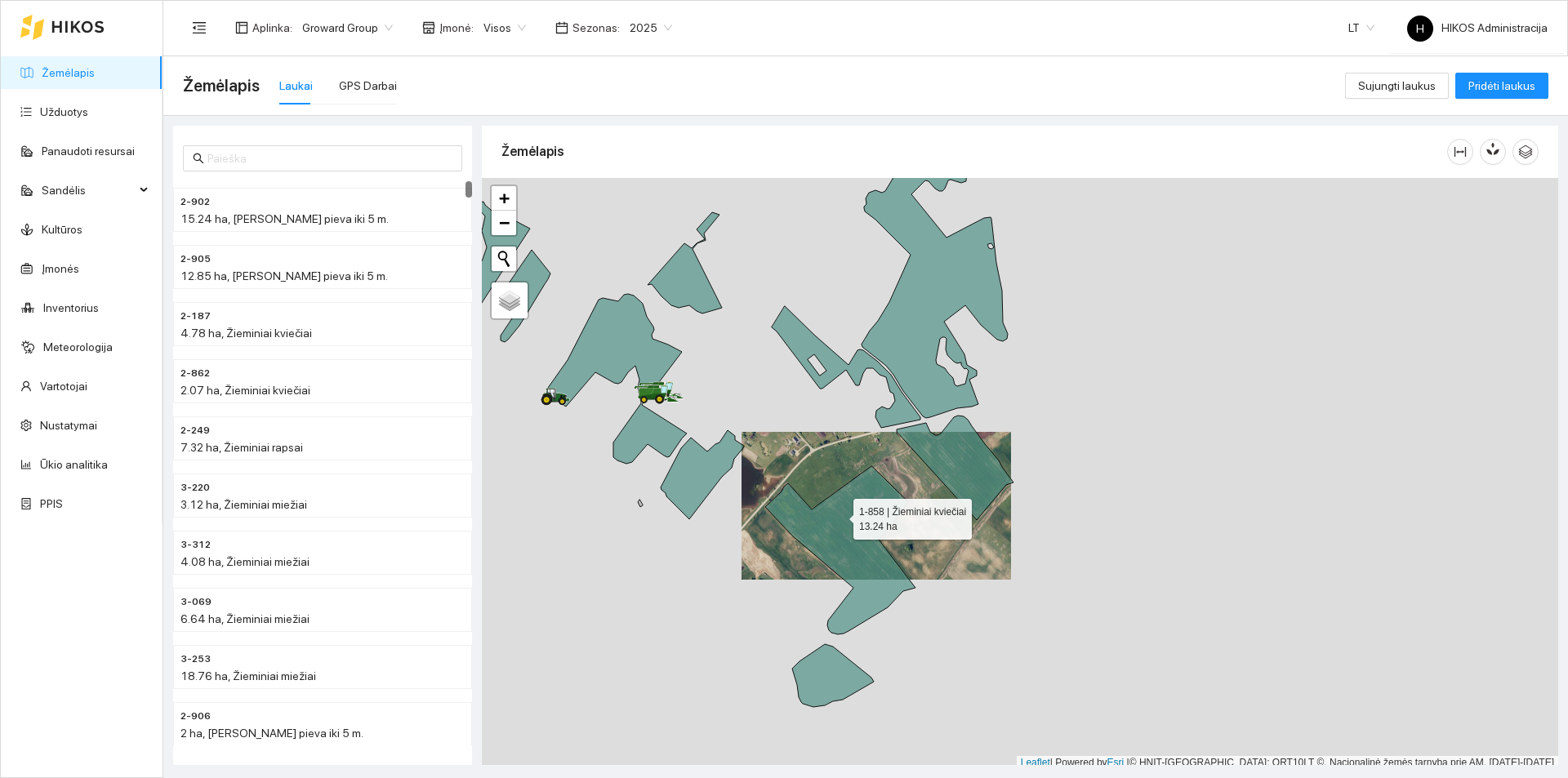
click at [839, 515] on icon at bounding box center [840, 551] width 150 height 169
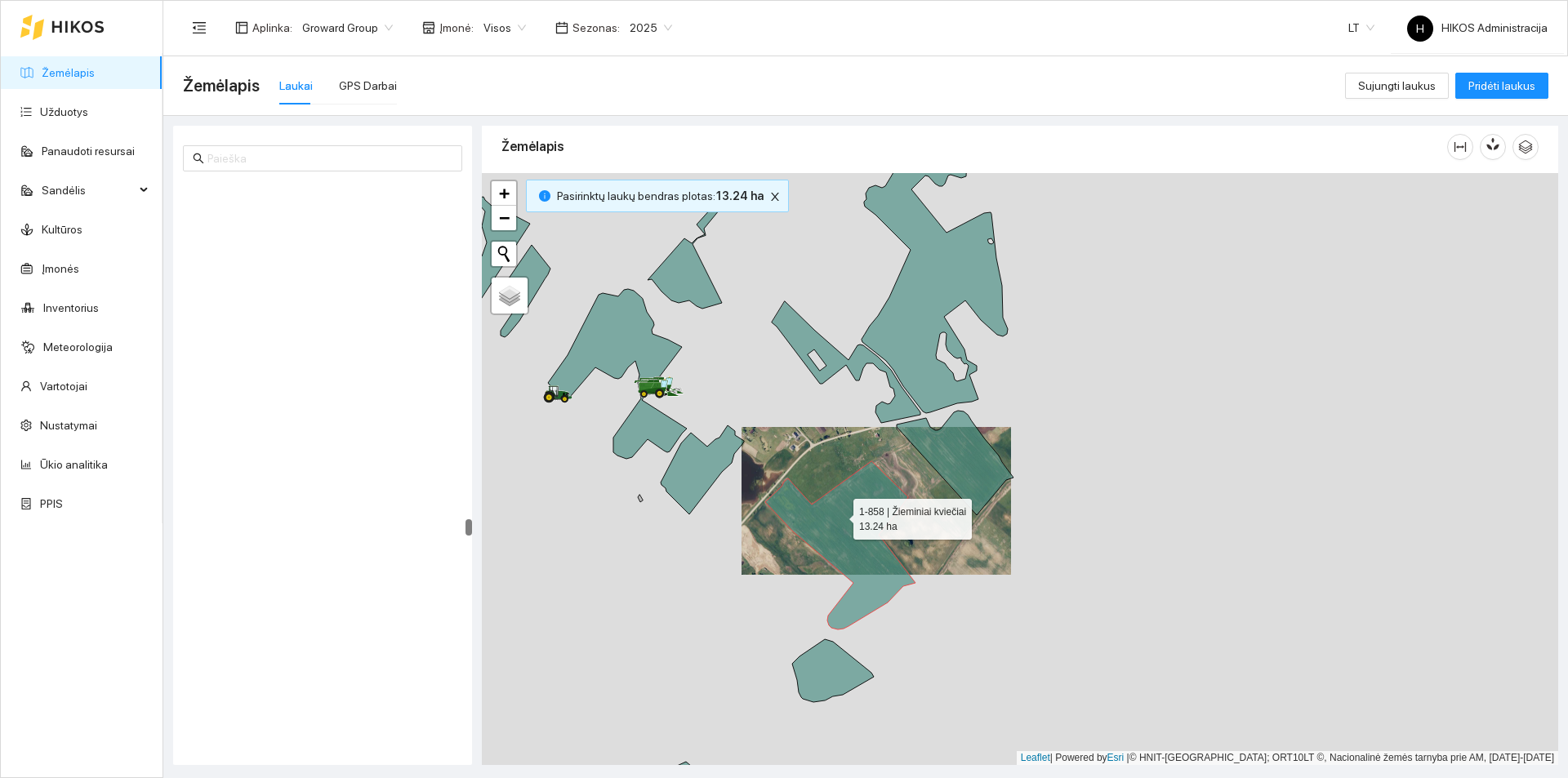
scroll to position [18246, 0]
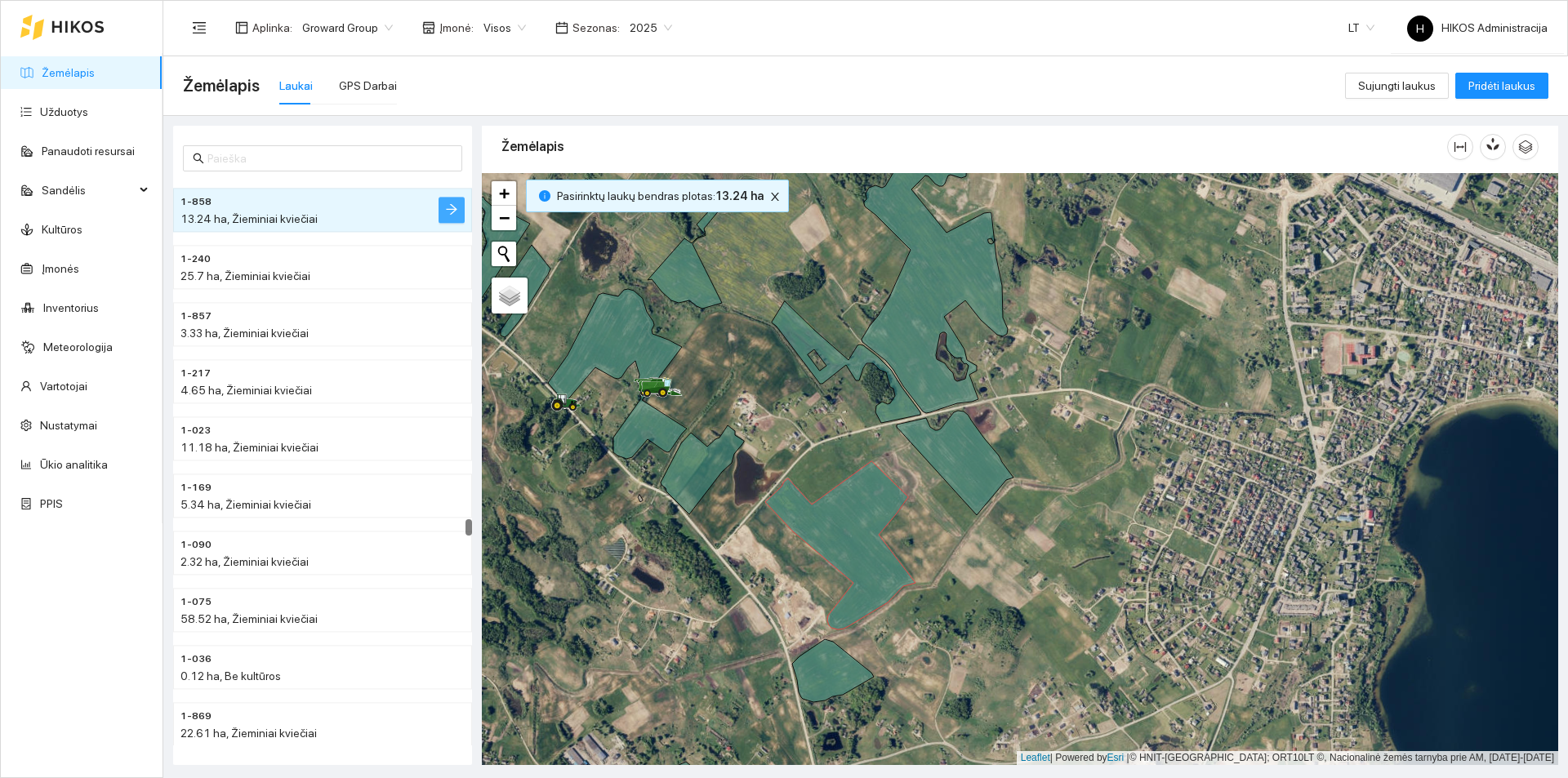
click at [458, 222] on button "button" at bounding box center [452, 210] width 27 height 27
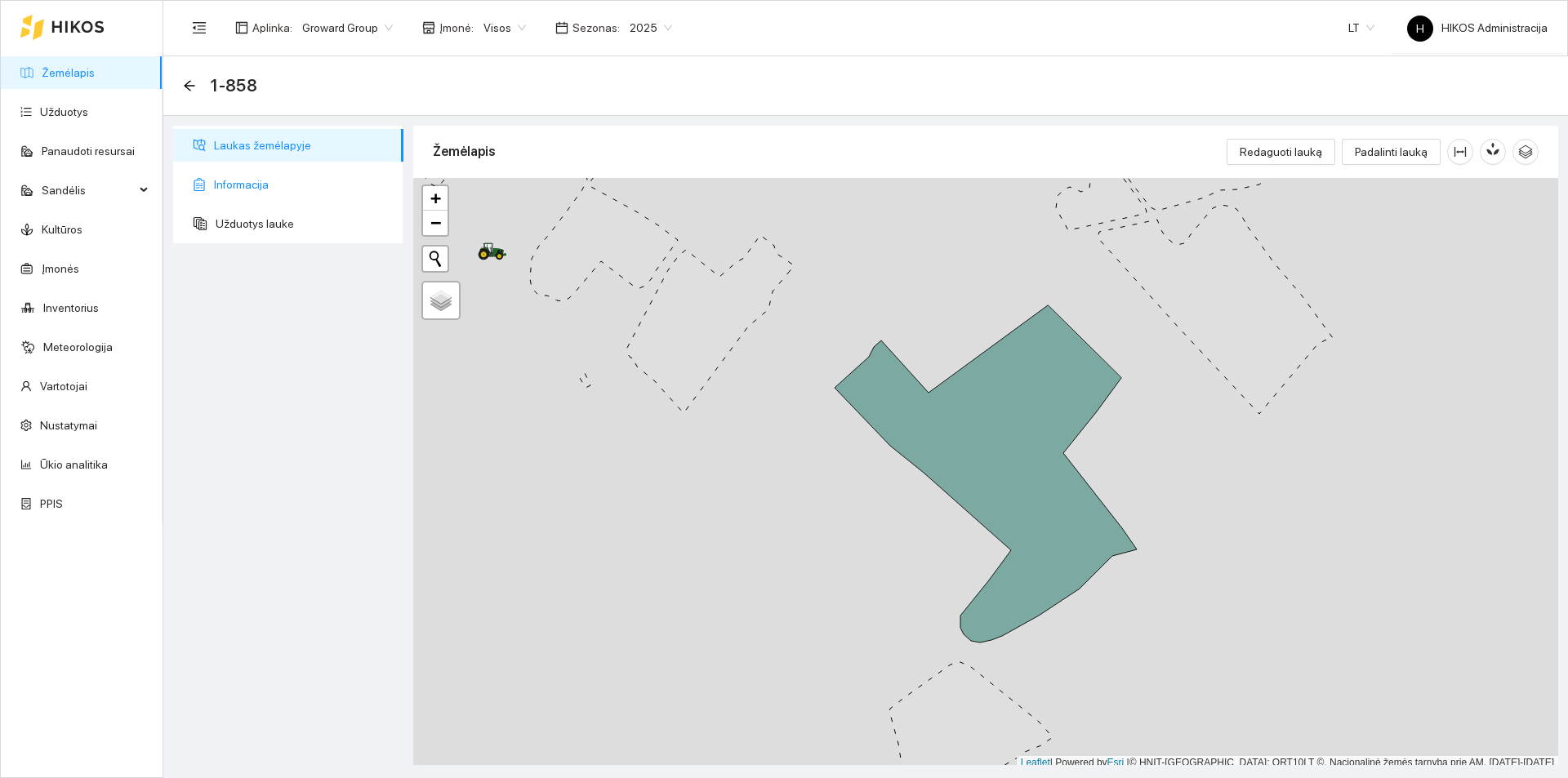
click at [229, 190] on span "Informacija" at bounding box center [302, 185] width 177 height 33
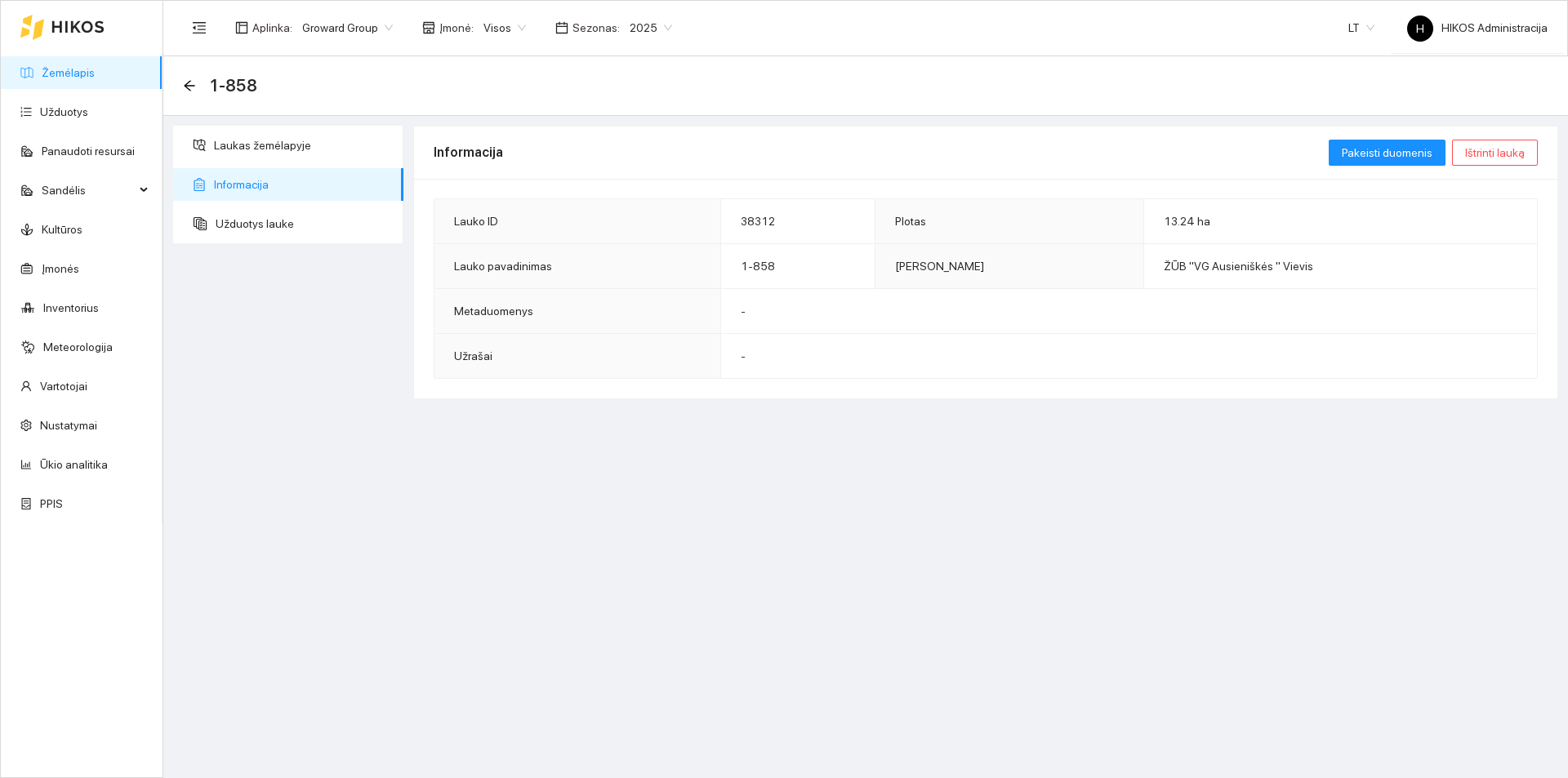
click at [234, 201] on ul "Laukas žemėlapyje Informacija Užduotys lauke" at bounding box center [288, 184] width 230 height 117
click at [258, 222] on span "Užduotys lauke" at bounding box center [302, 224] width 175 height 33
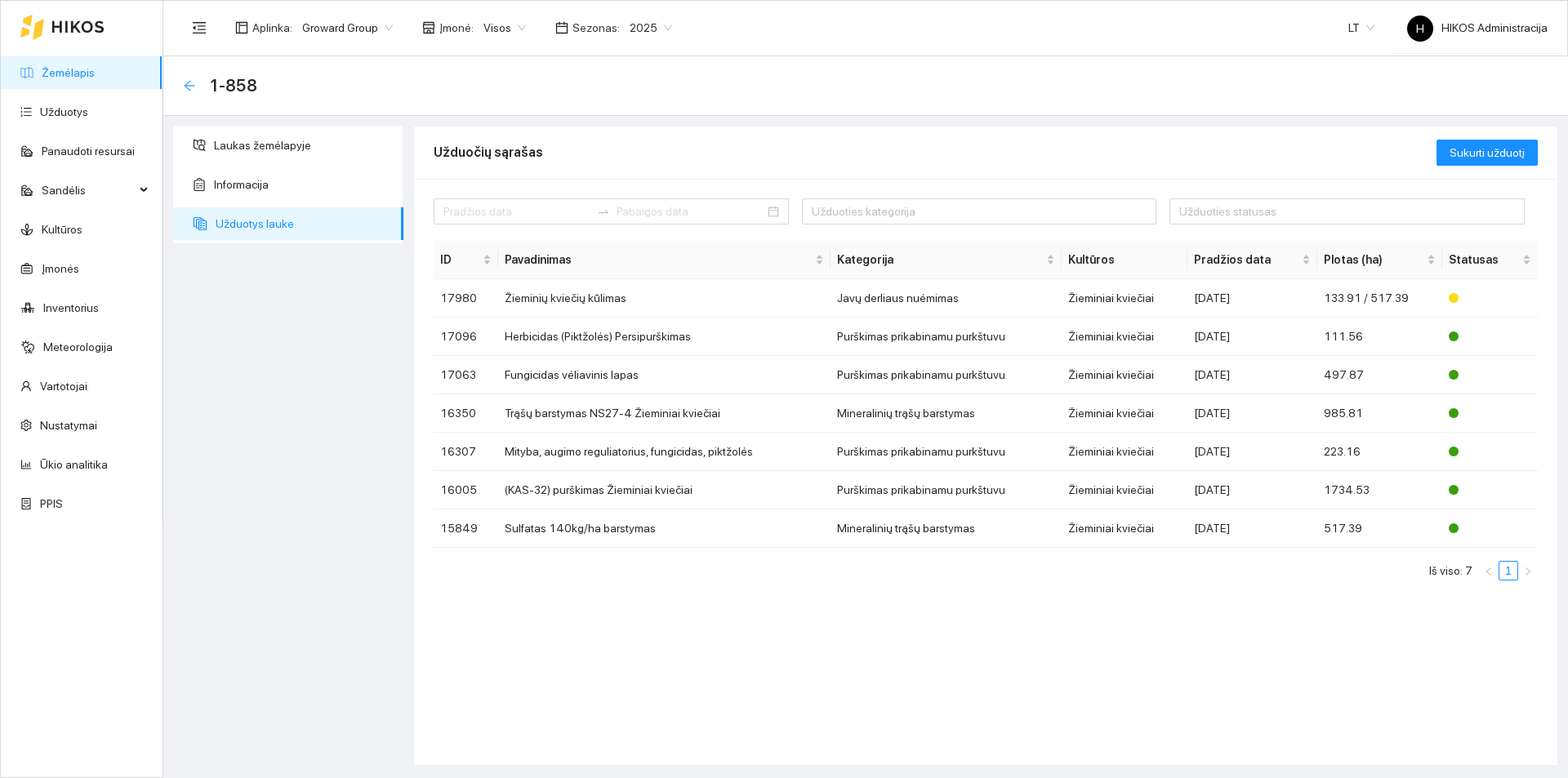
click at [186, 88] on icon "arrow-left" at bounding box center [190, 85] width 13 height 13
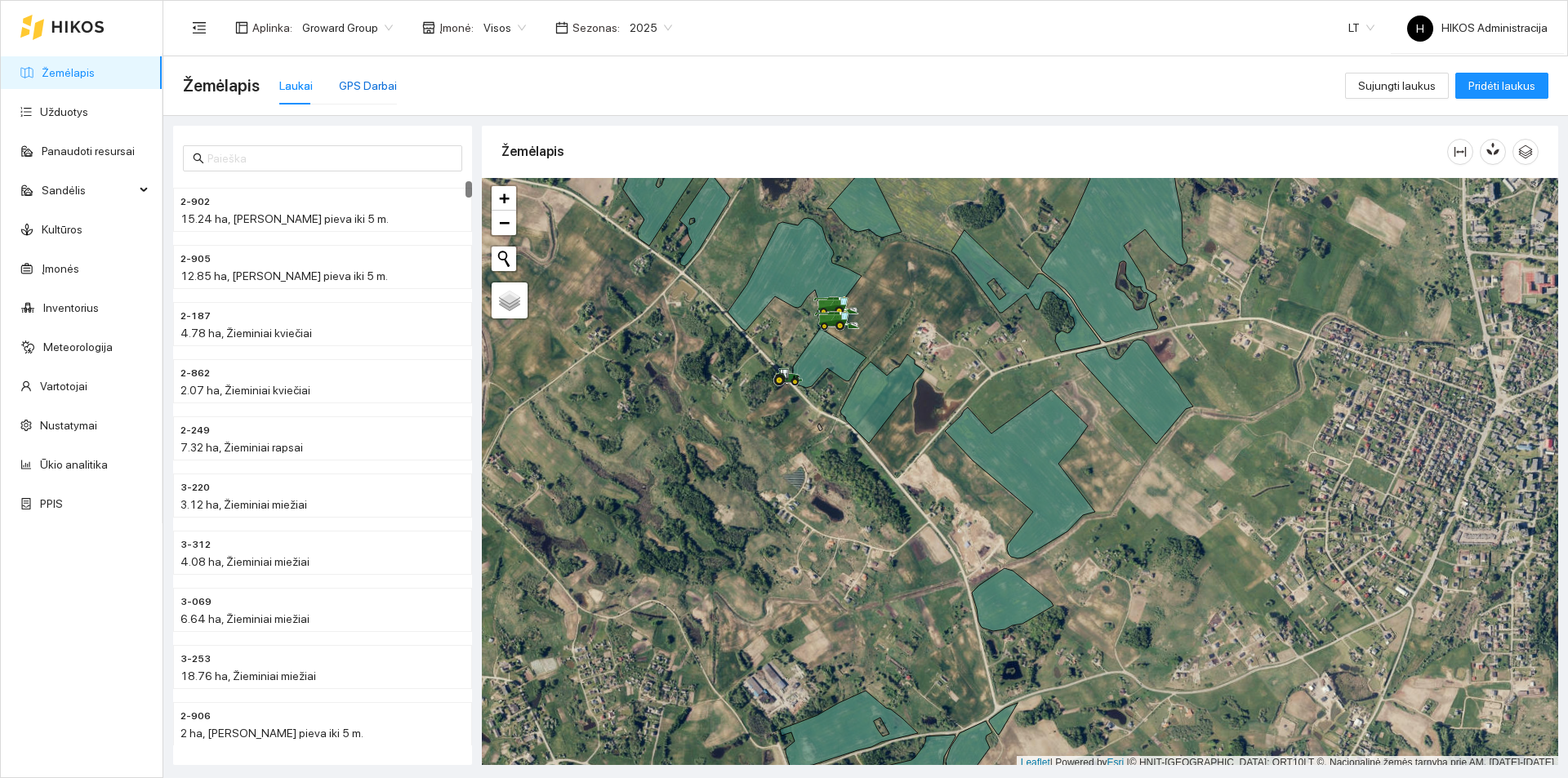
click at [380, 81] on div "GPS Darbai" at bounding box center [367, 86] width 58 height 18
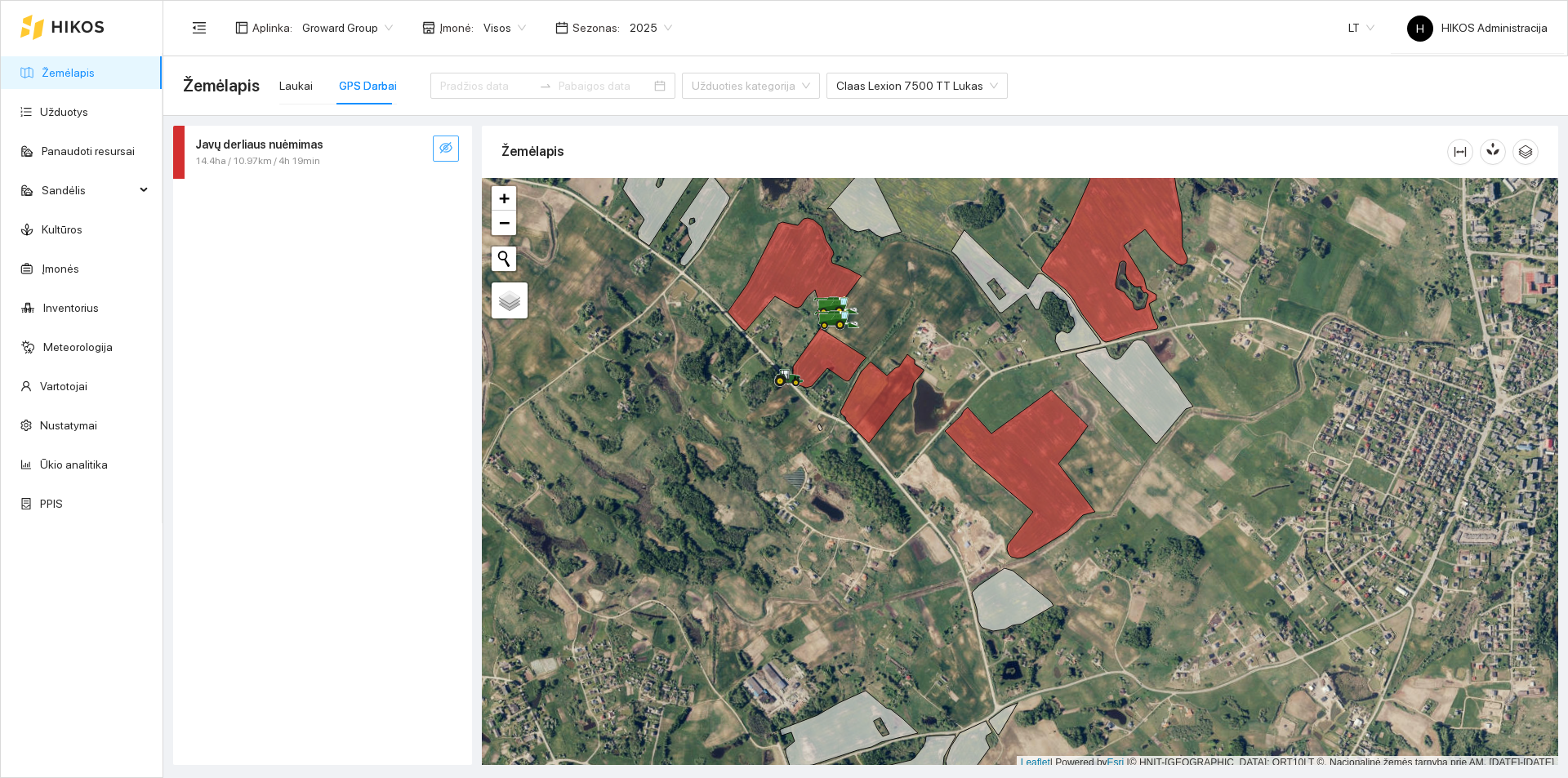
click at [436, 144] on button "button" at bounding box center [445, 148] width 27 height 27
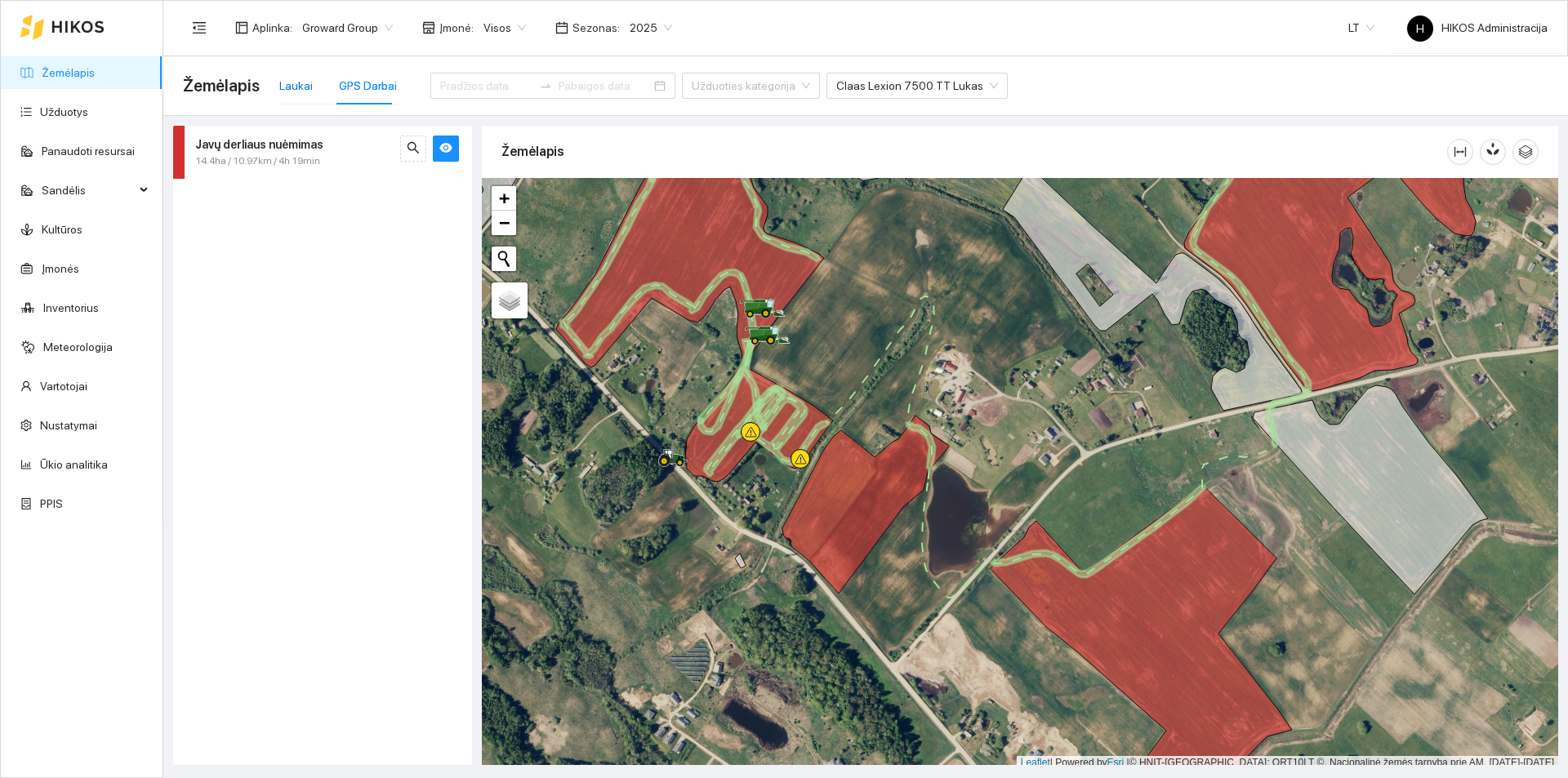
click at [280, 80] on div "Laukai" at bounding box center [296, 86] width 34 height 18
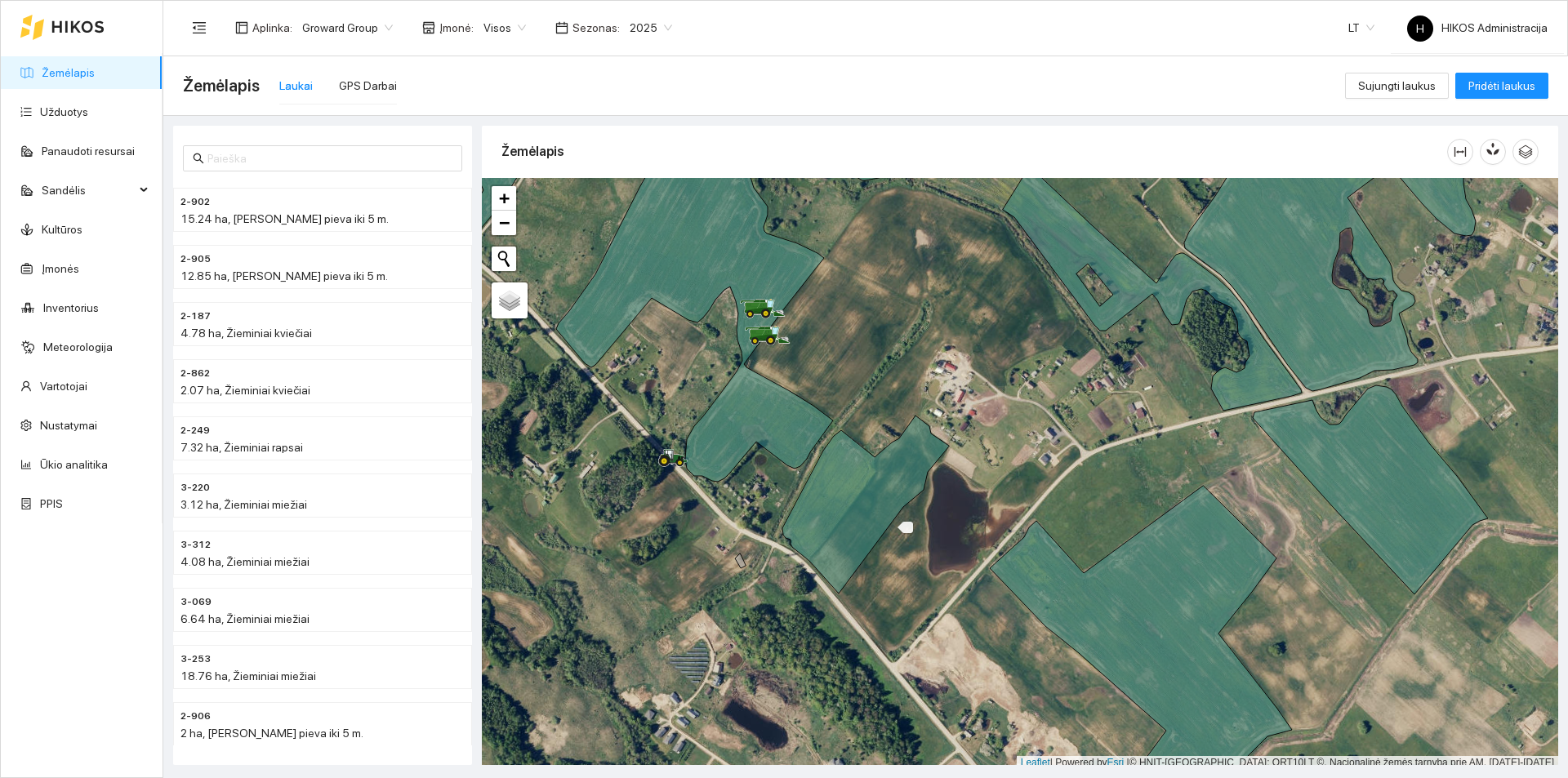
click at [878, 487] on icon at bounding box center [866, 505] width 167 height 178
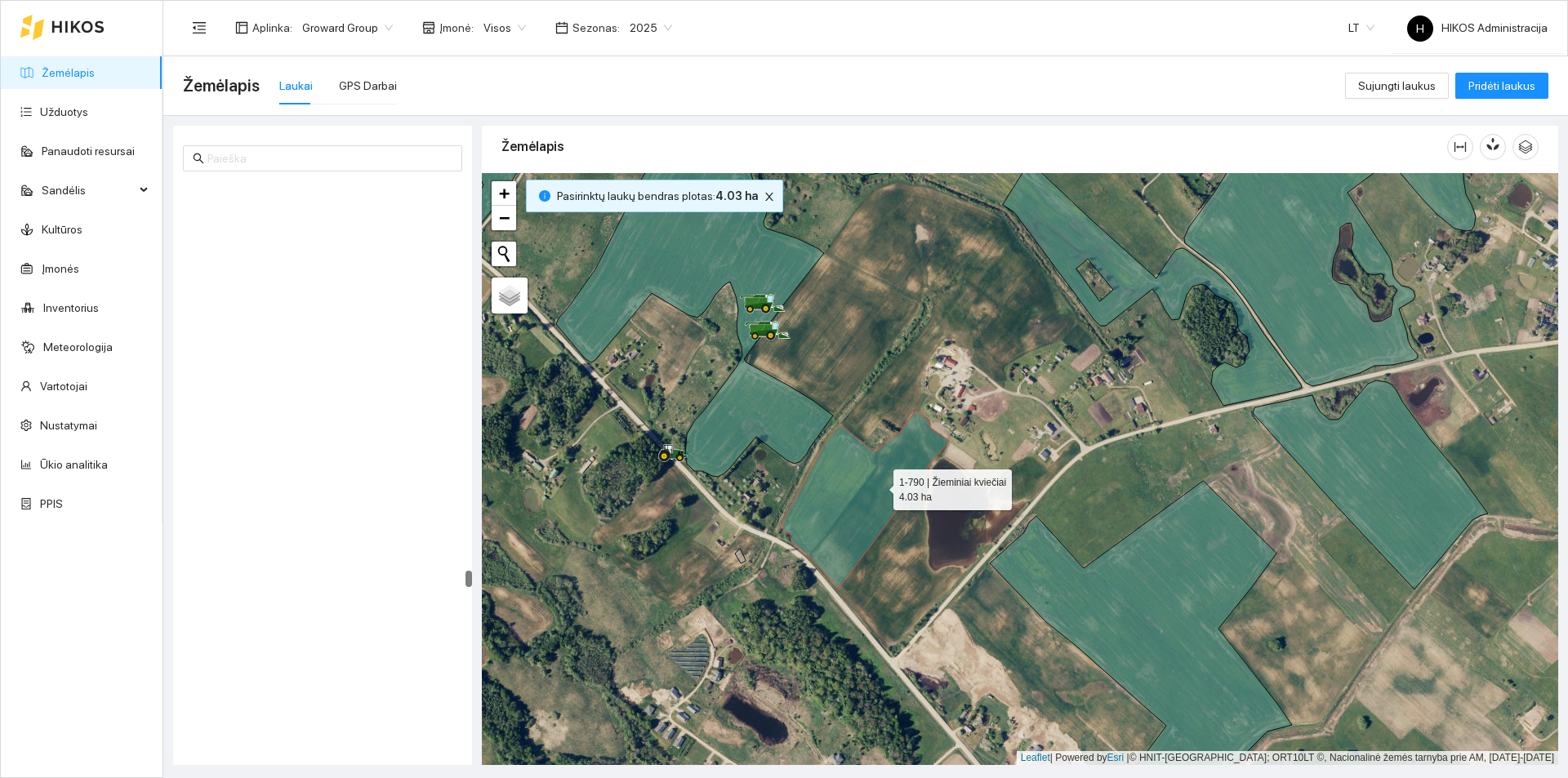
scroll to position [20983, 0]
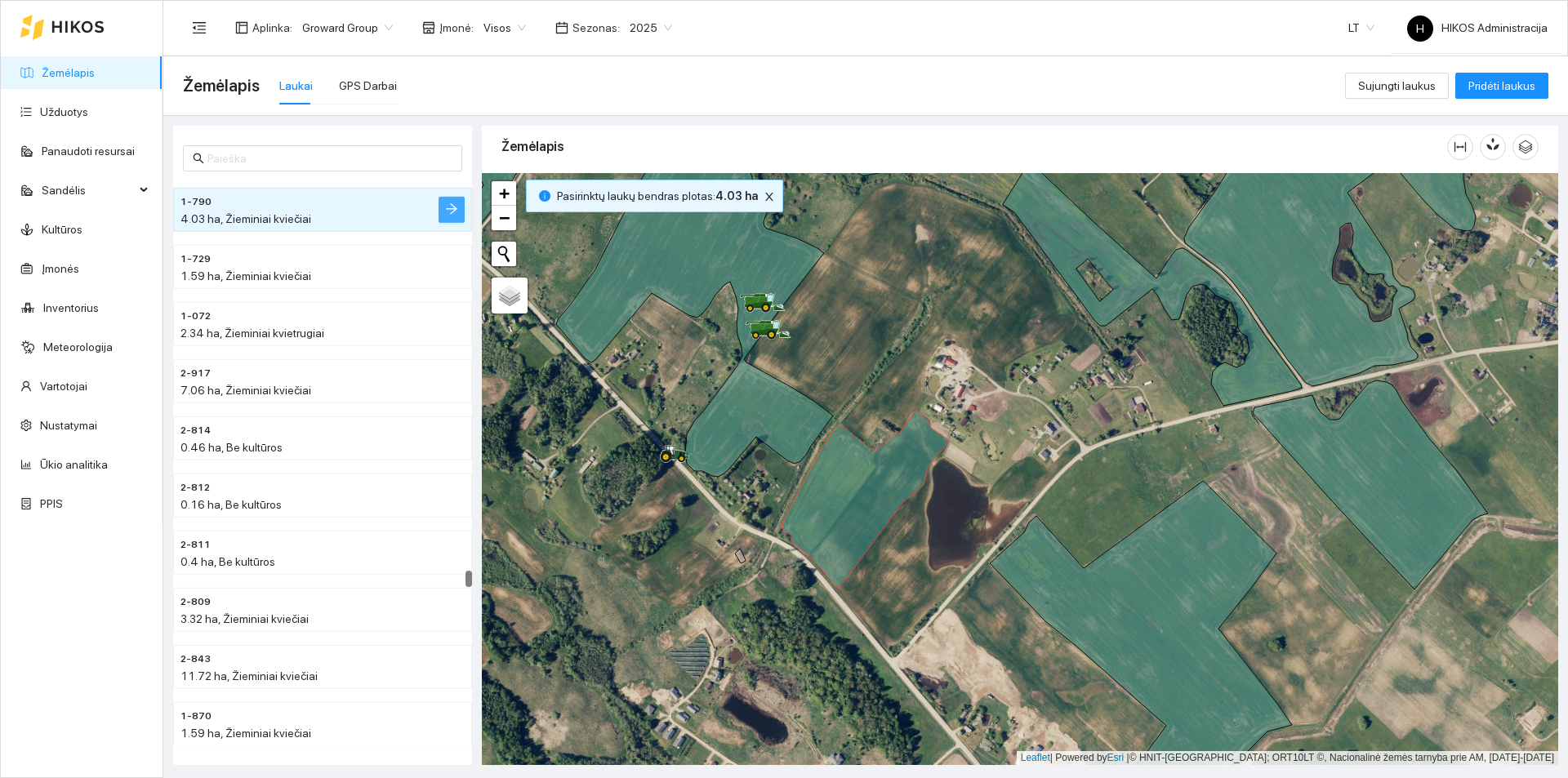
click at [445, 214] on icon "arrow-right" at bounding box center [452, 209] width 13 height 13
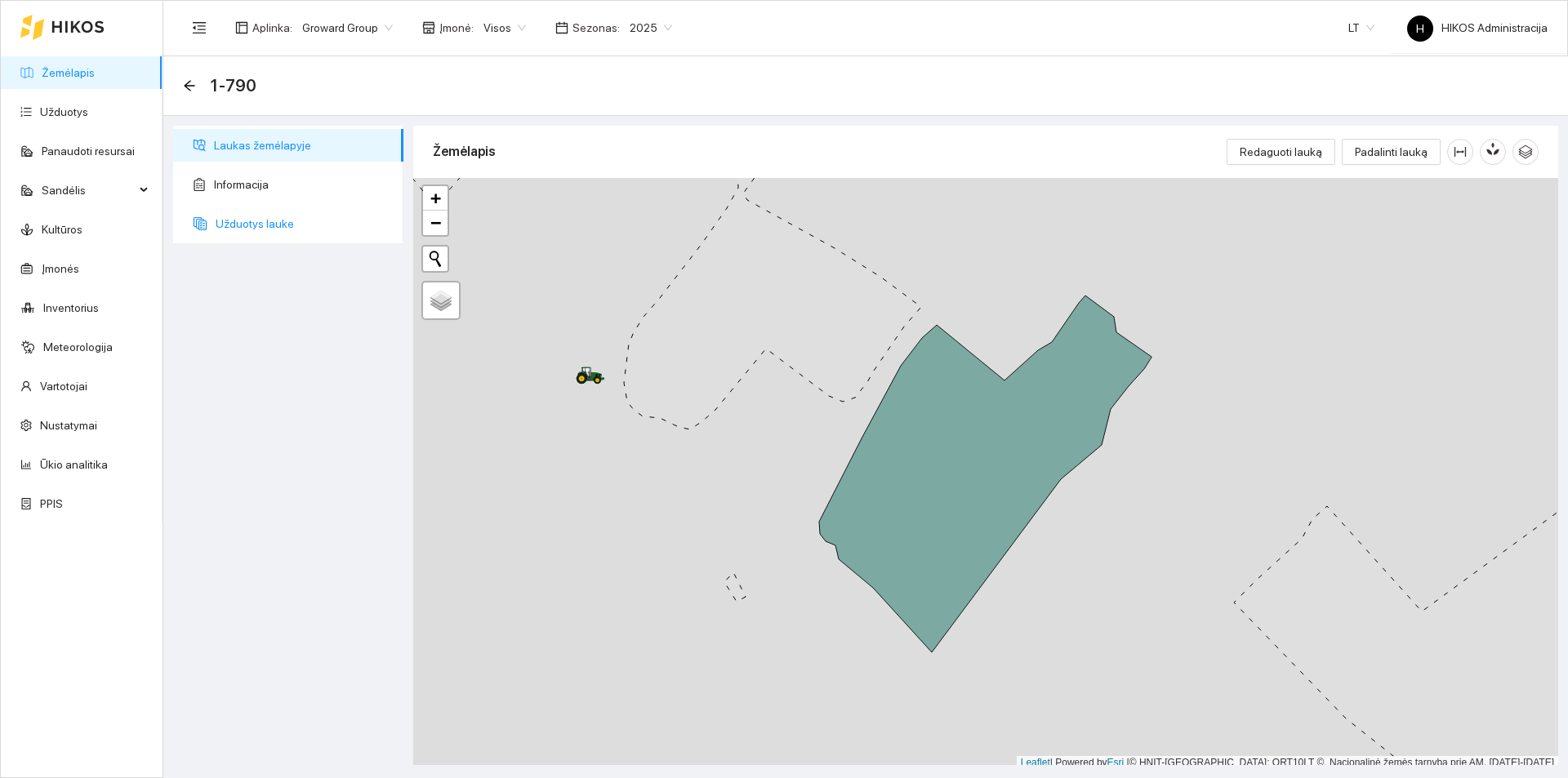
click at [288, 218] on span "Užduotys lauke" at bounding box center [302, 224] width 175 height 33
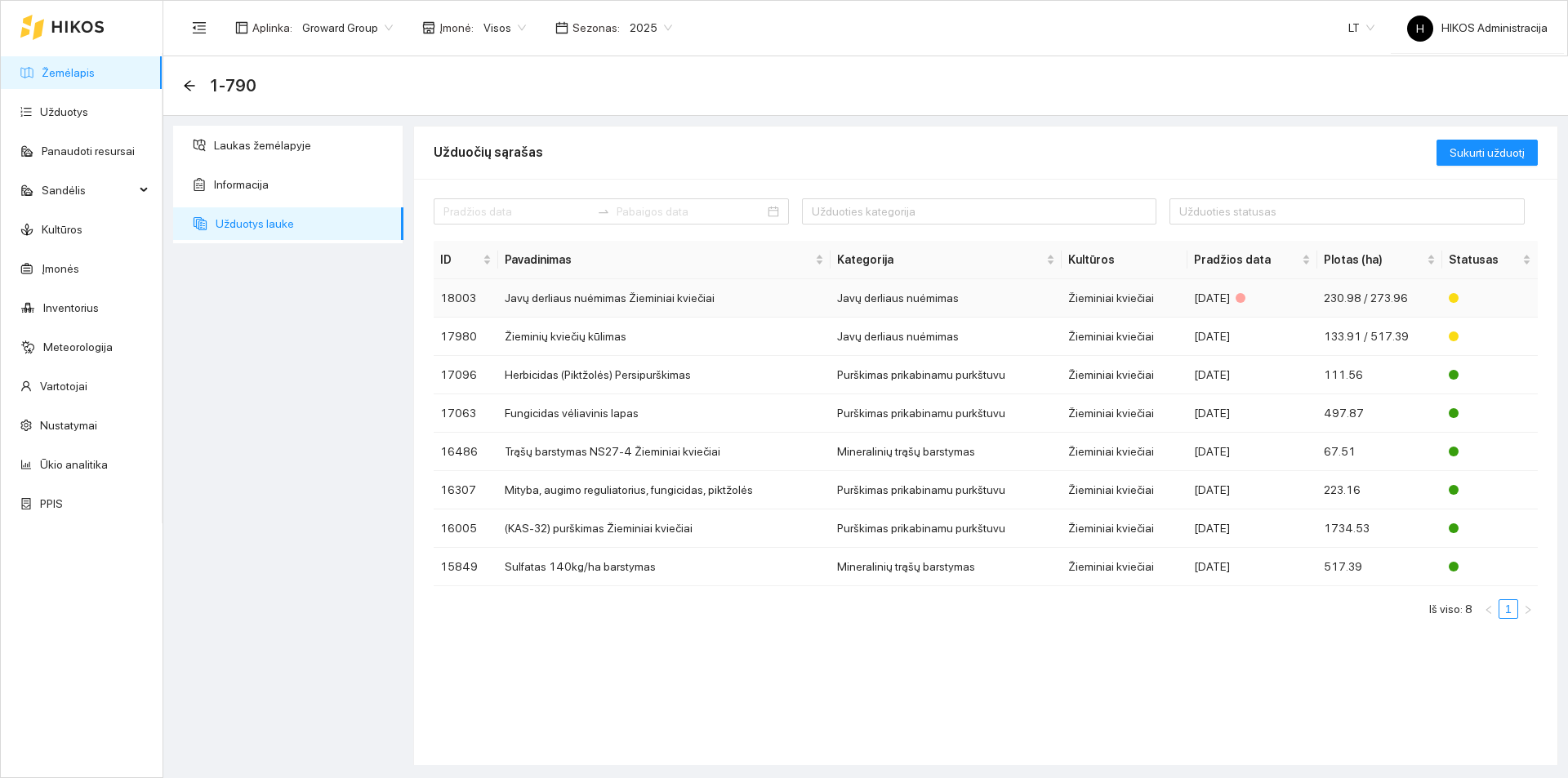
click at [602, 298] on td "Javų derliaus nuėmimas Žieminiai kviečiai" at bounding box center [664, 299] width 333 height 38
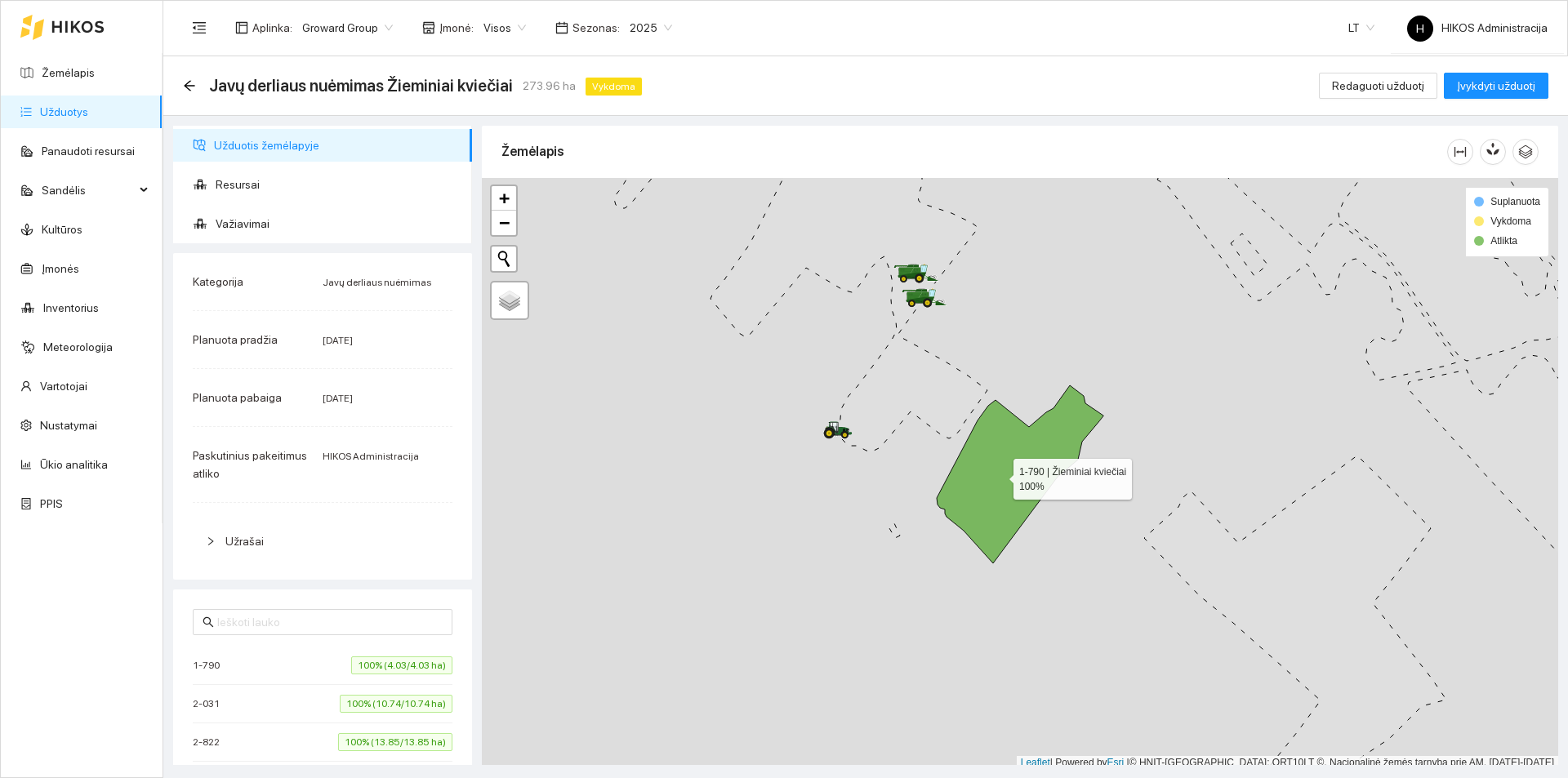
click at [1019, 472] on icon at bounding box center [1020, 475] width 167 height 178
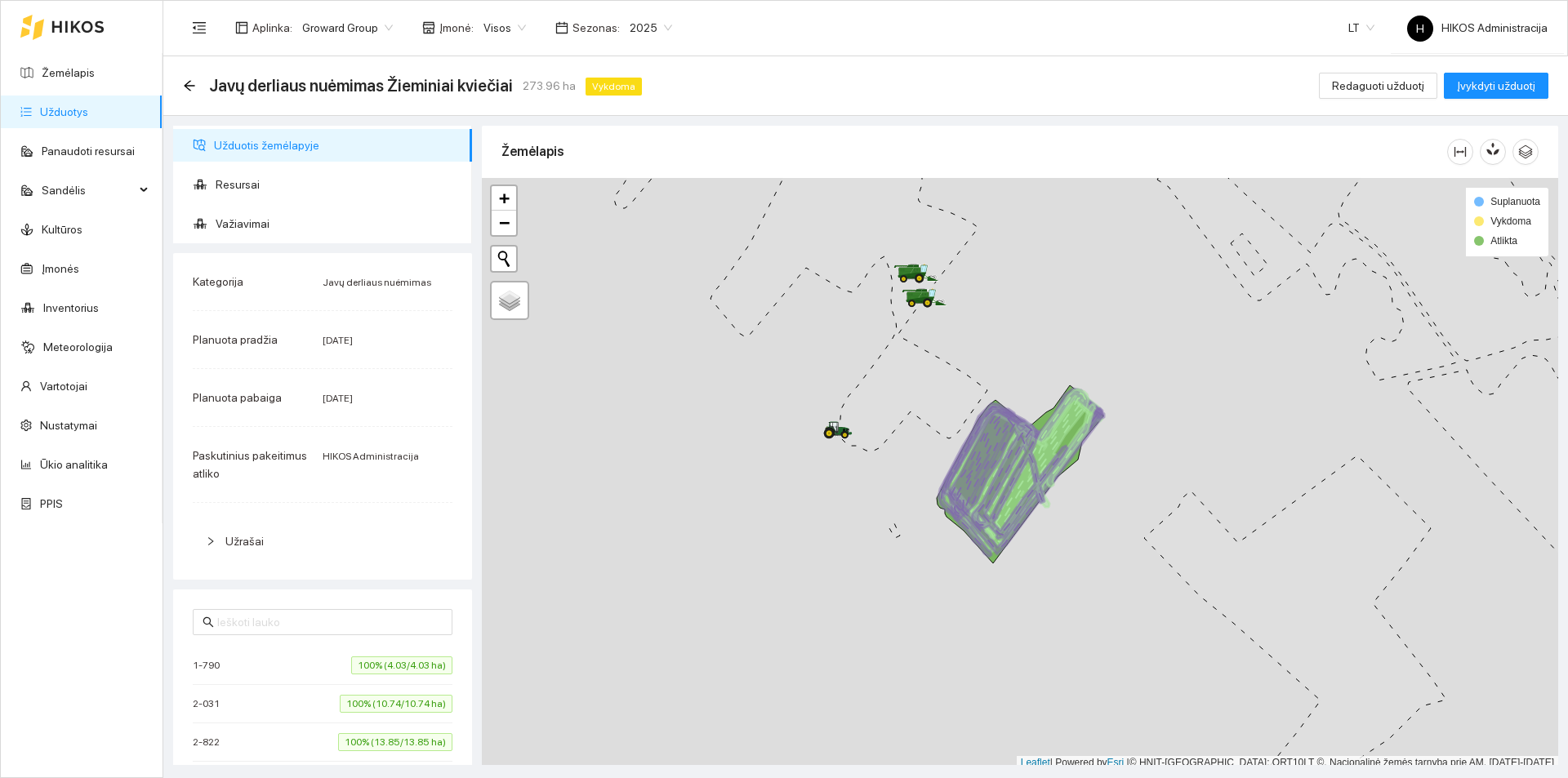
scroll to position [5, 0]
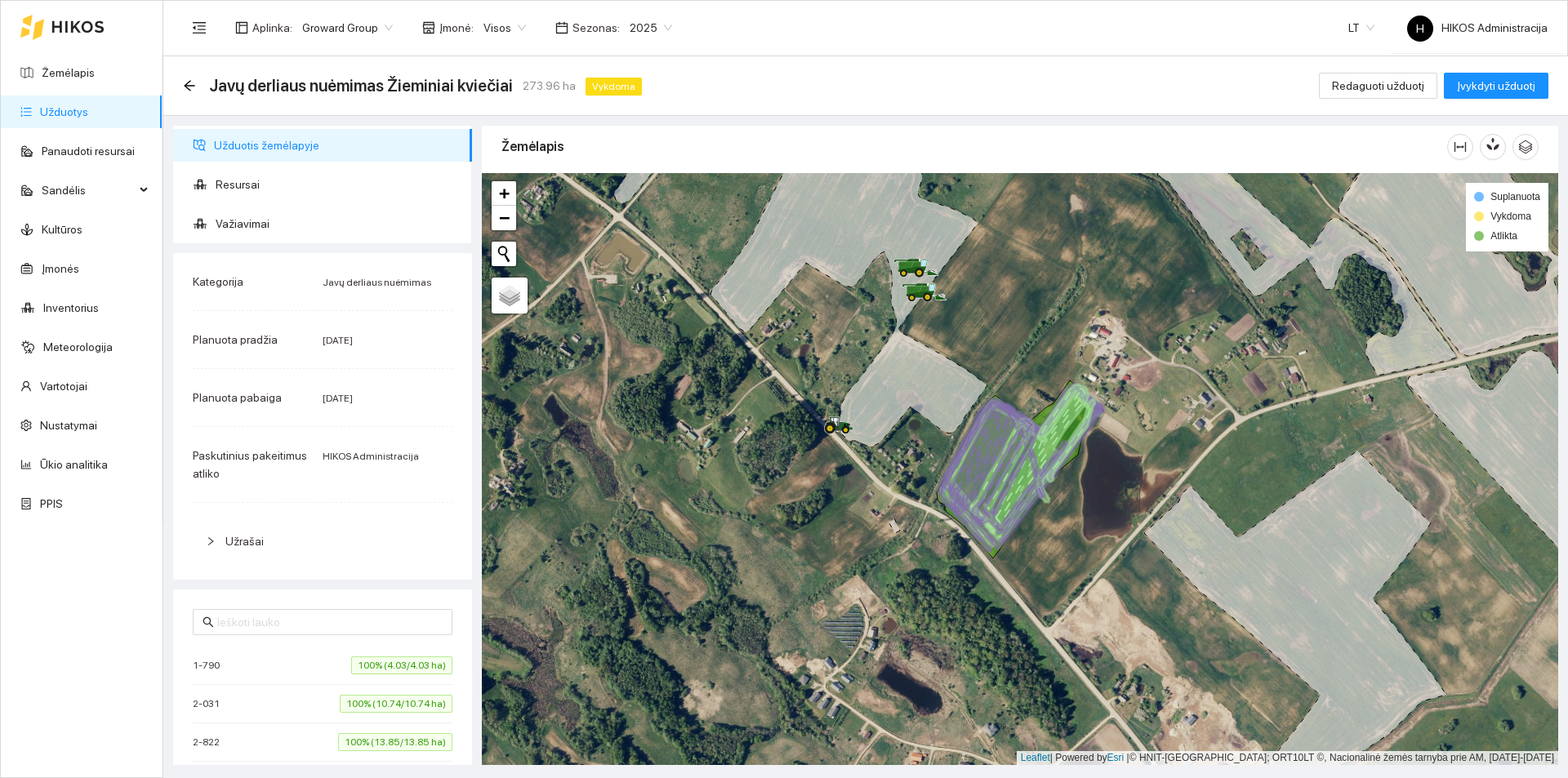
click at [1019, 472] on icon at bounding box center [1008, 469] width 118 height 130
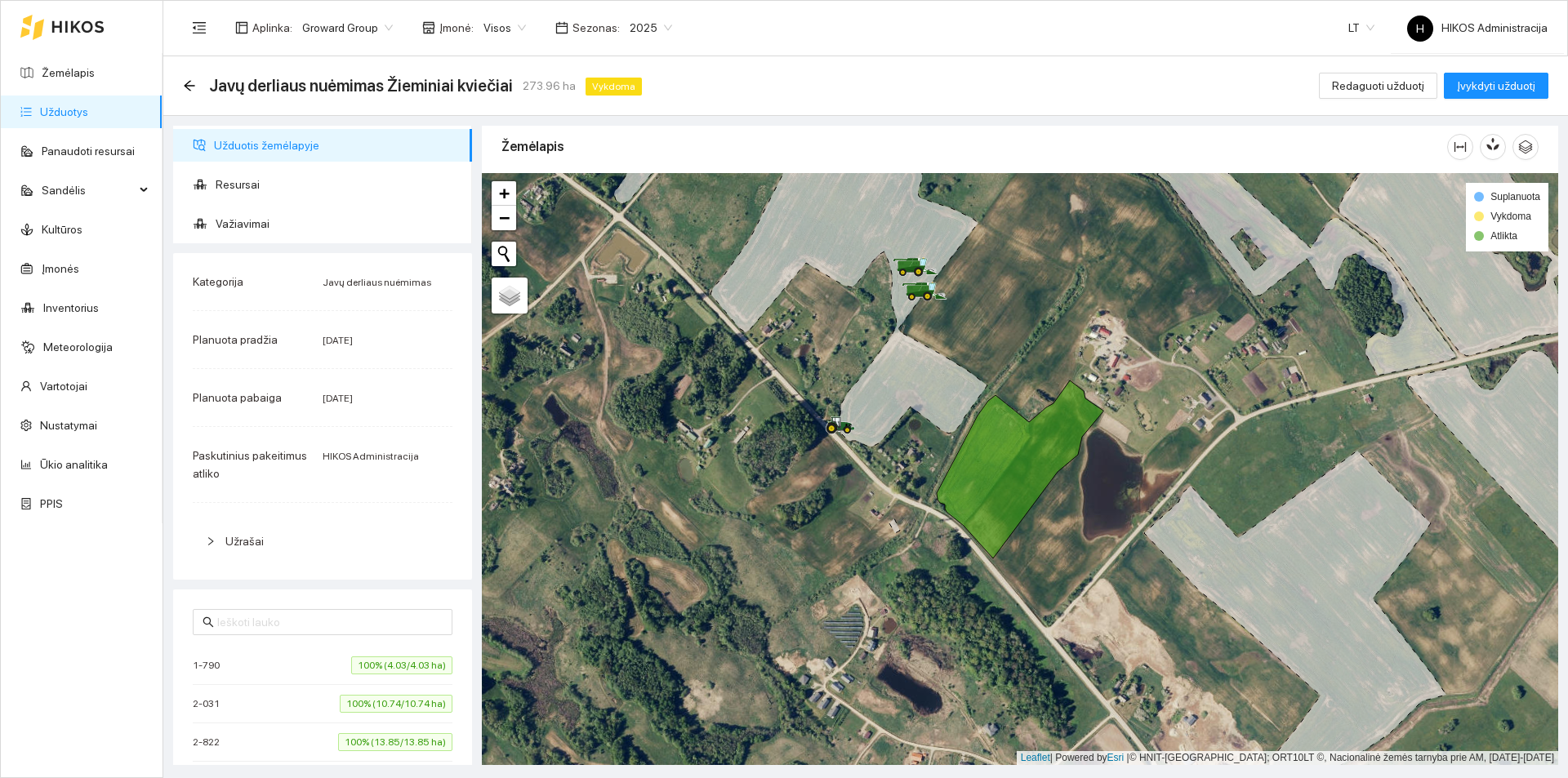
click at [997, 445] on icon at bounding box center [1020, 469] width 167 height 178
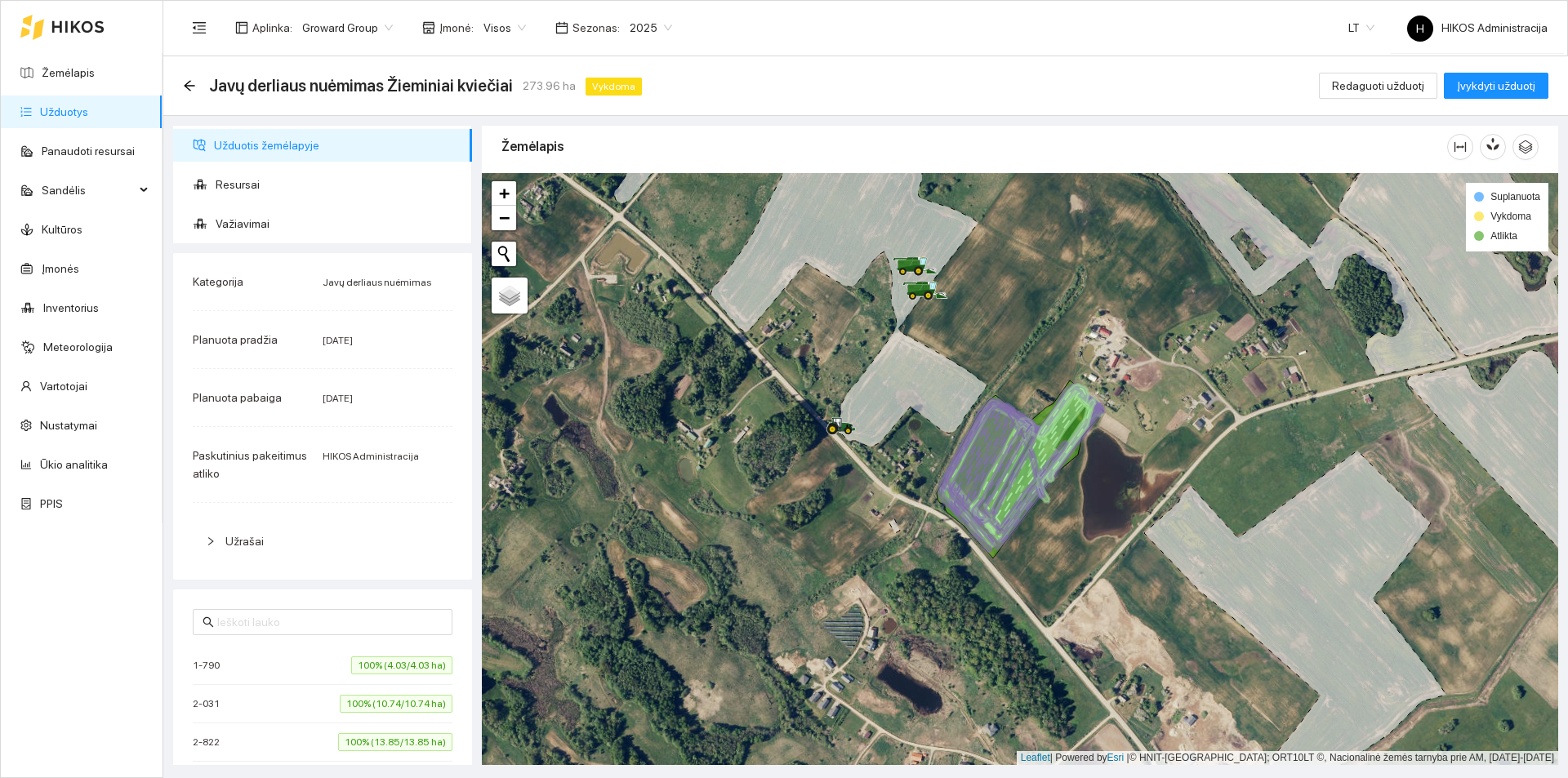
click at [997, 445] on icon at bounding box center [1008, 469] width 118 height 130
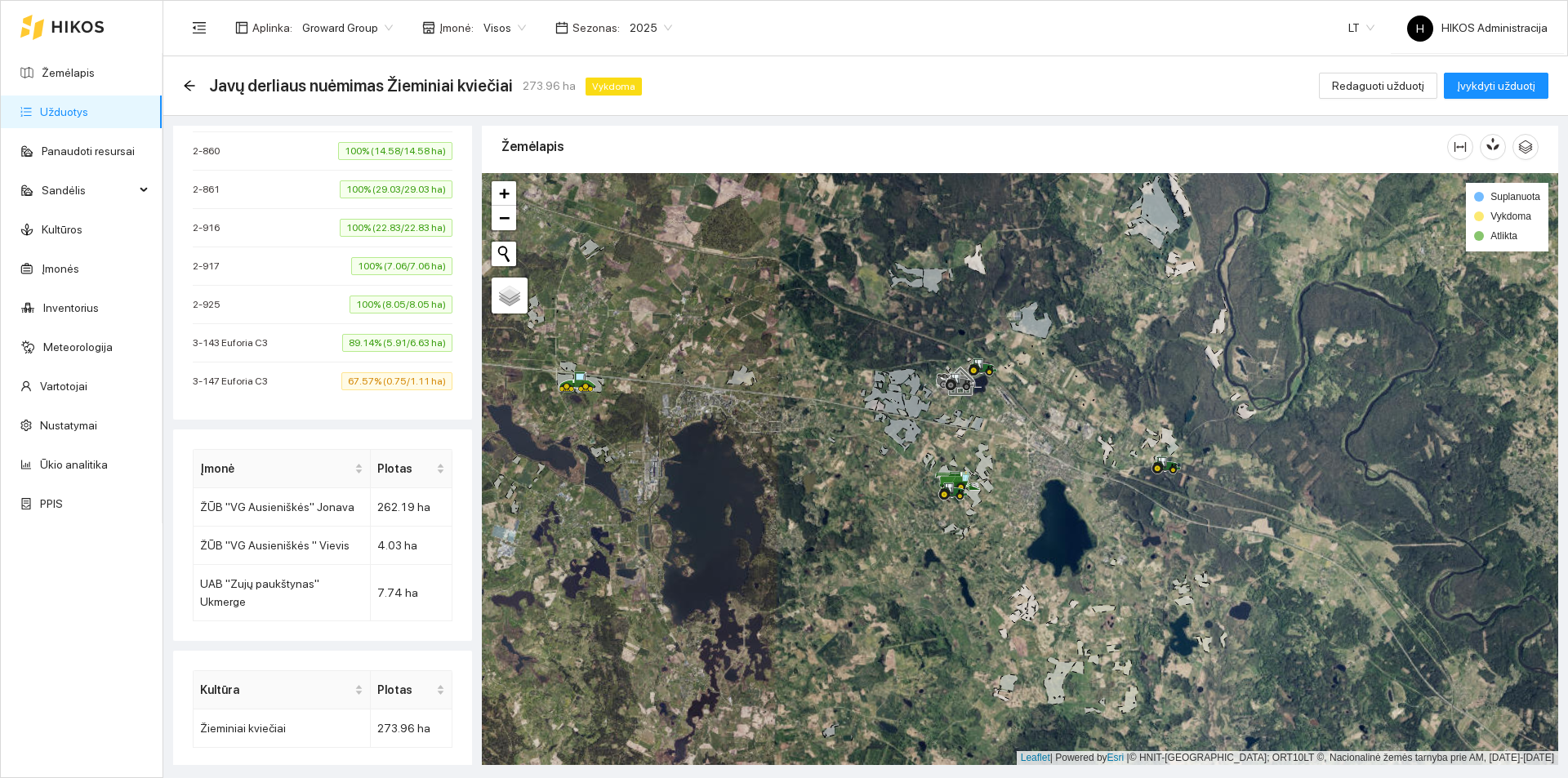
scroll to position [327, 0]
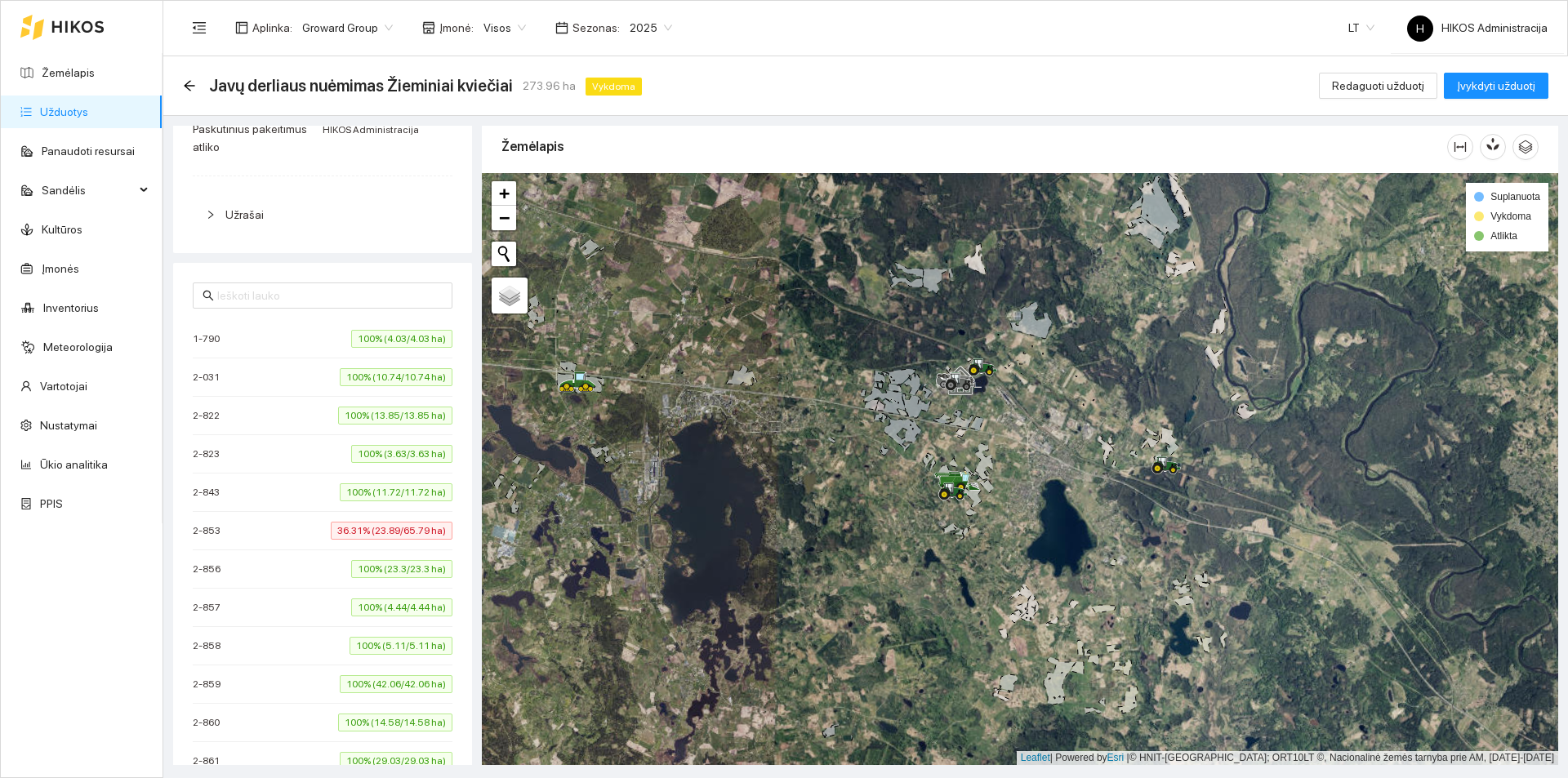
click at [382, 536] on span "36.31% (23.89/65.79 ha)" at bounding box center [391, 531] width 122 height 18
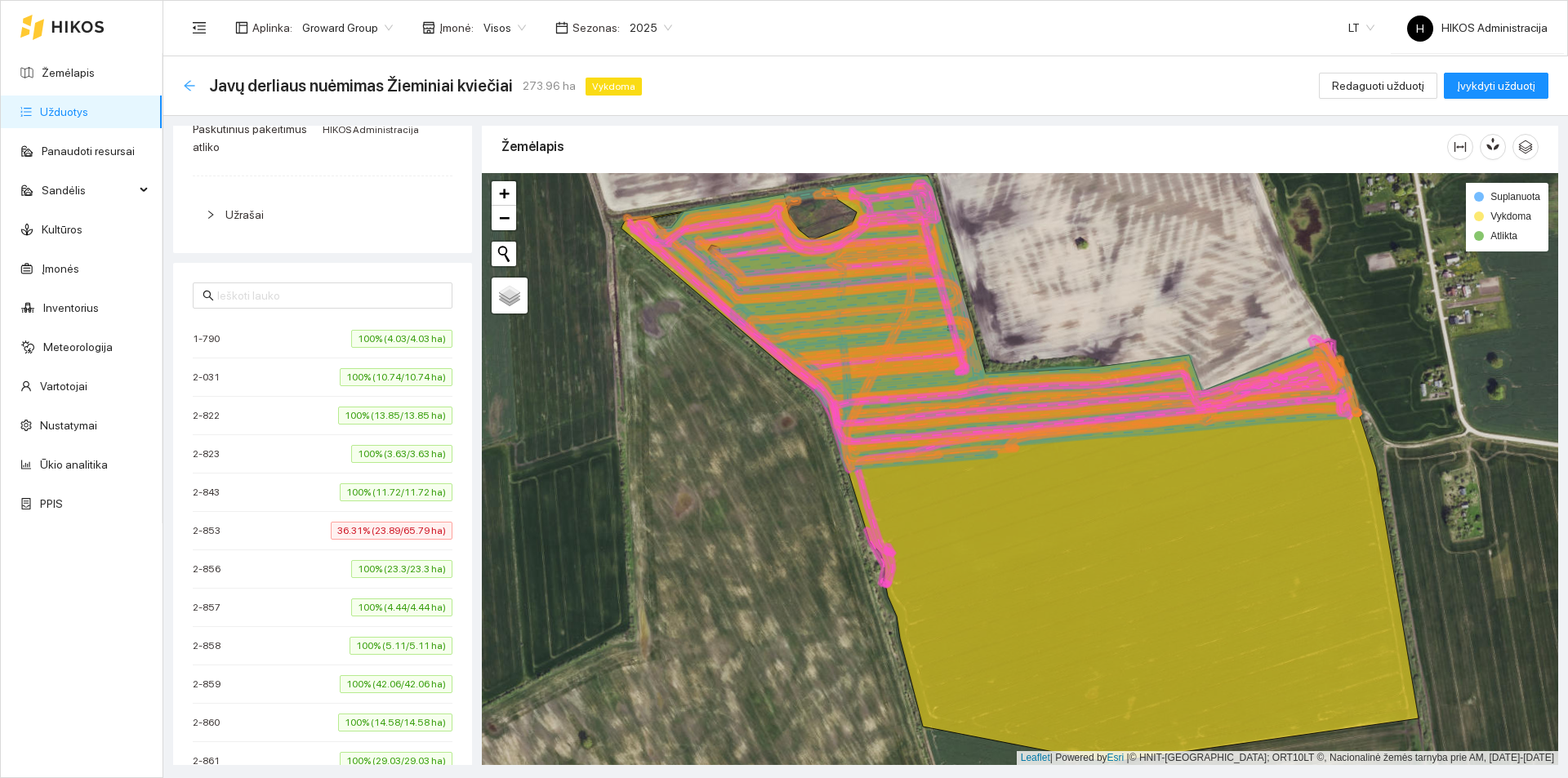
click at [190, 89] on icon "arrow-left" at bounding box center [190, 85] width 11 height 11
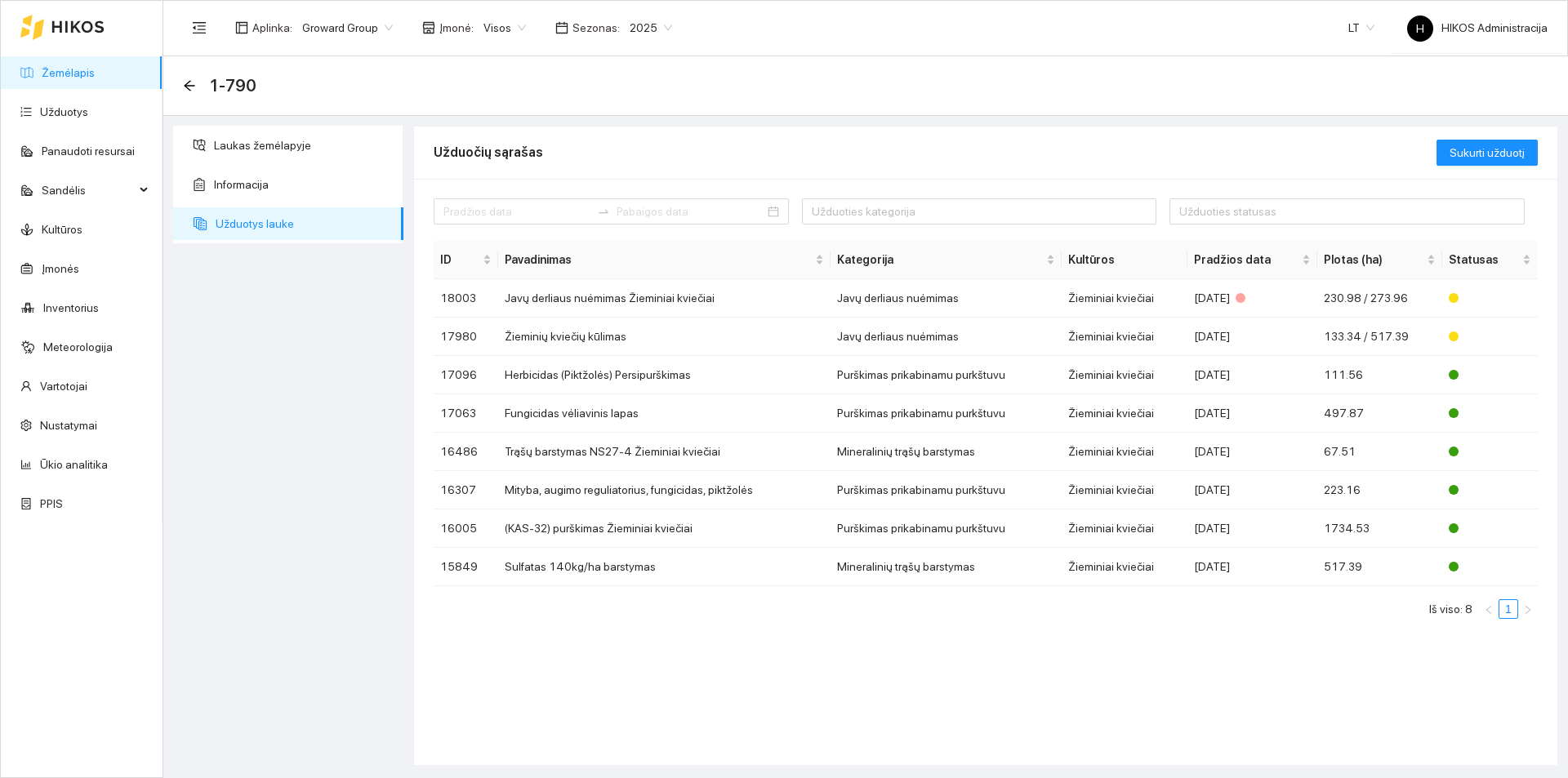
click at [653, 336] on td "Žieminių kviečių kūlimas" at bounding box center [664, 337] width 333 height 38
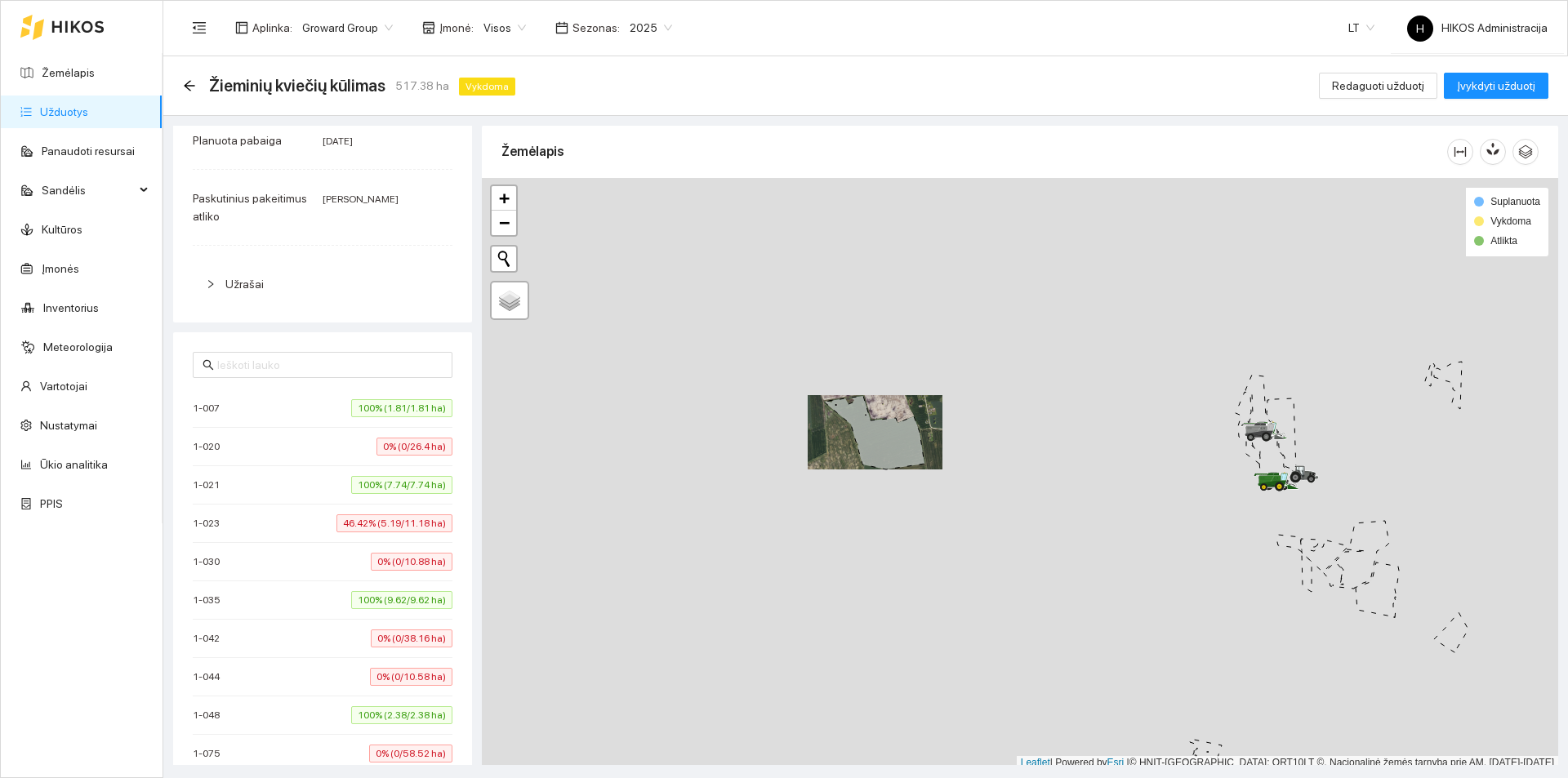
scroll to position [409, 0]
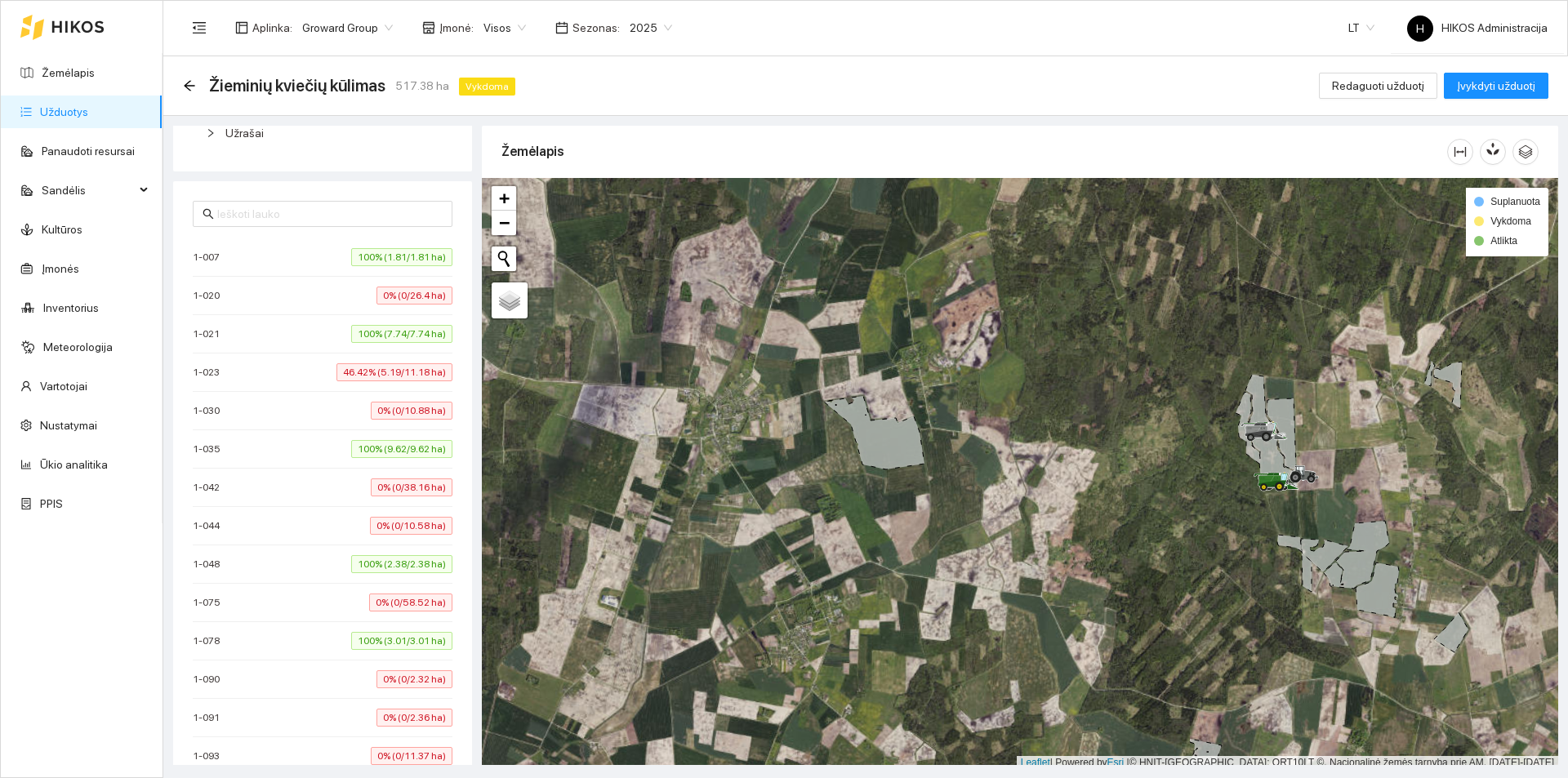
click at [181, 82] on div "Žieminių kviečių kūlimas 517.38 ha Vykdoma Redaguoti užduotį Įvykdyti užduotį" at bounding box center [865, 86] width 1405 height 60
click at [186, 82] on icon "arrow-left" at bounding box center [190, 85] width 13 height 13
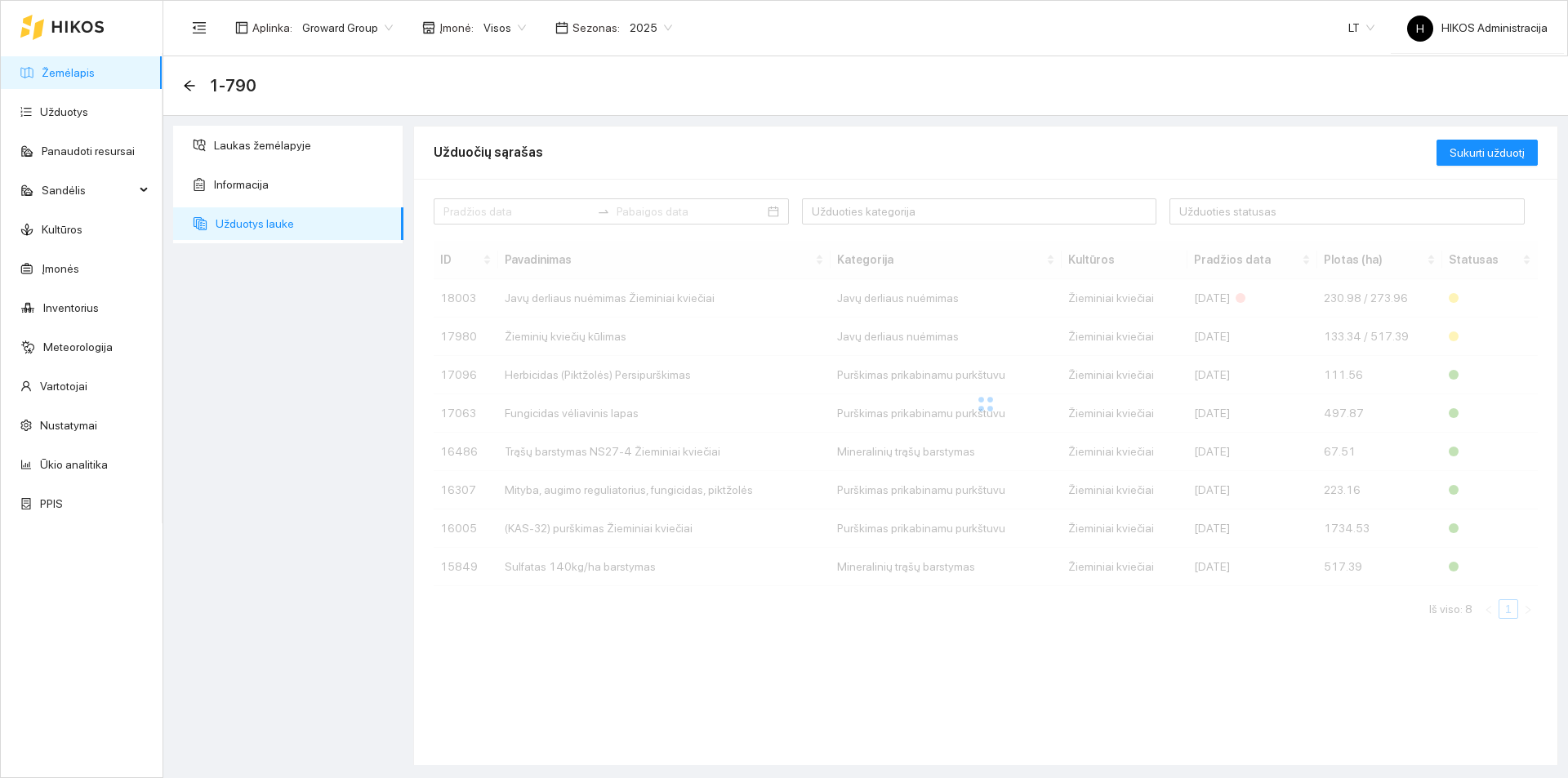
click at [186, 82] on icon "arrow-left" at bounding box center [190, 85] width 13 height 13
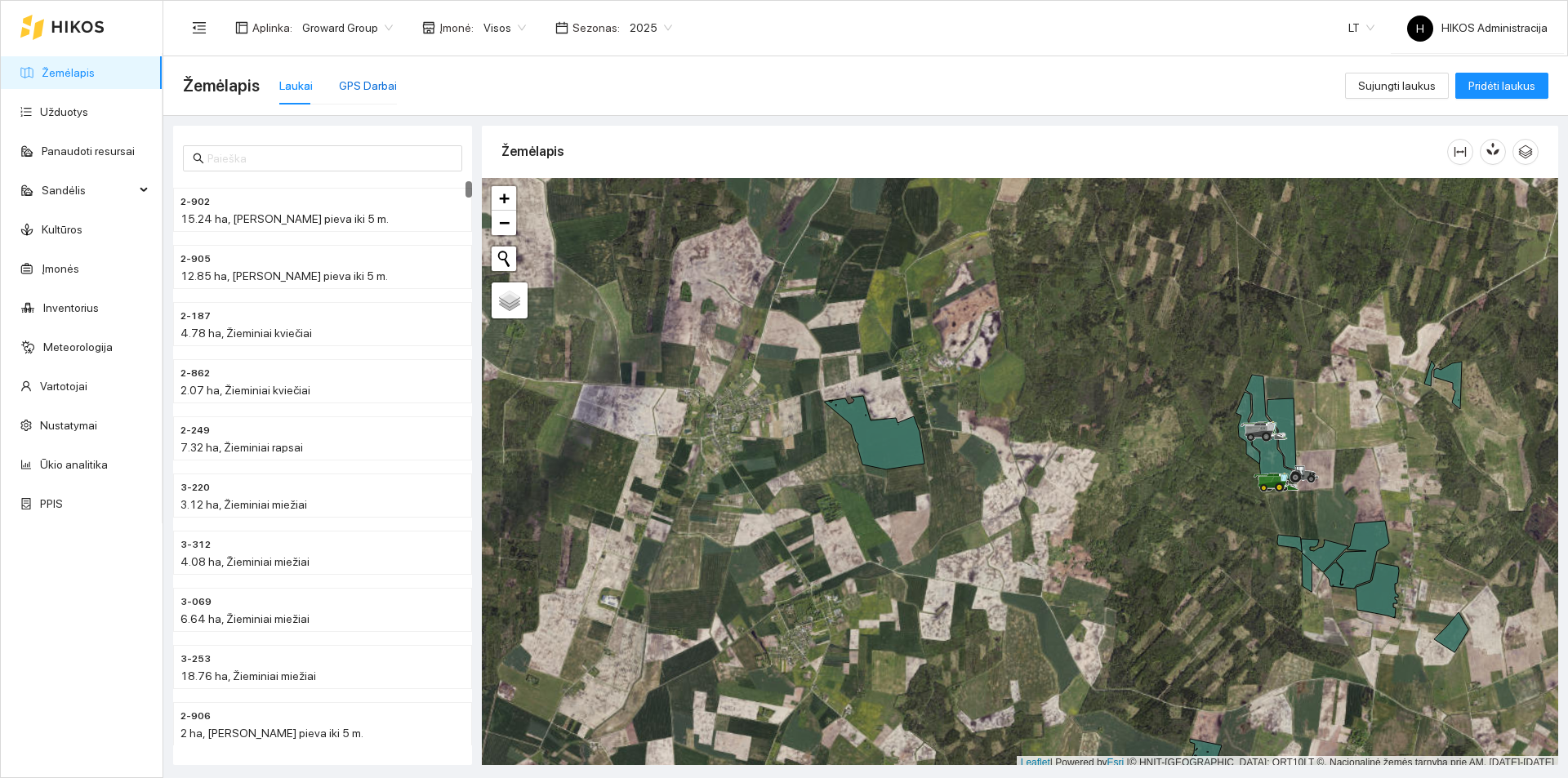
click at [379, 93] on div "GPS Darbai" at bounding box center [367, 86] width 58 height 18
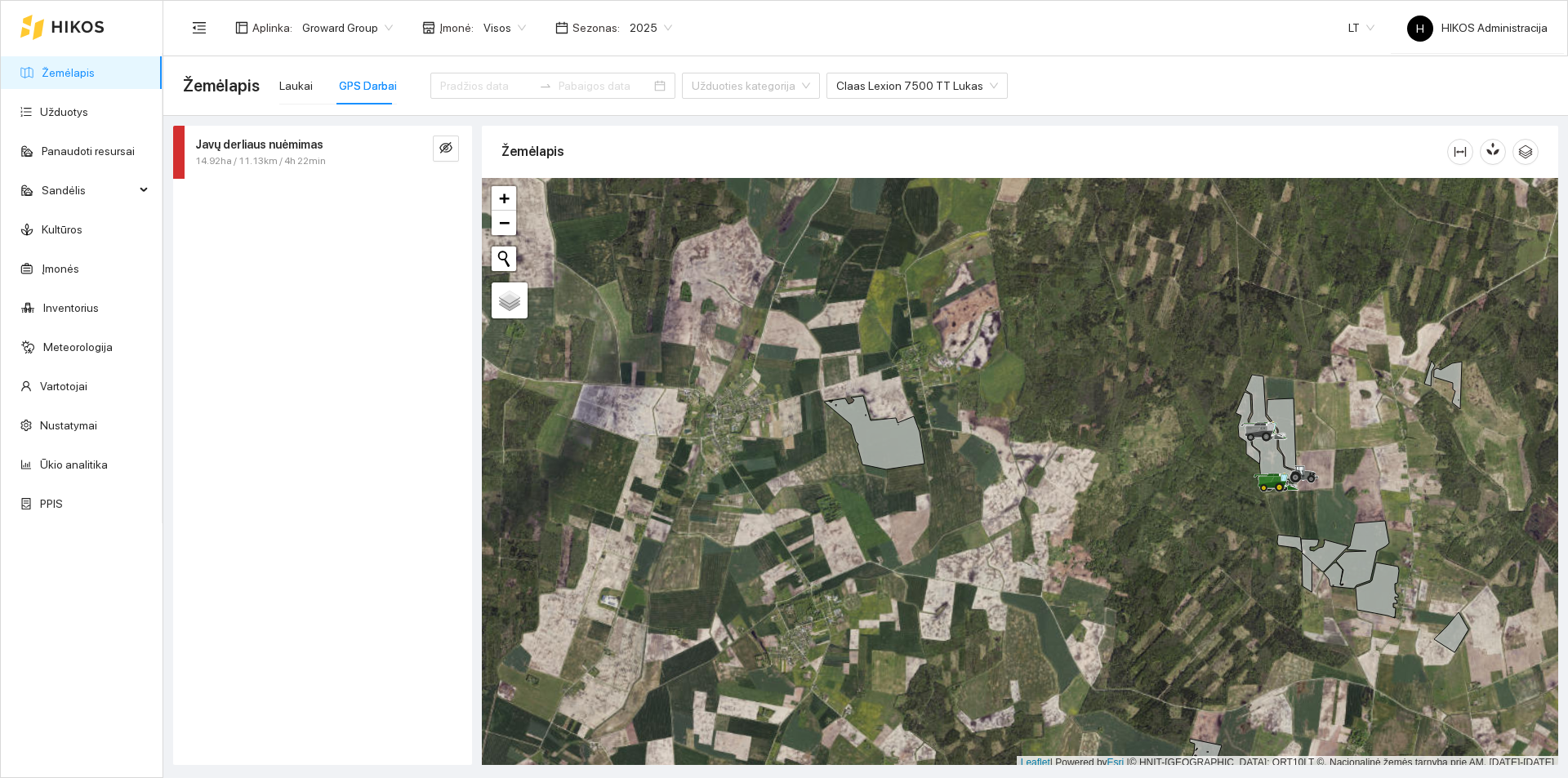
click at [411, 146] on div at bounding box center [413, 148] width 27 height 27
click at [447, 146] on icon "eye-invisible" at bounding box center [446, 148] width 13 height 13
click at [407, 143] on icon "search" at bounding box center [413, 148] width 13 height 13
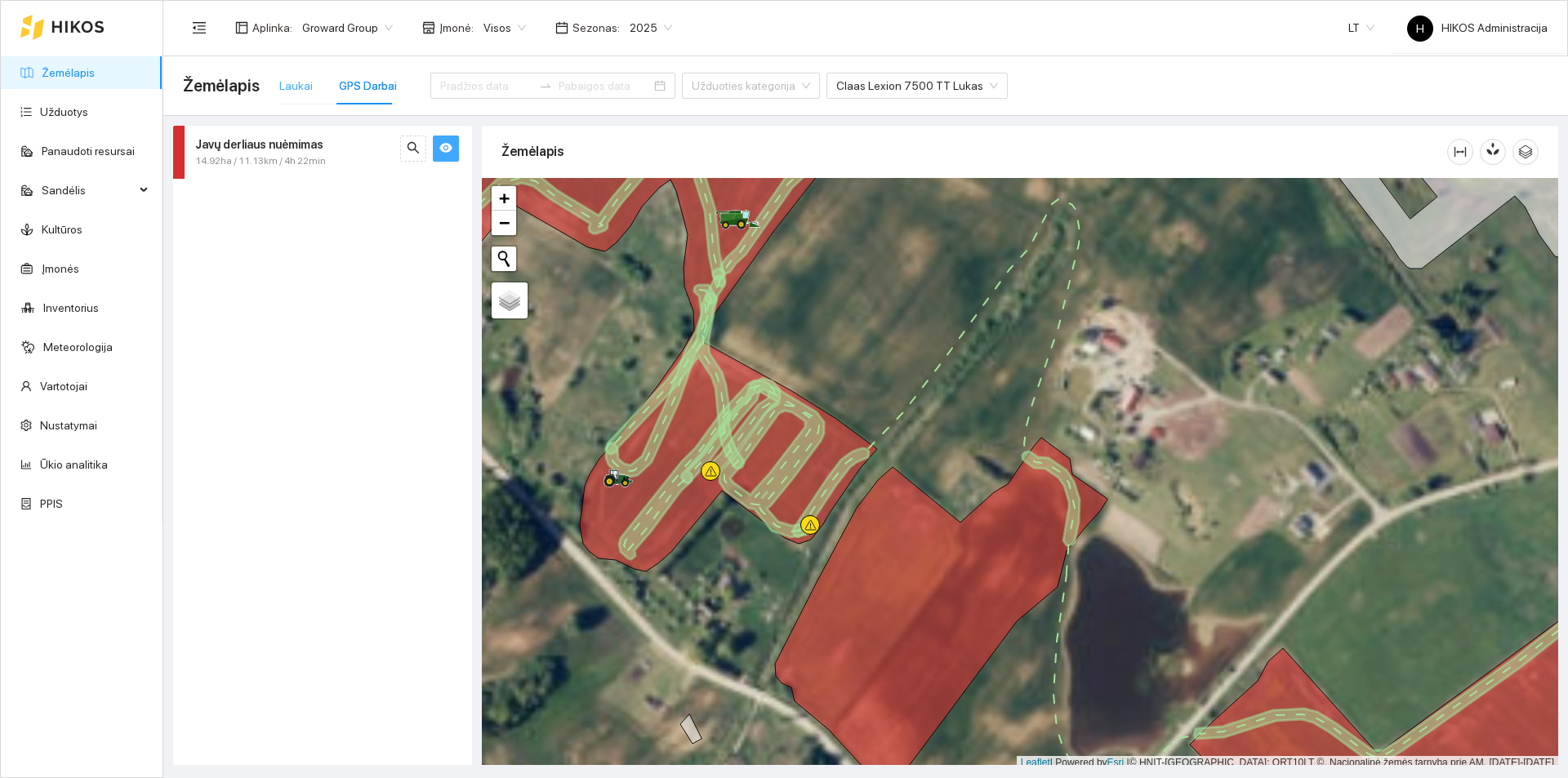
click at [290, 71] on div "Laukai" at bounding box center [296, 85] width 34 height 38
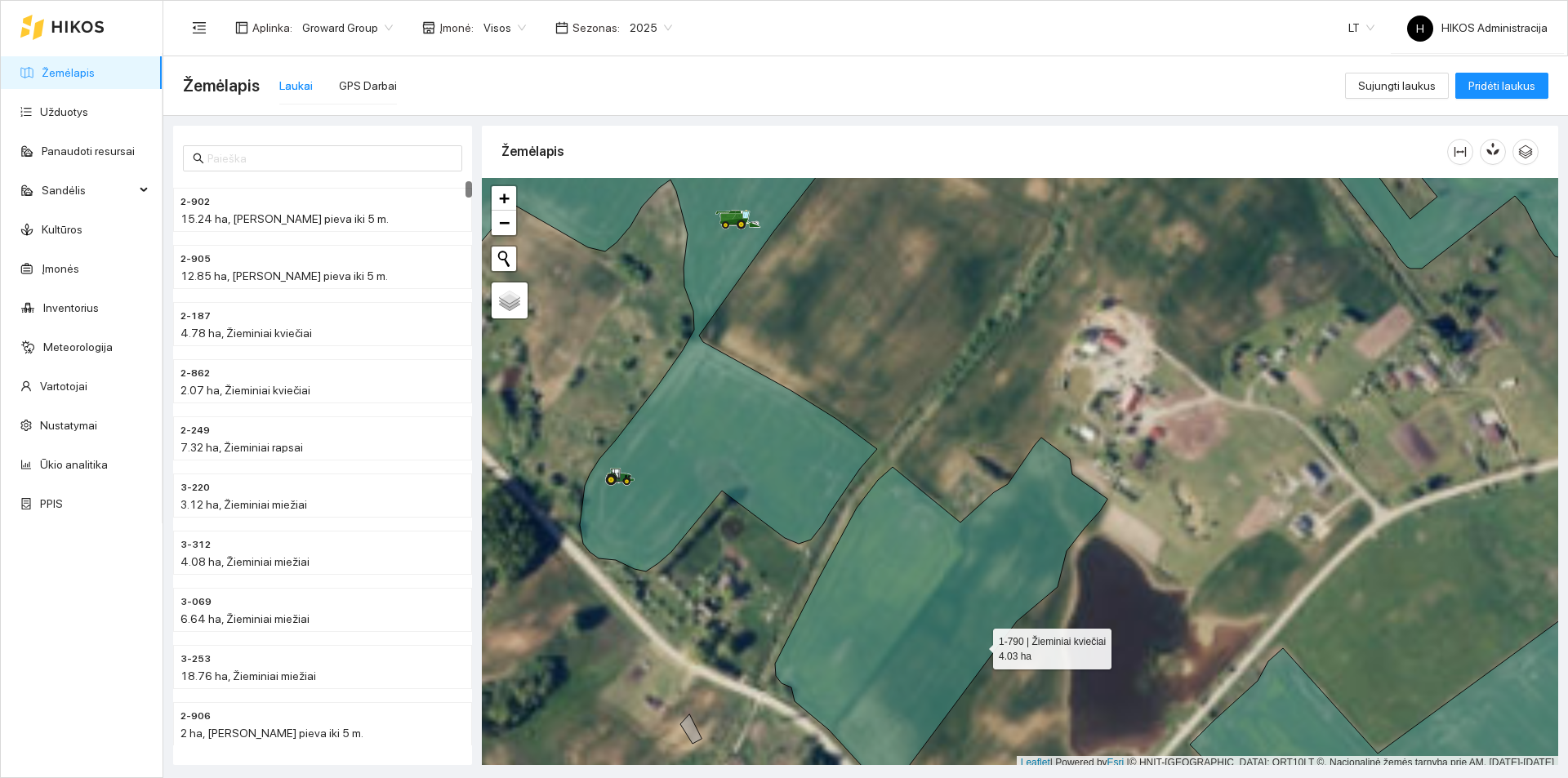
click at [971, 612] on icon at bounding box center [941, 617] width 333 height 357
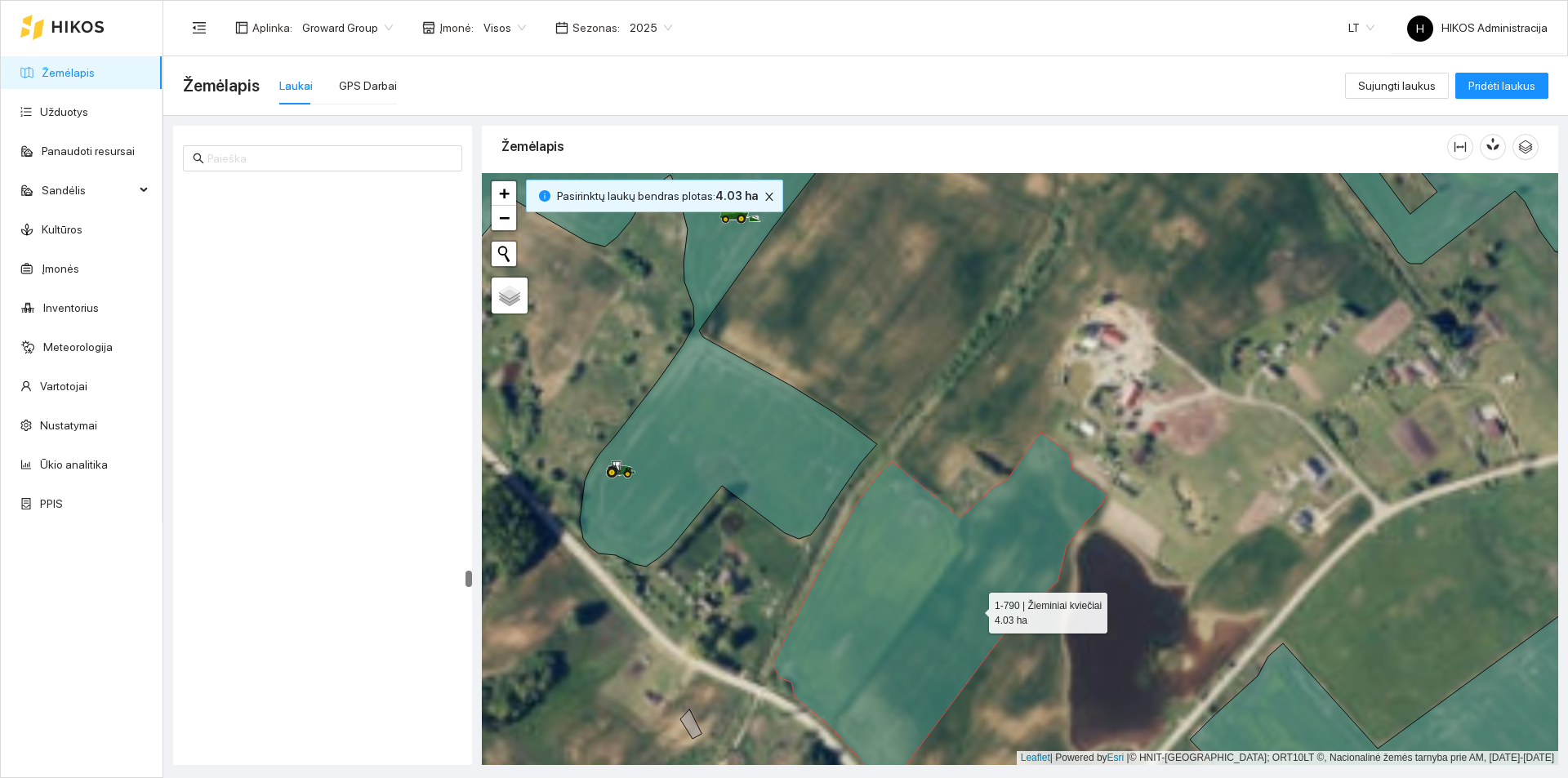
scroll to position [20983, 0]
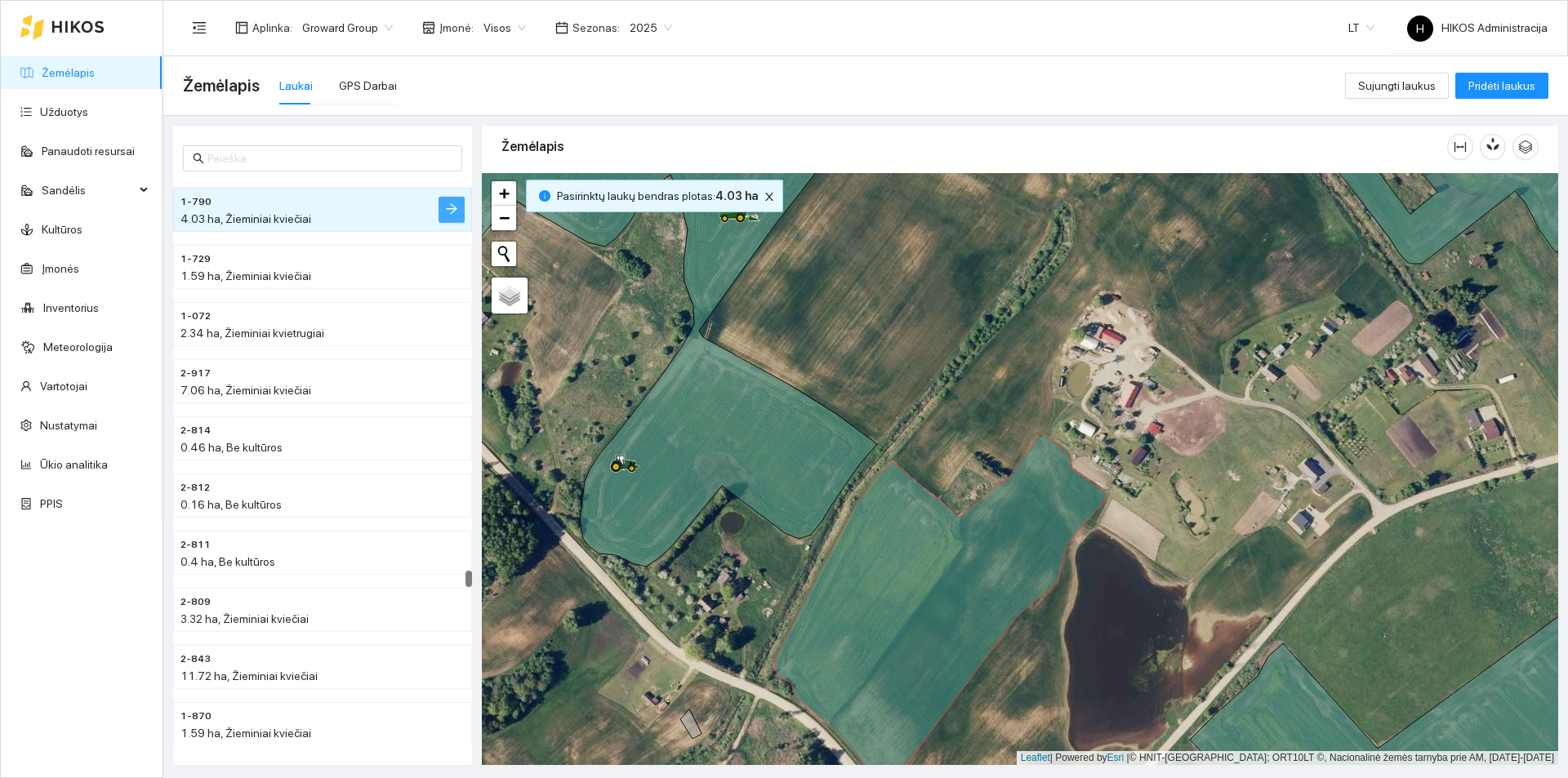
click at [450, 208] on icon "arrow-right" at bounding box center [452, 209] width 13 height 13
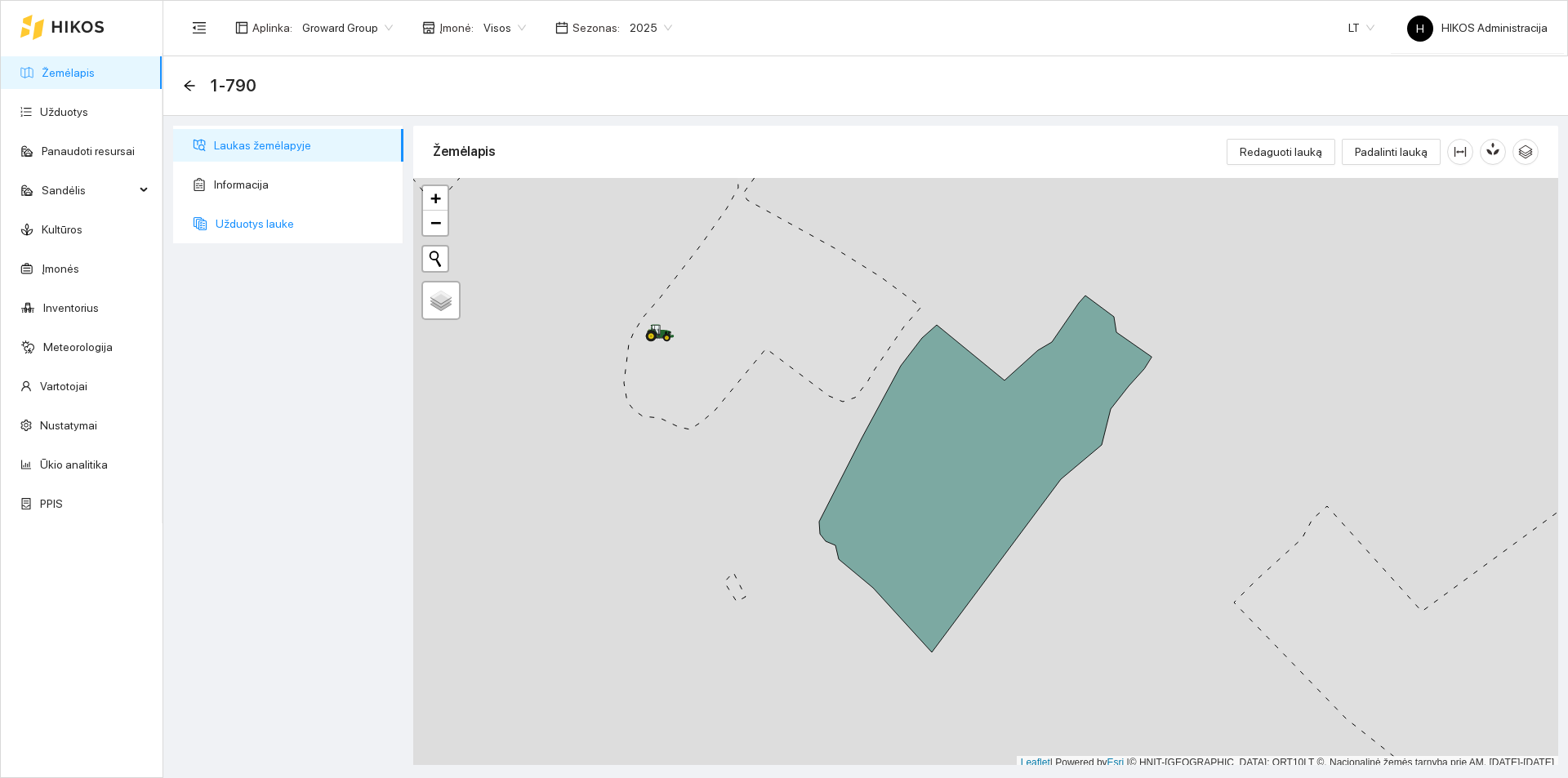
click at [290, 237] on span "Užduotys lauke" at bounding box center [302, 224] width 175 height 33
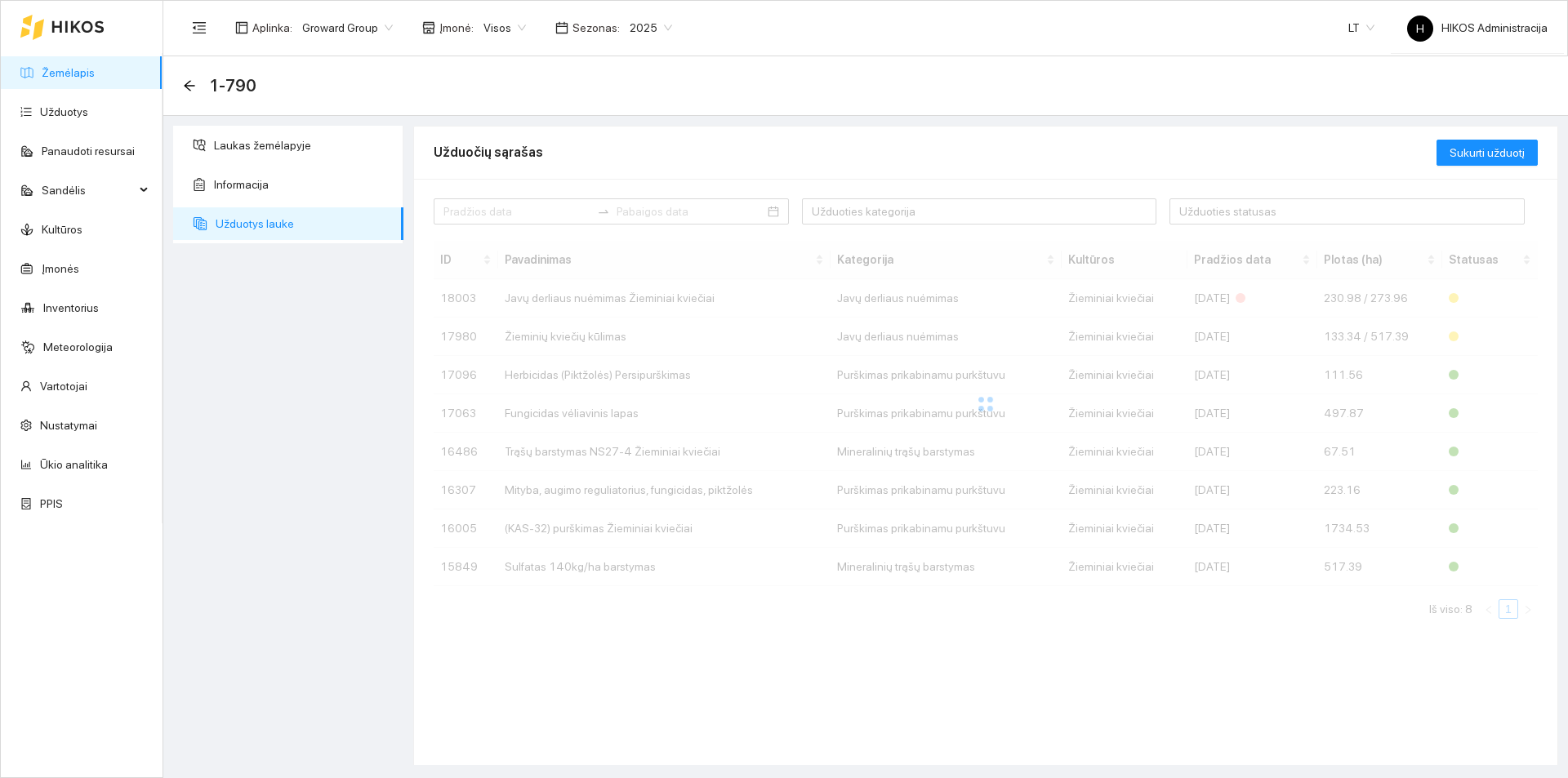
click at [627, 334] on div at bounding box center [985, 404] width 1104 height 327
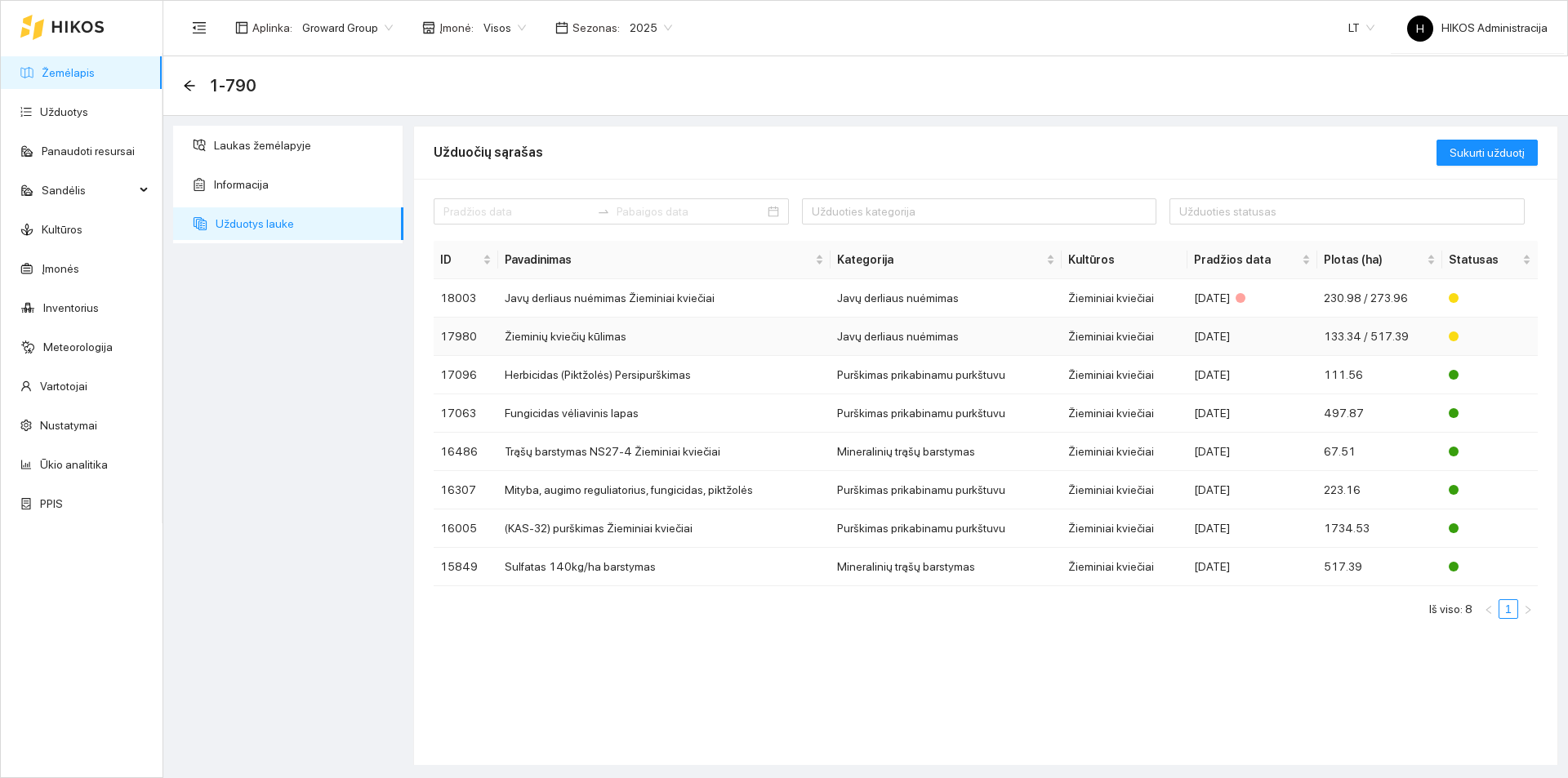
click at [619, 334] on td "Žieminių kviečių kūlimas" at bounding box center [664, 337] width 333 height 38
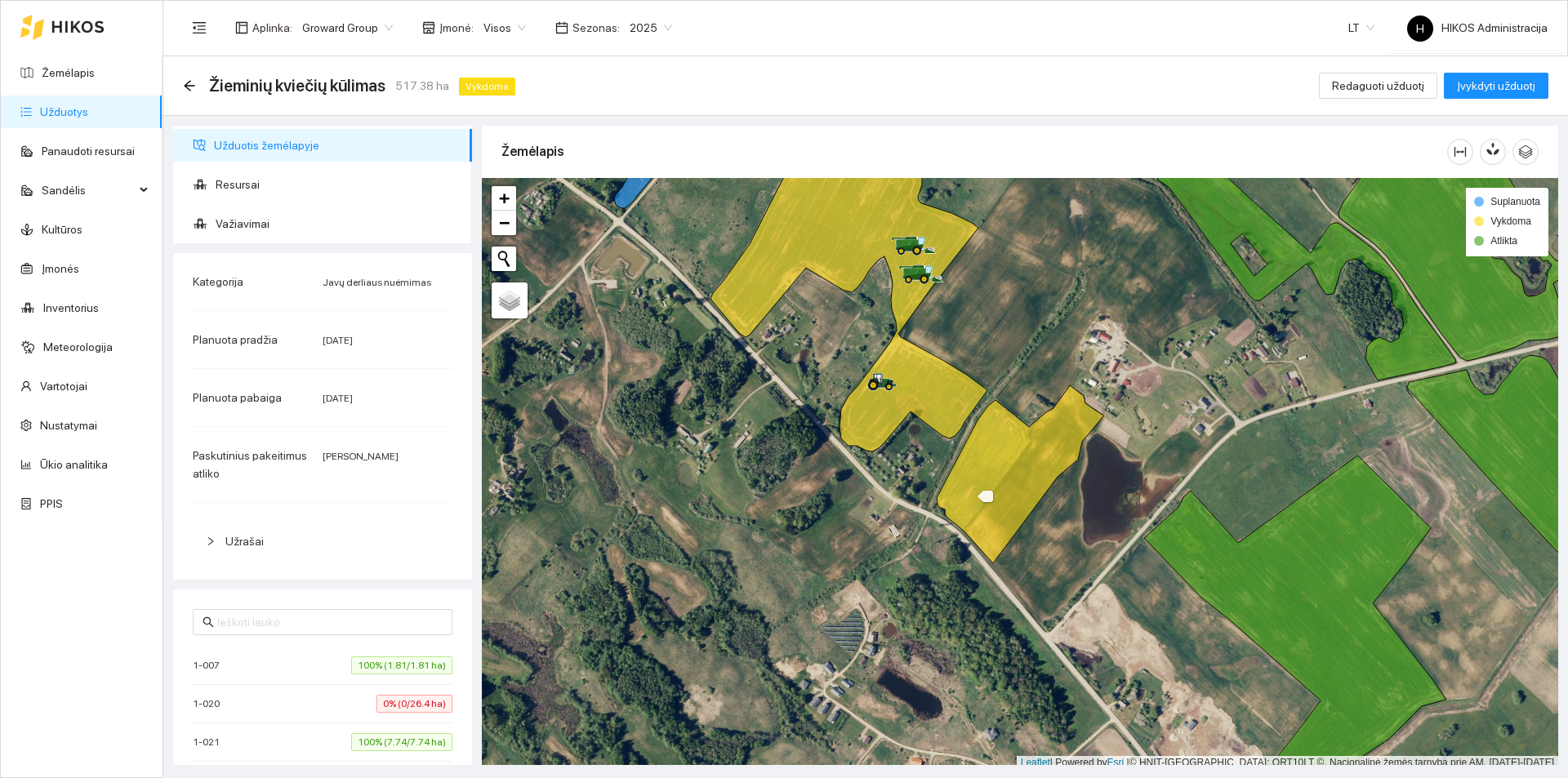
click at [1014, 478] on icon at bounding box center [1020, 475] width 167 height 178
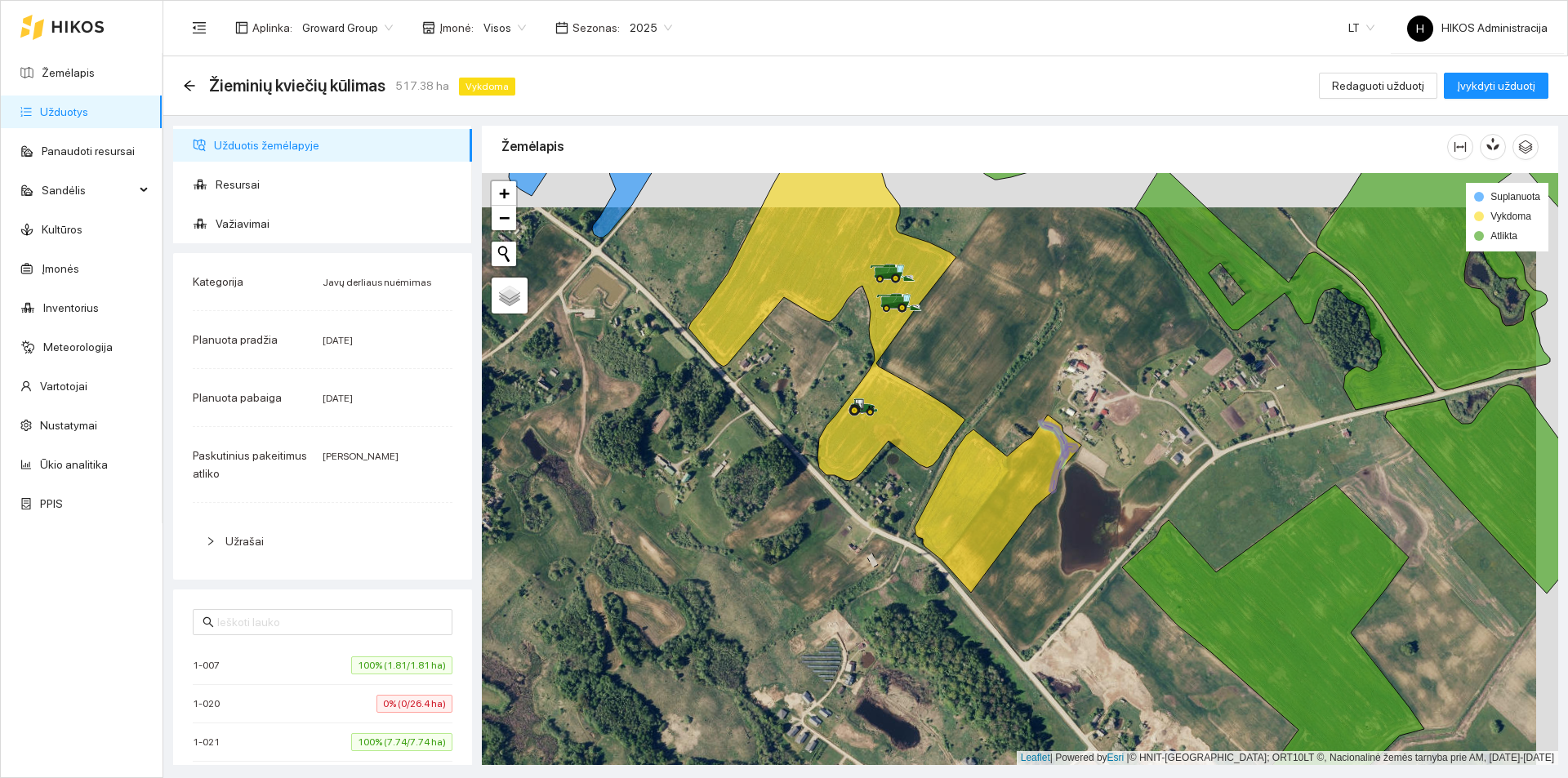
drag, startPoint x: 1117, startPoint y: 413, endPoint x: 1094, endPoint y: 442, distance: 37.0
click at [1094, 442] on div at bounding box center [1020, 469] width 1077 height 592
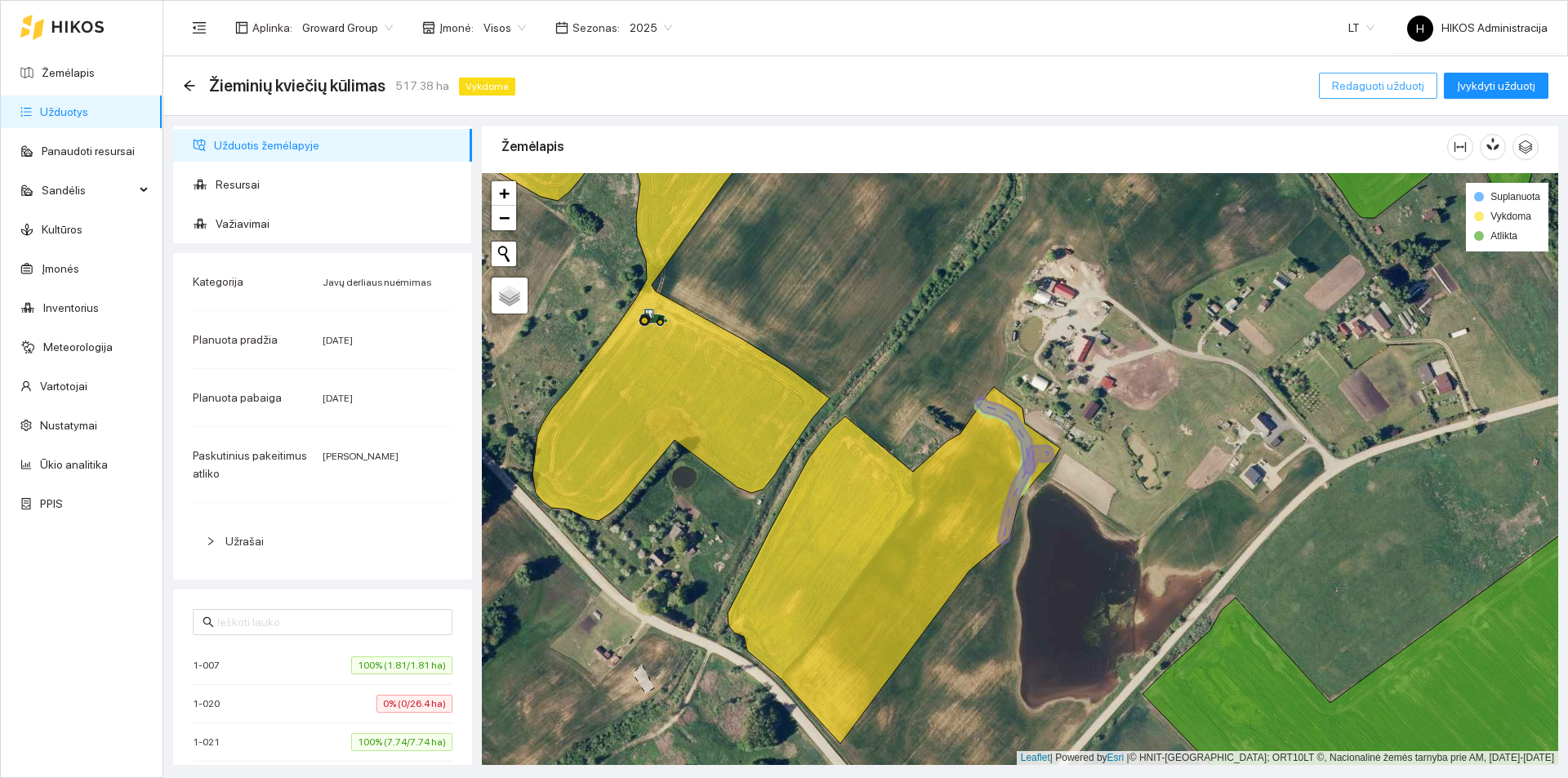
click at [1379, 88] on span "Redaguoti užduotį" at bounding box center [1378, 86] width 93 height 18
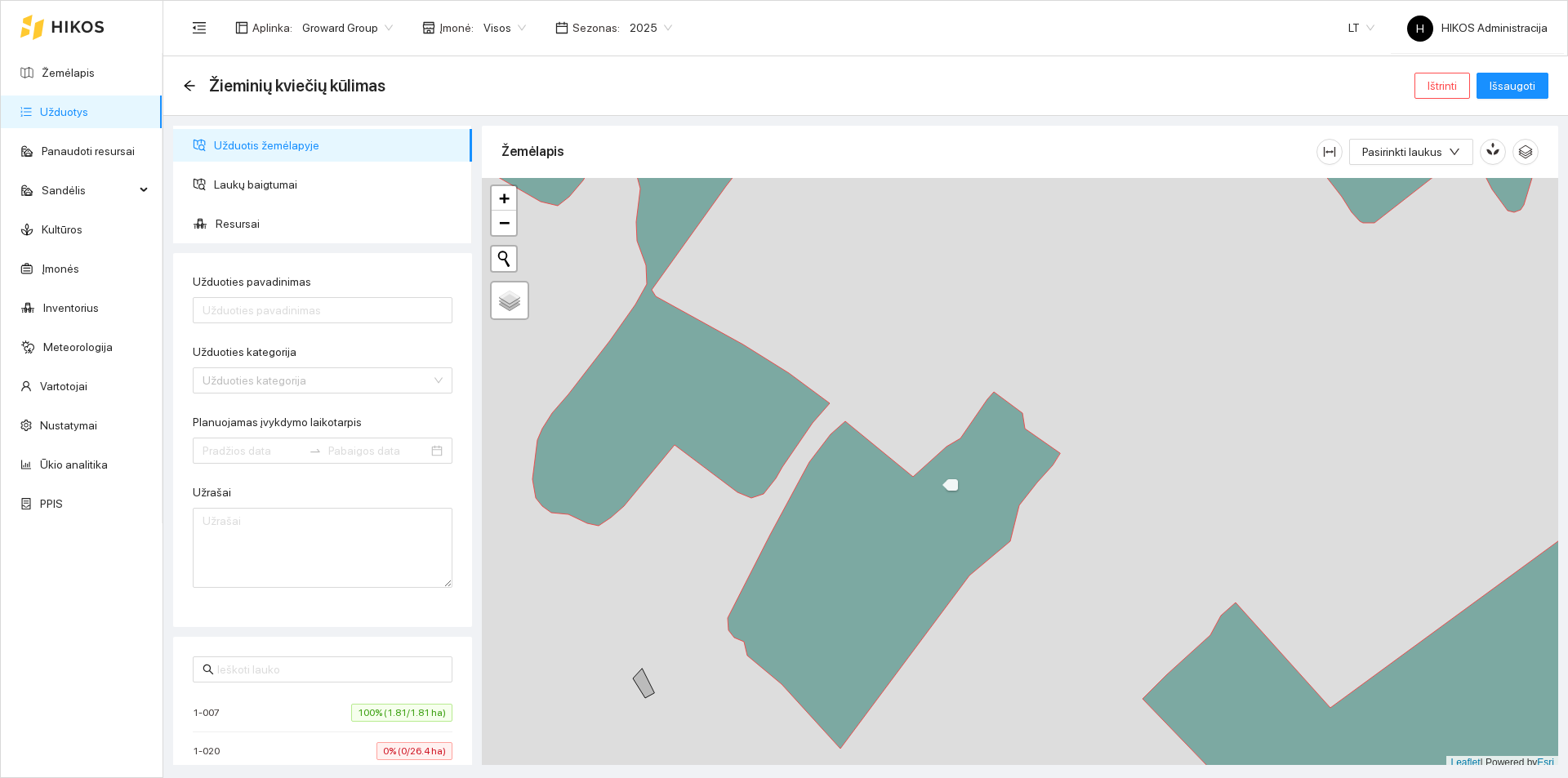
type input "Žieminių kviečių kūlimas"
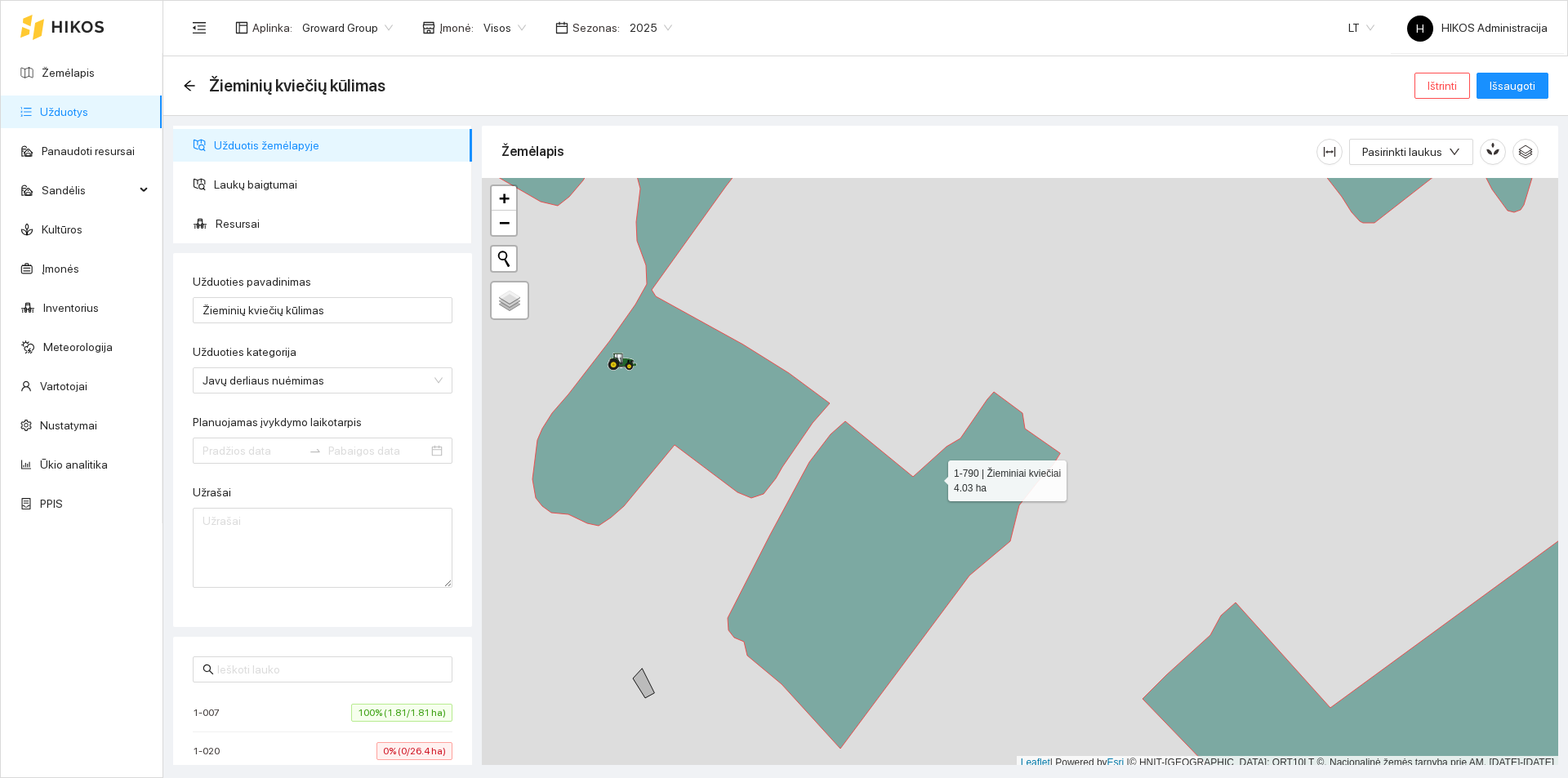
type input "[DATE]"
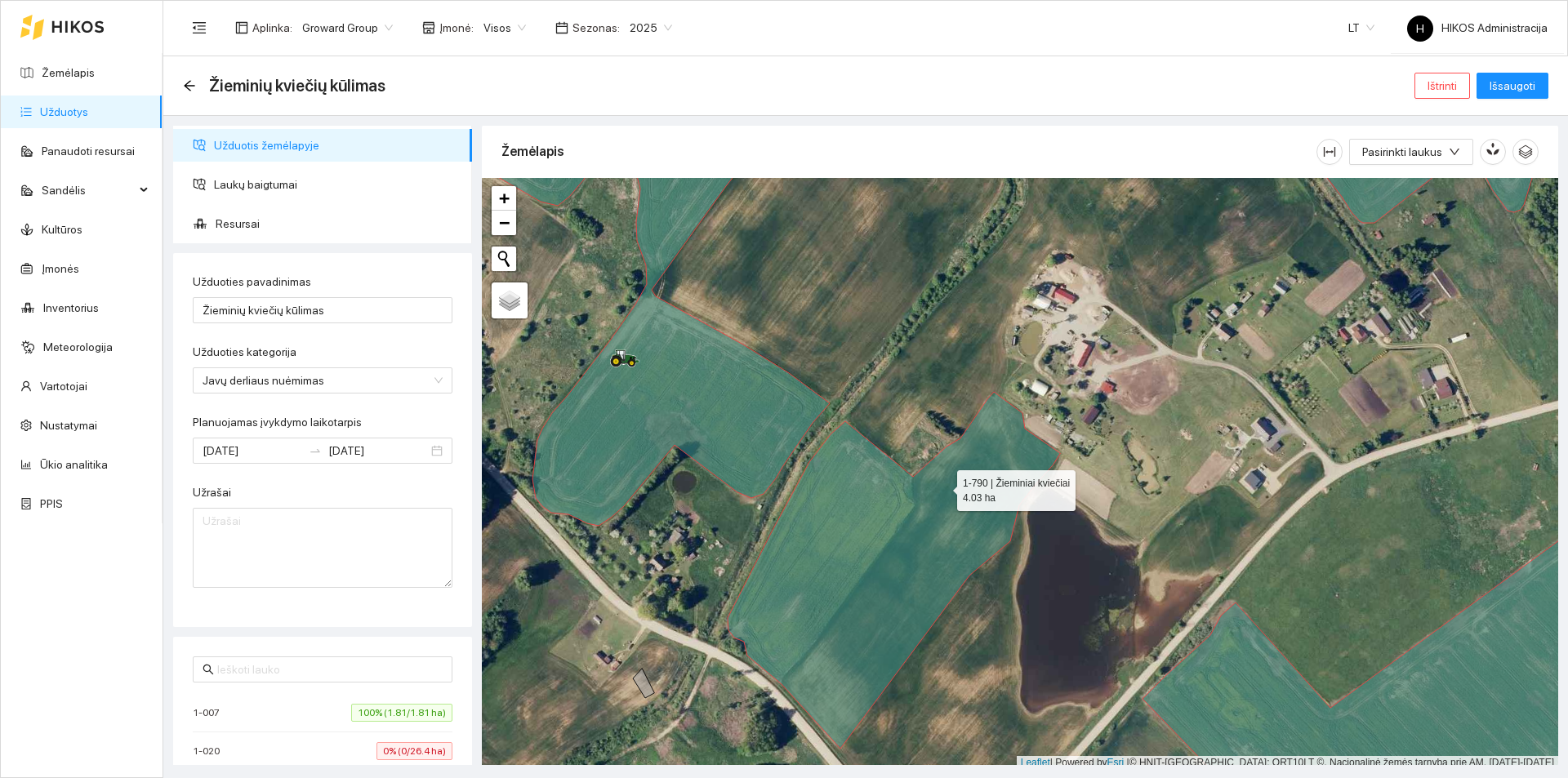
click at [943, 487] on icon at bounding box center [894, 571] width 333 height 357
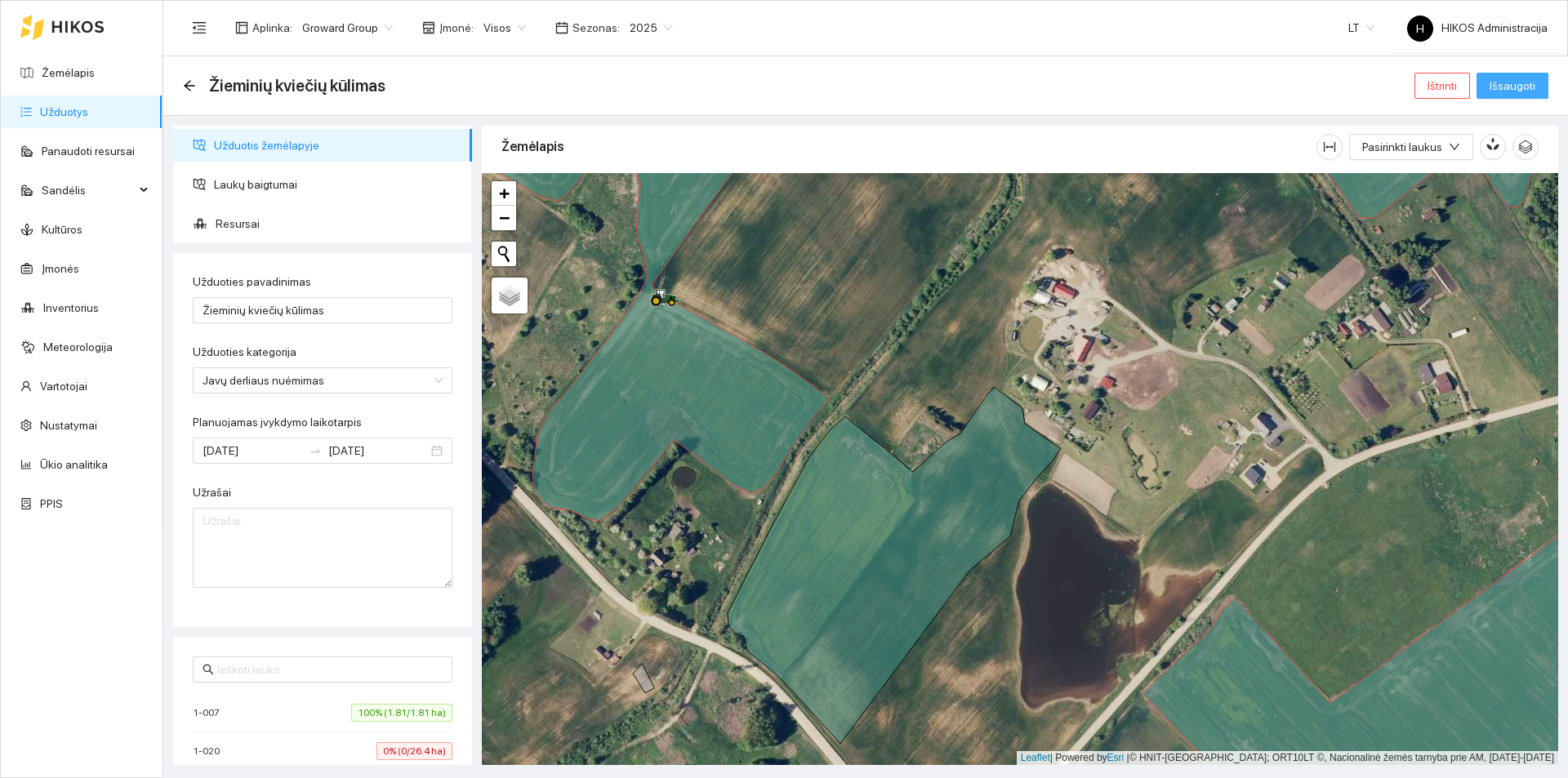
click at [1514, 82] on span "Išsaugoti" at bounding box center [1513, 86] width 46 height 18
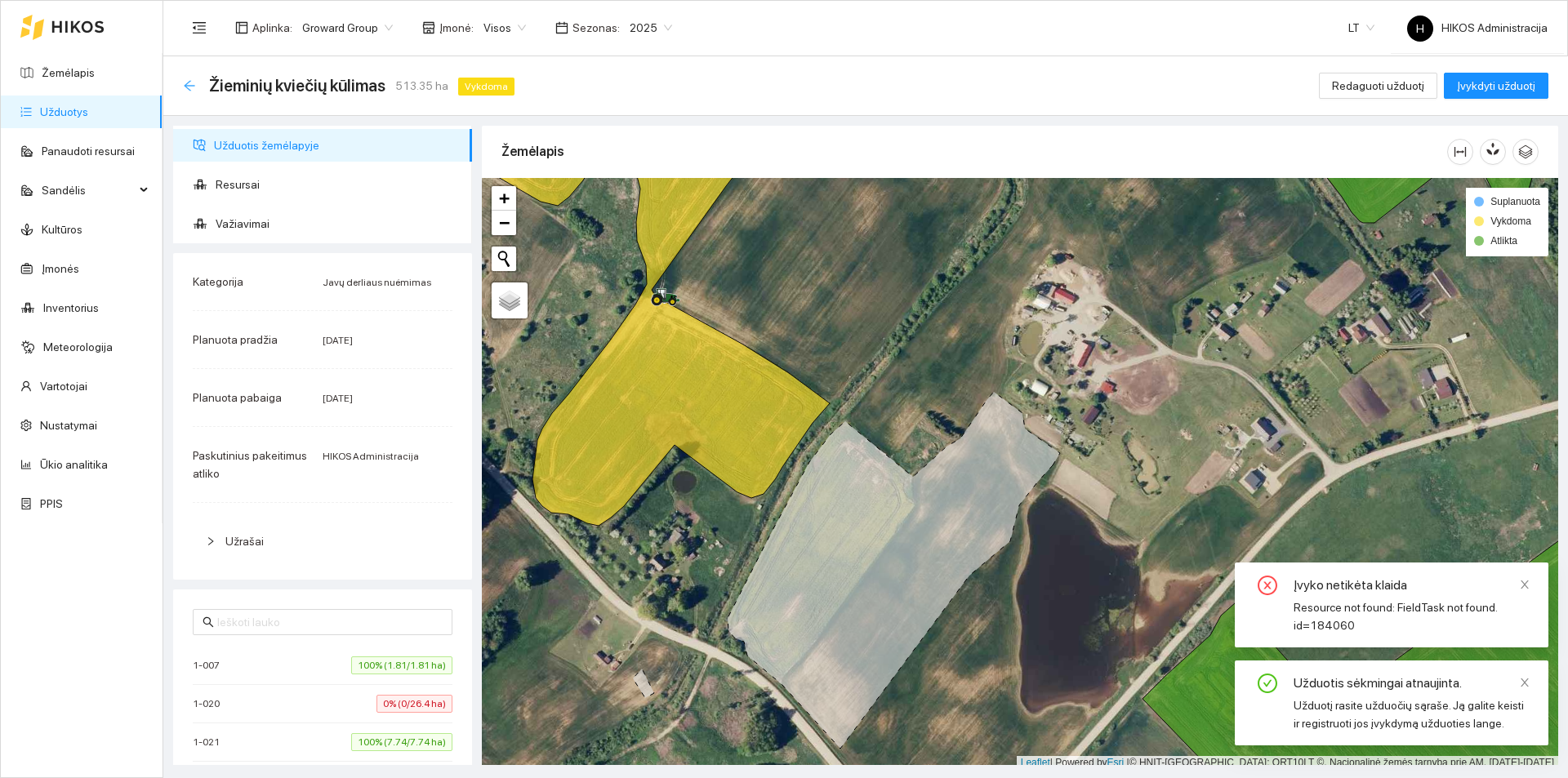
click at [192, 86] on icon "arrow-left" at bounding box center [190, 85] width 13 height 13
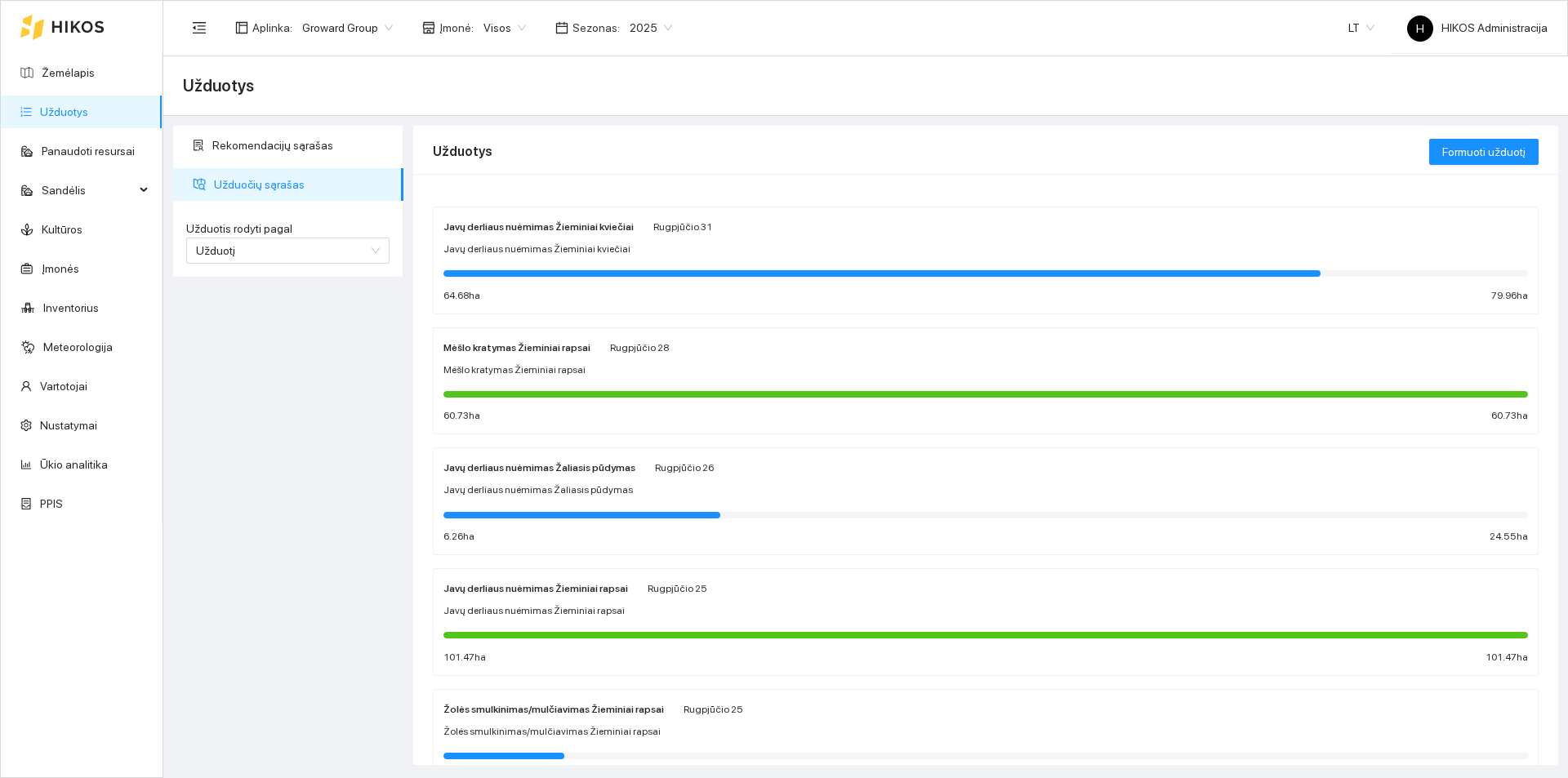
click at [1116, 31] on div "Aplinka : Groward Group Įmonė : Visos Sezonas : 2025 LT H HIKOS Administracija" at bounding box center [865, 27] width 1365 height 53
